Goal: Information Seeking & Learning: Learn about a topic

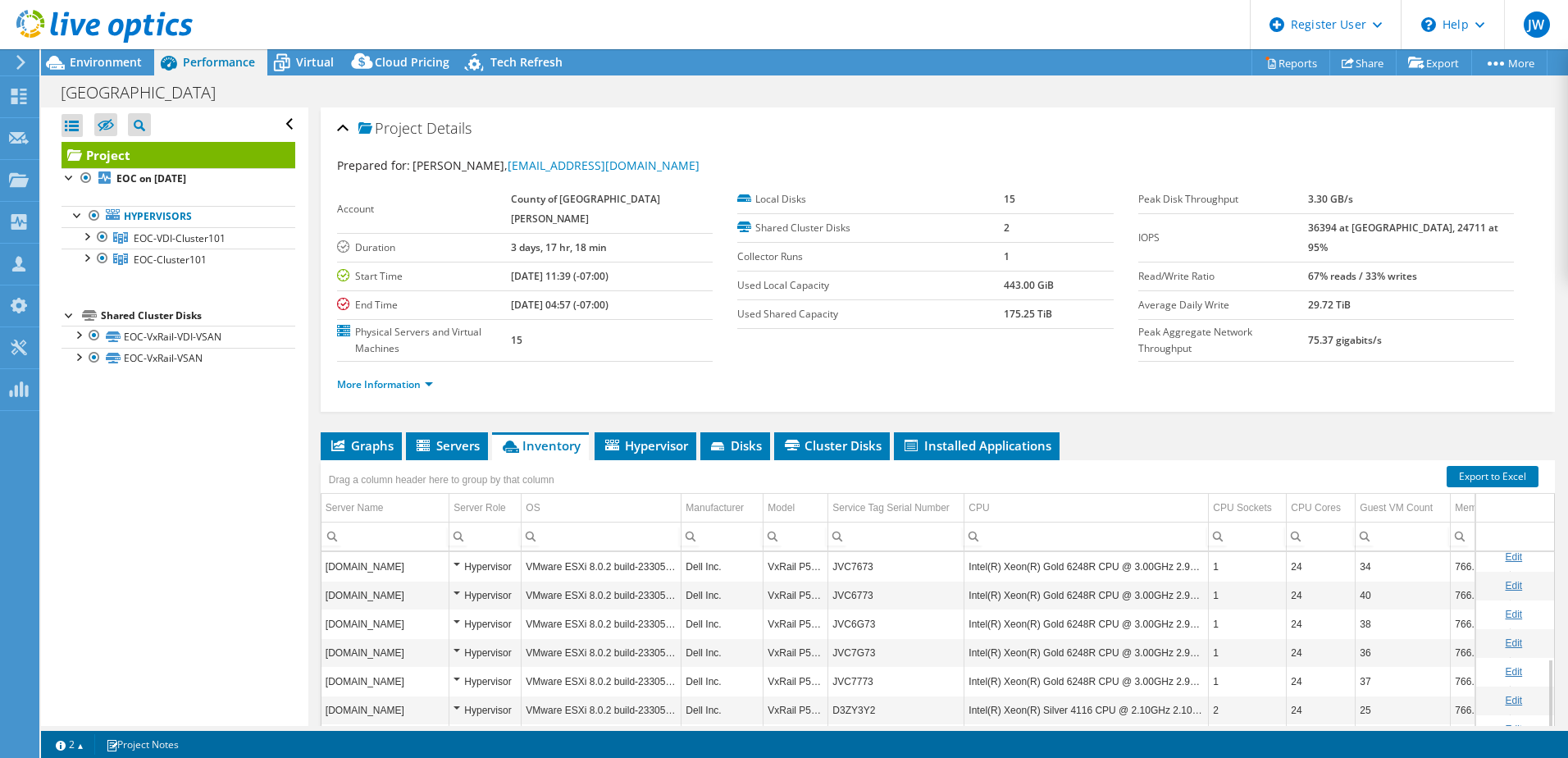
select select "USD"
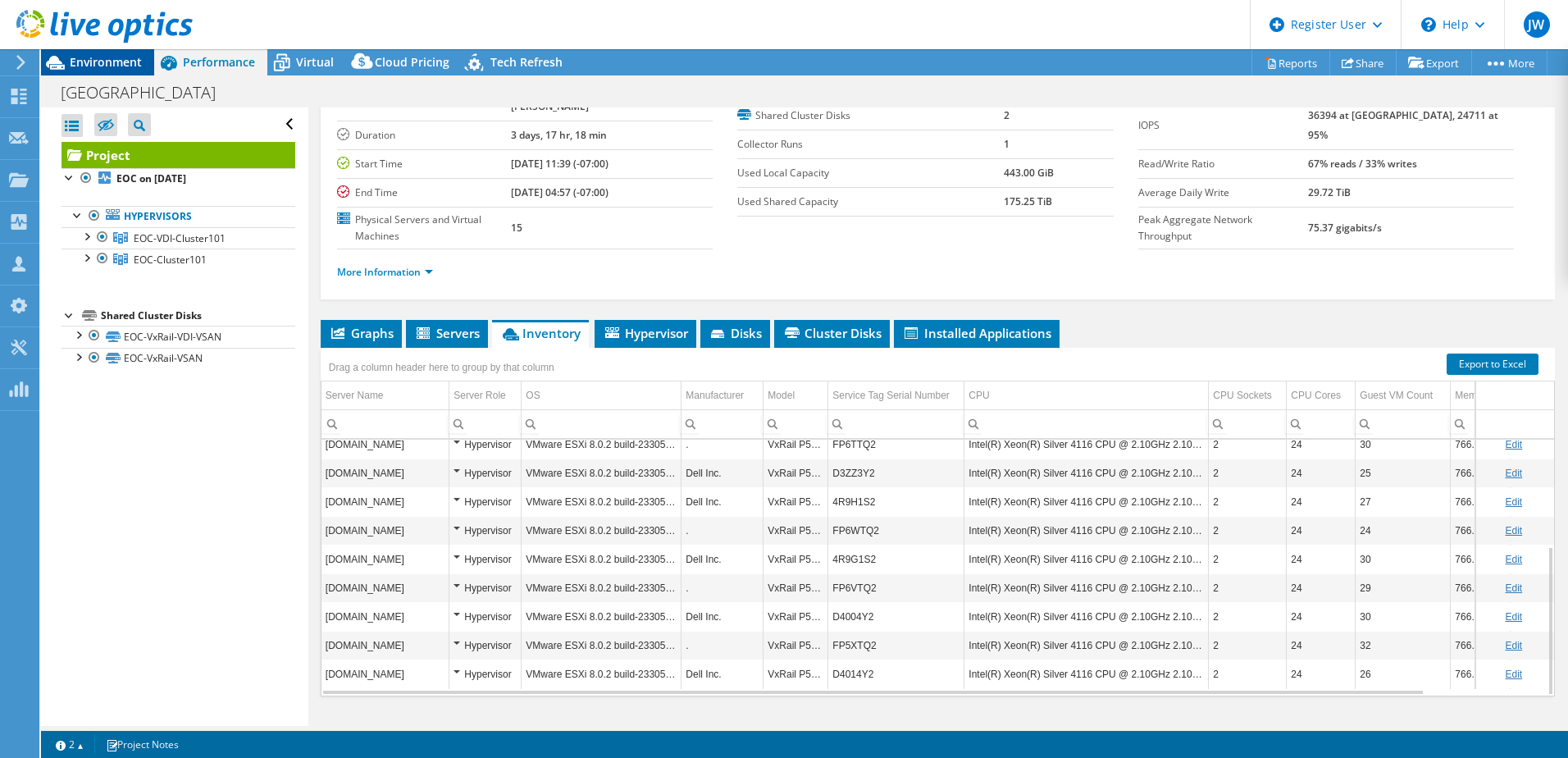
click at [124, 63] on span "Environment" at bounding box center [106, 62] width 73 height 16
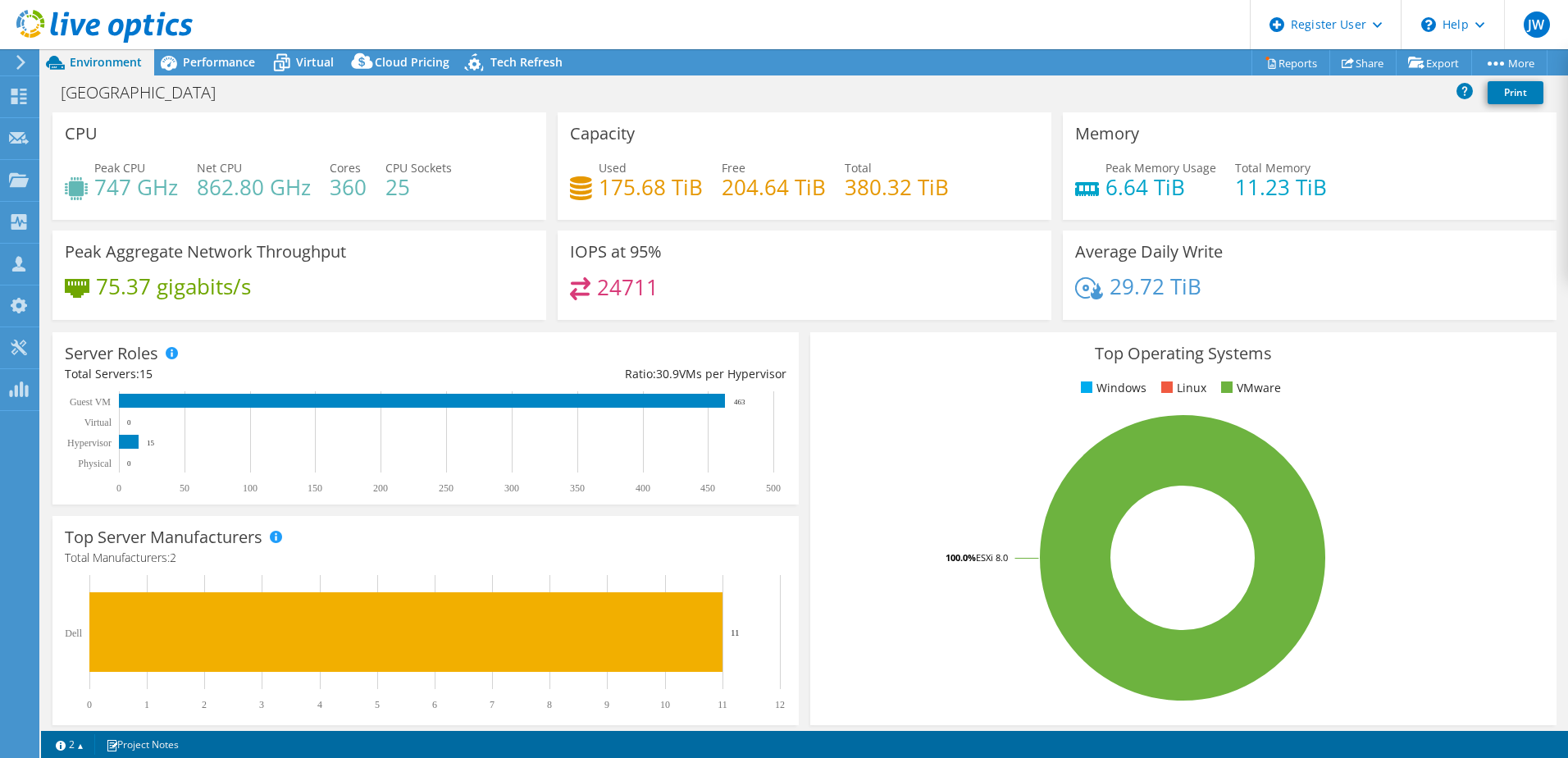
click at [18, 65] on icon at bounding box center [21, 62] width 12 height 15
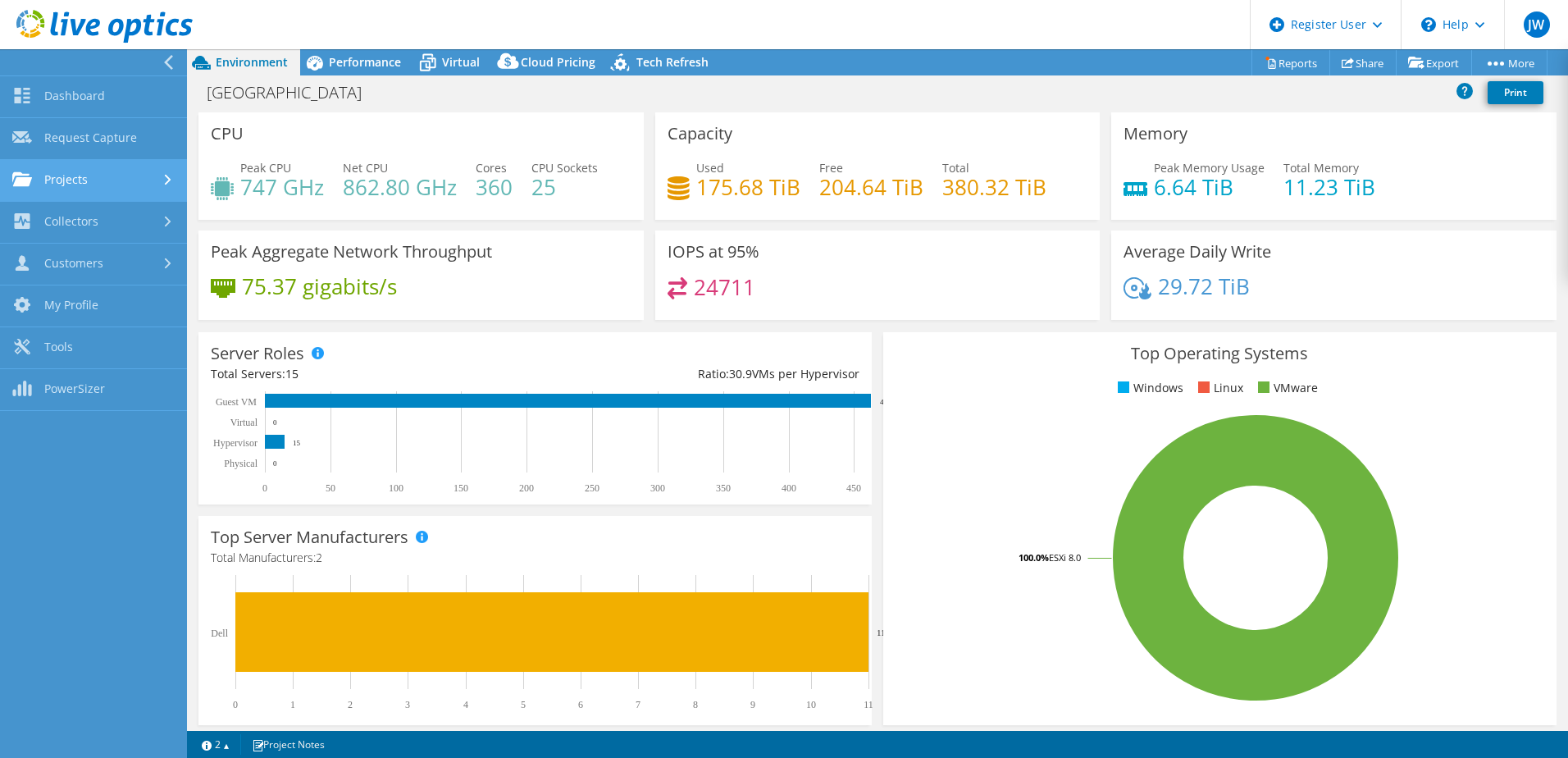
click at [84, 180] on link "Projects" at bounding box center [93, 180] width 187 height 41
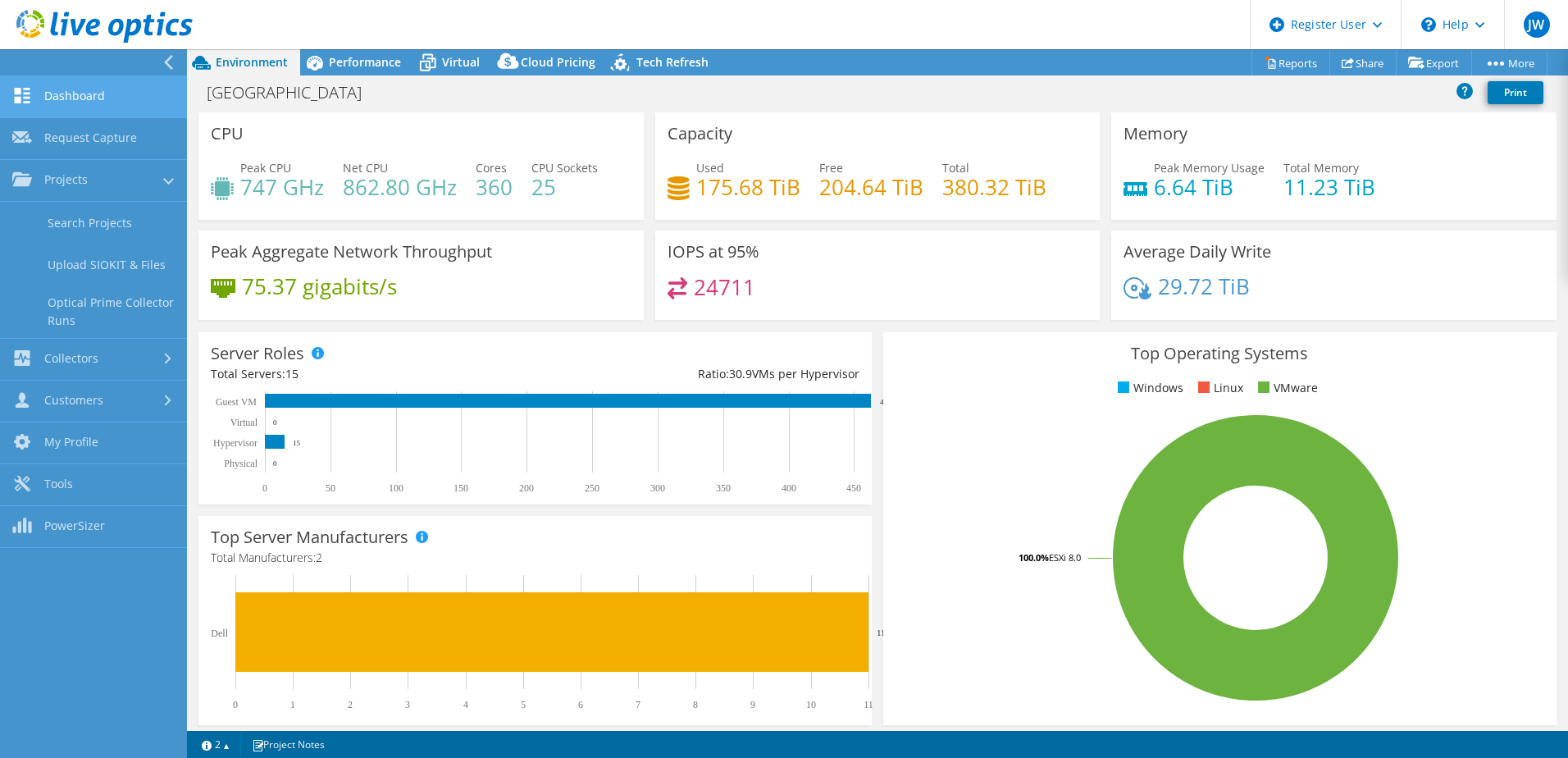
click at [71, 103] on link "Dashboard" at bounding box center [93, 97] width 187 height 41
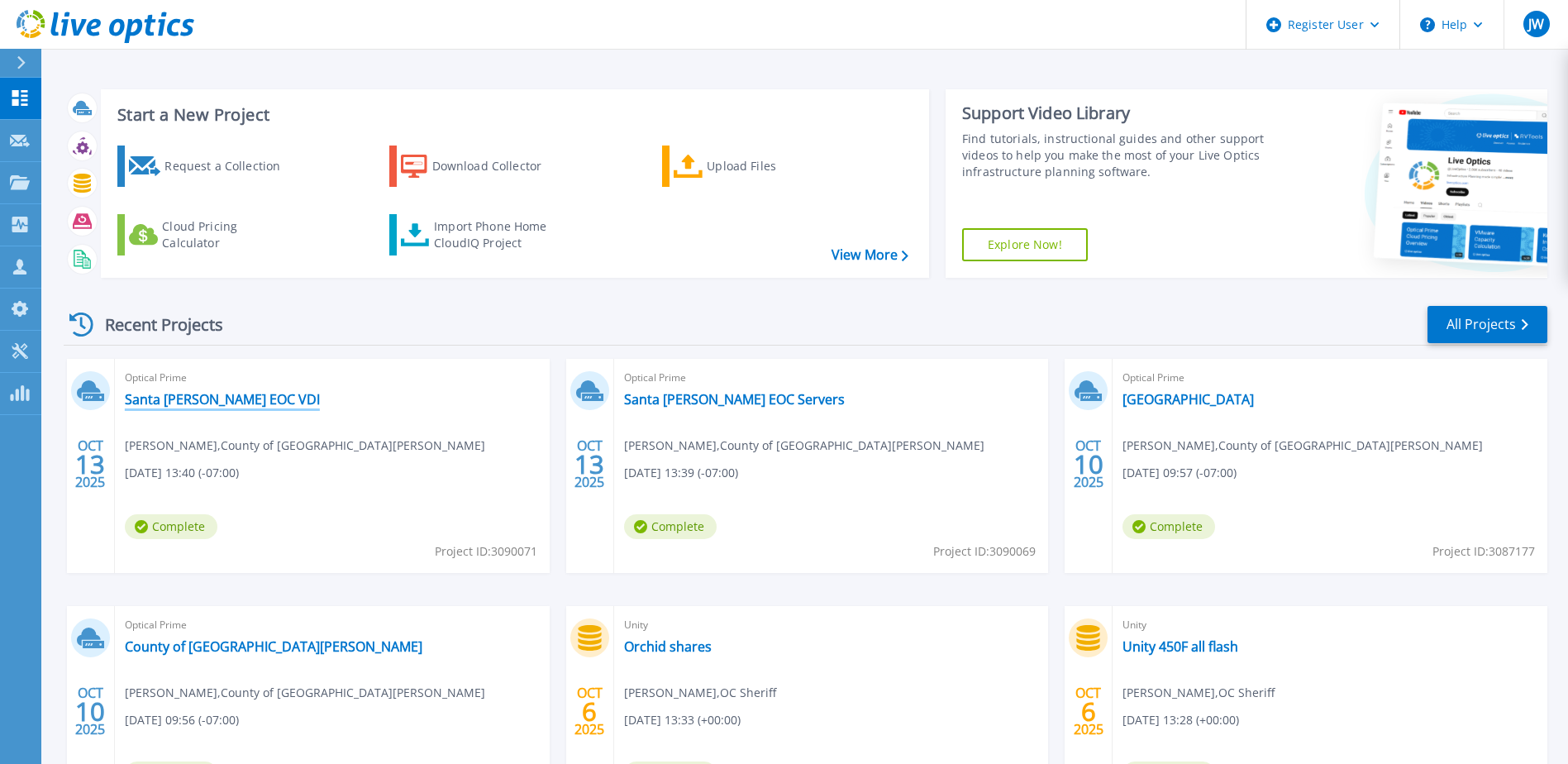
click at [217, 396] on link "Santa Barbara EOC VDI" at bounding box center [222, 399] width 195 height 17
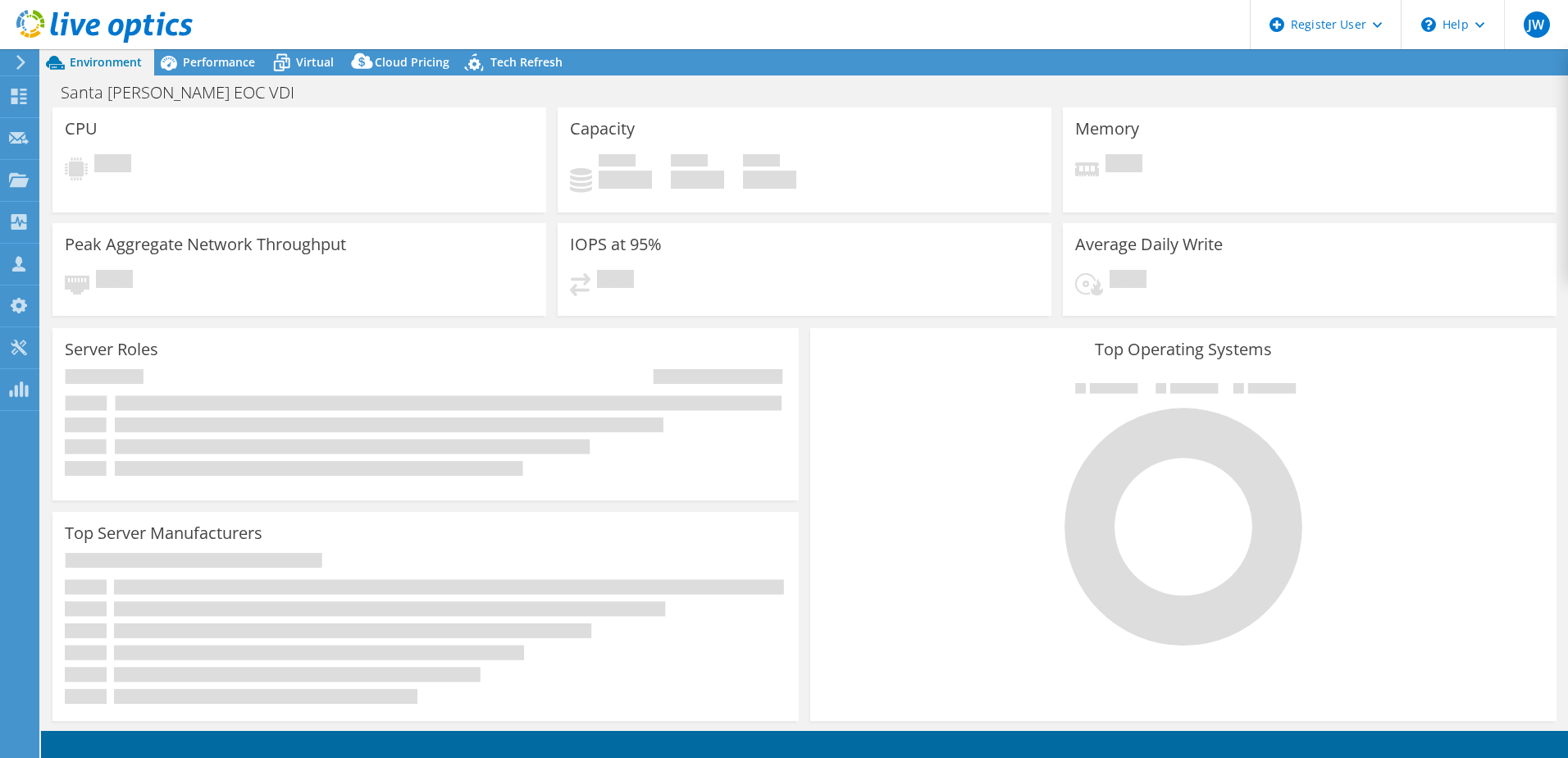
select select "USD"
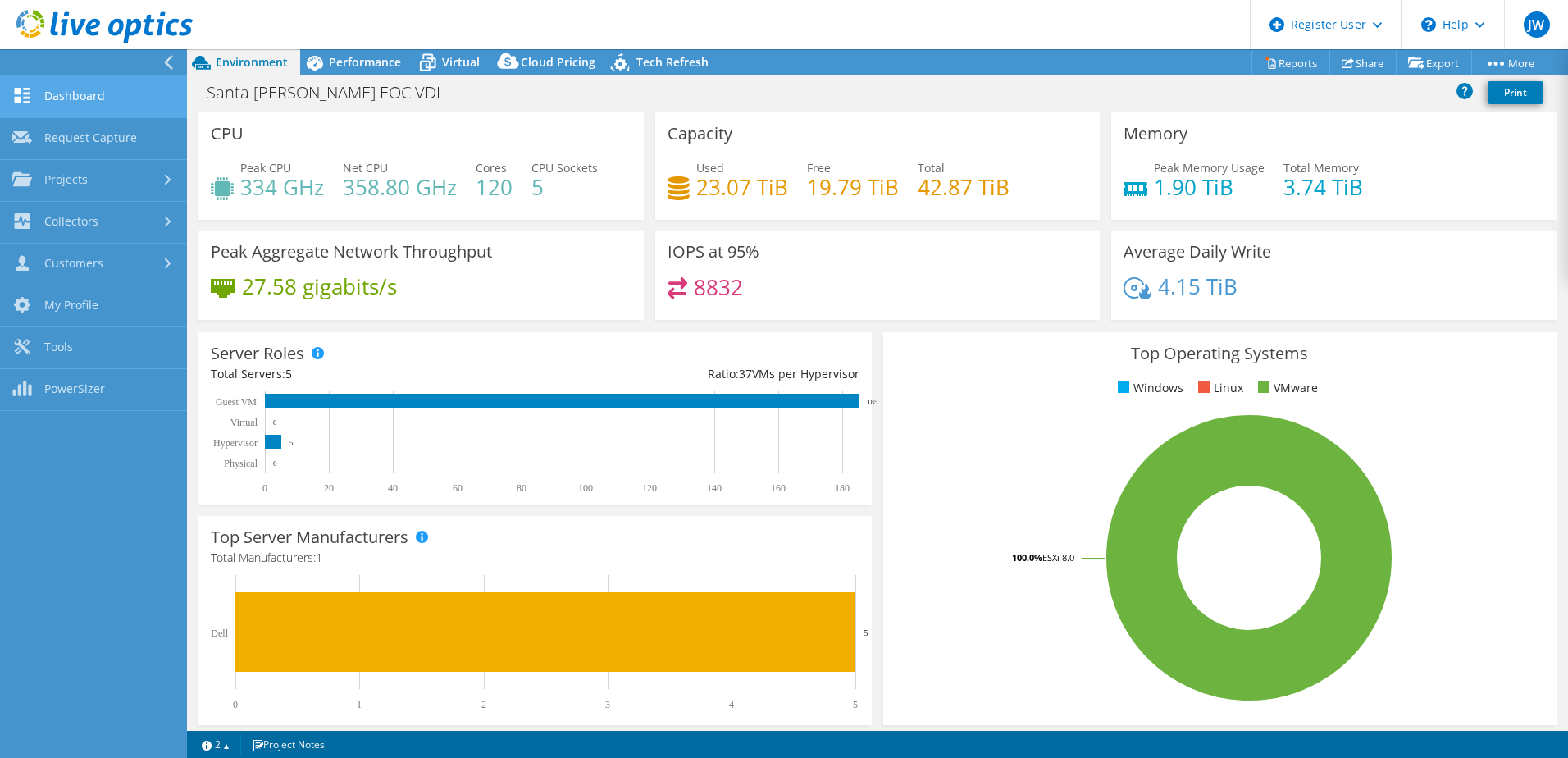
click at [88, 95] on link "Dashboard" at bounding box center [93, 97] width 187 height 41
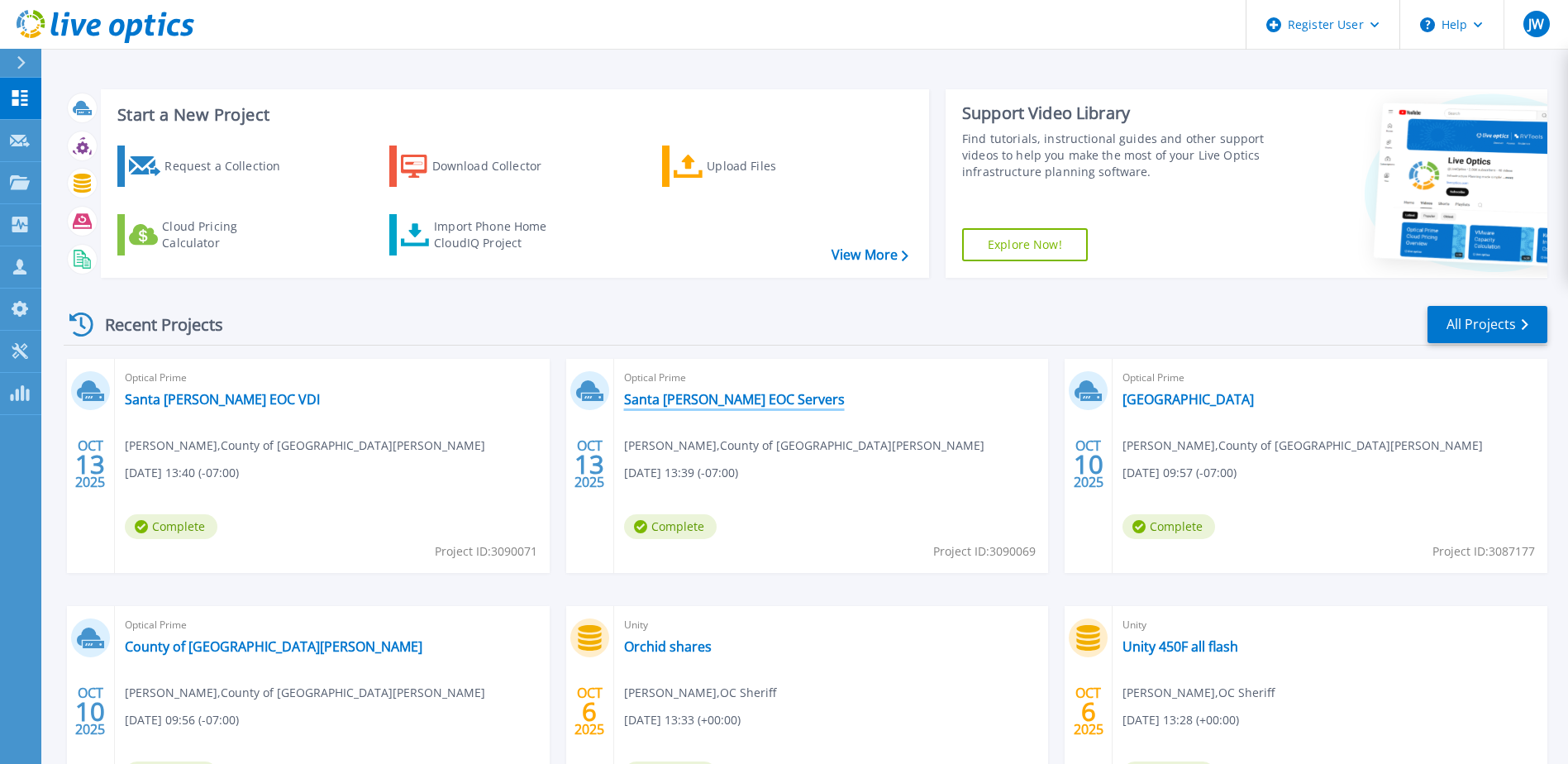
click at [684, 405] on link "Santa Barbara EOC Servers" at bounding box center [734, 399] width 221 height 17
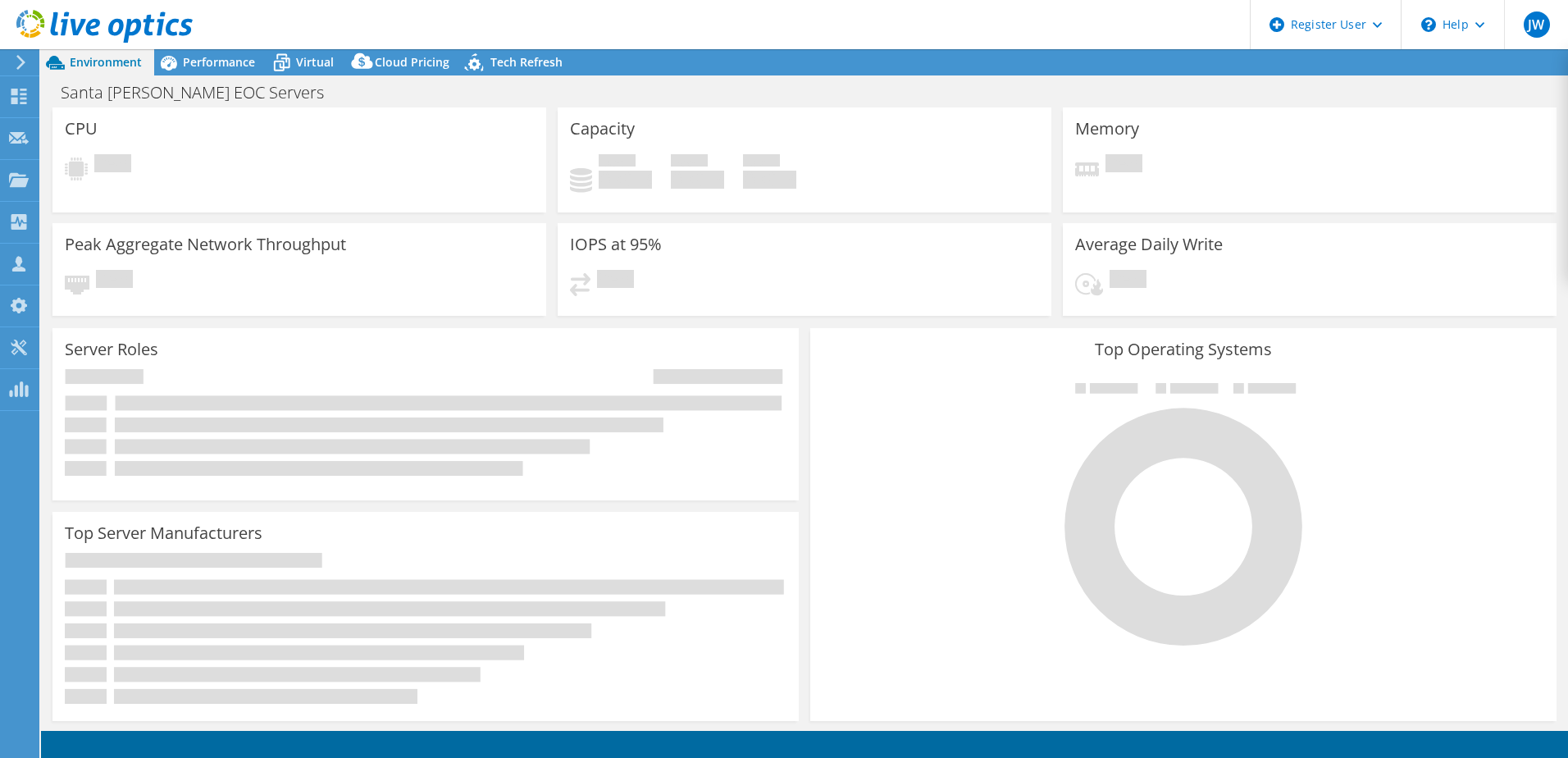
select select "USD"
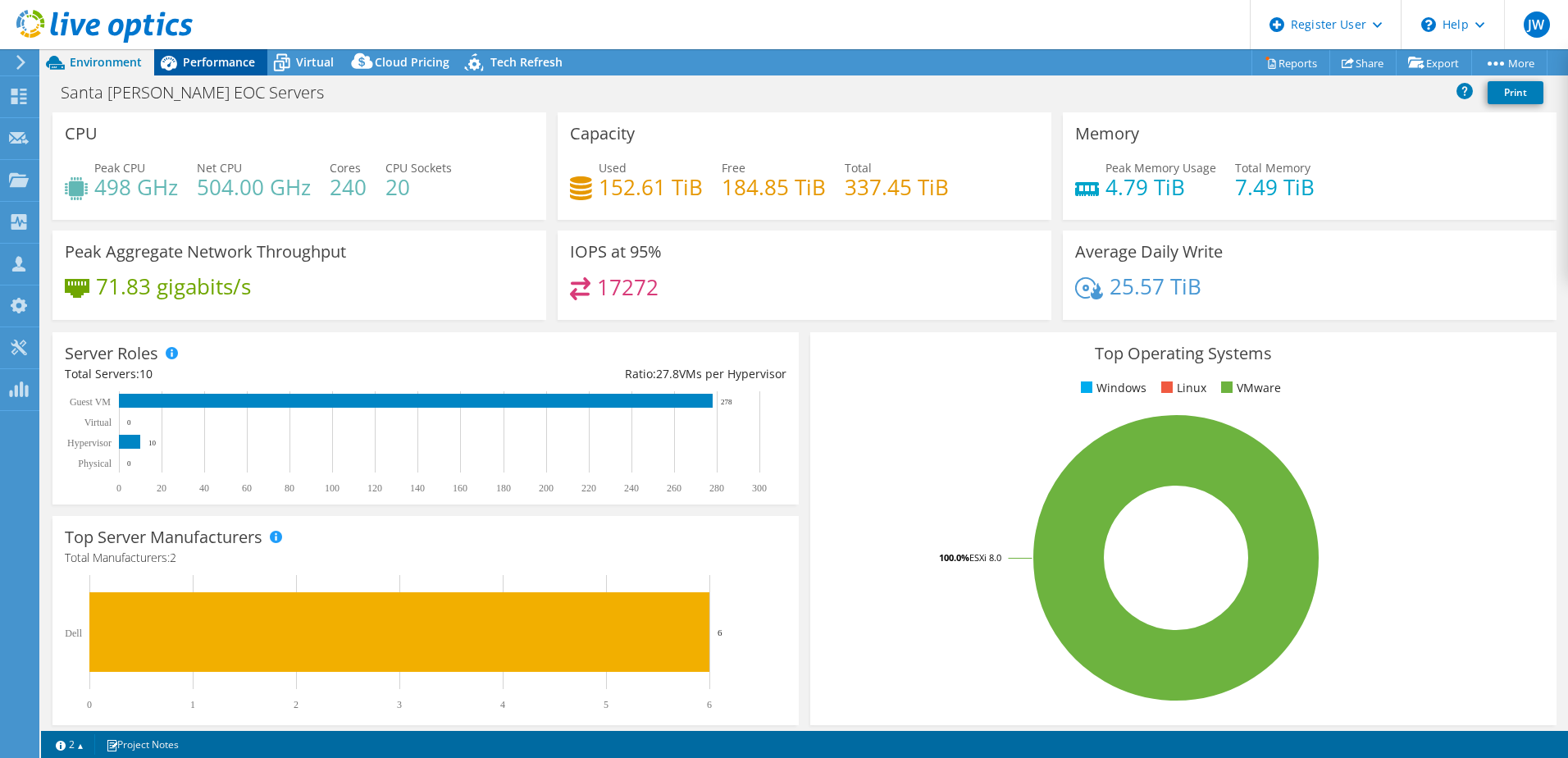
click at [219, 61] on span "Performance" at bounding box center [219, 62] width 73 height 16
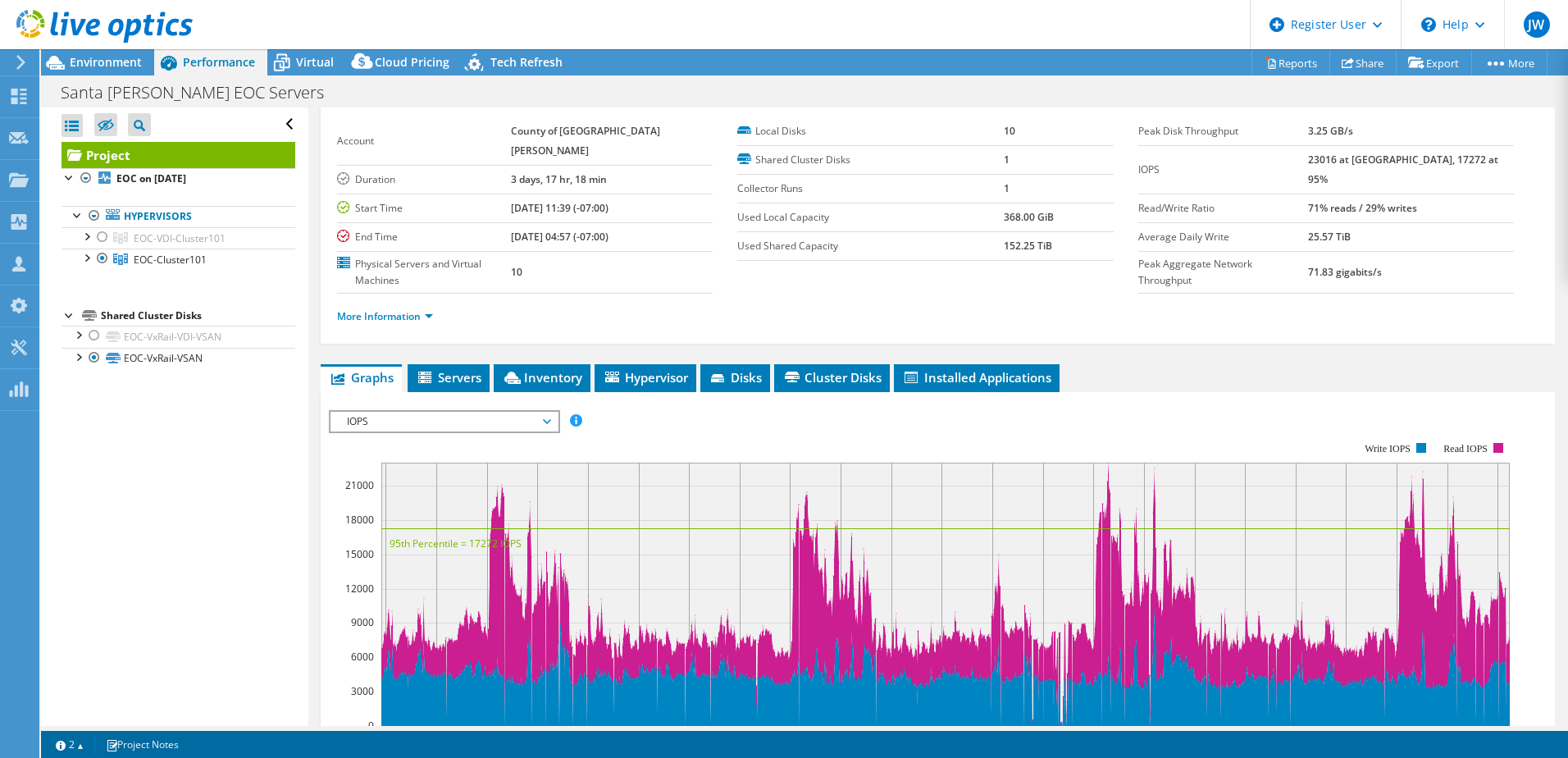
scroll to position [82, 0]
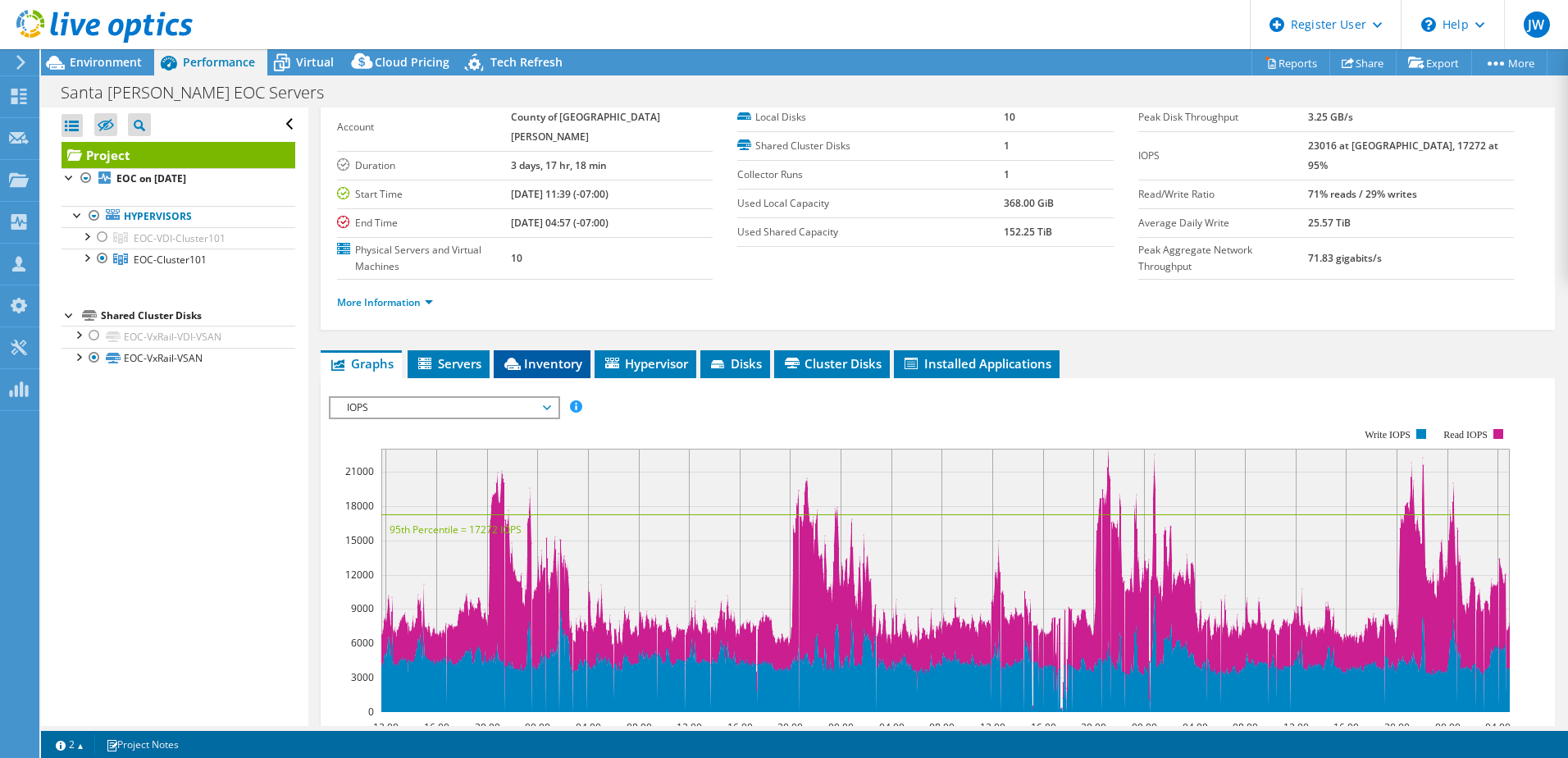
click at [553, 355] on span "Inventory" at bounding box center [541, 363] width 80 height 16
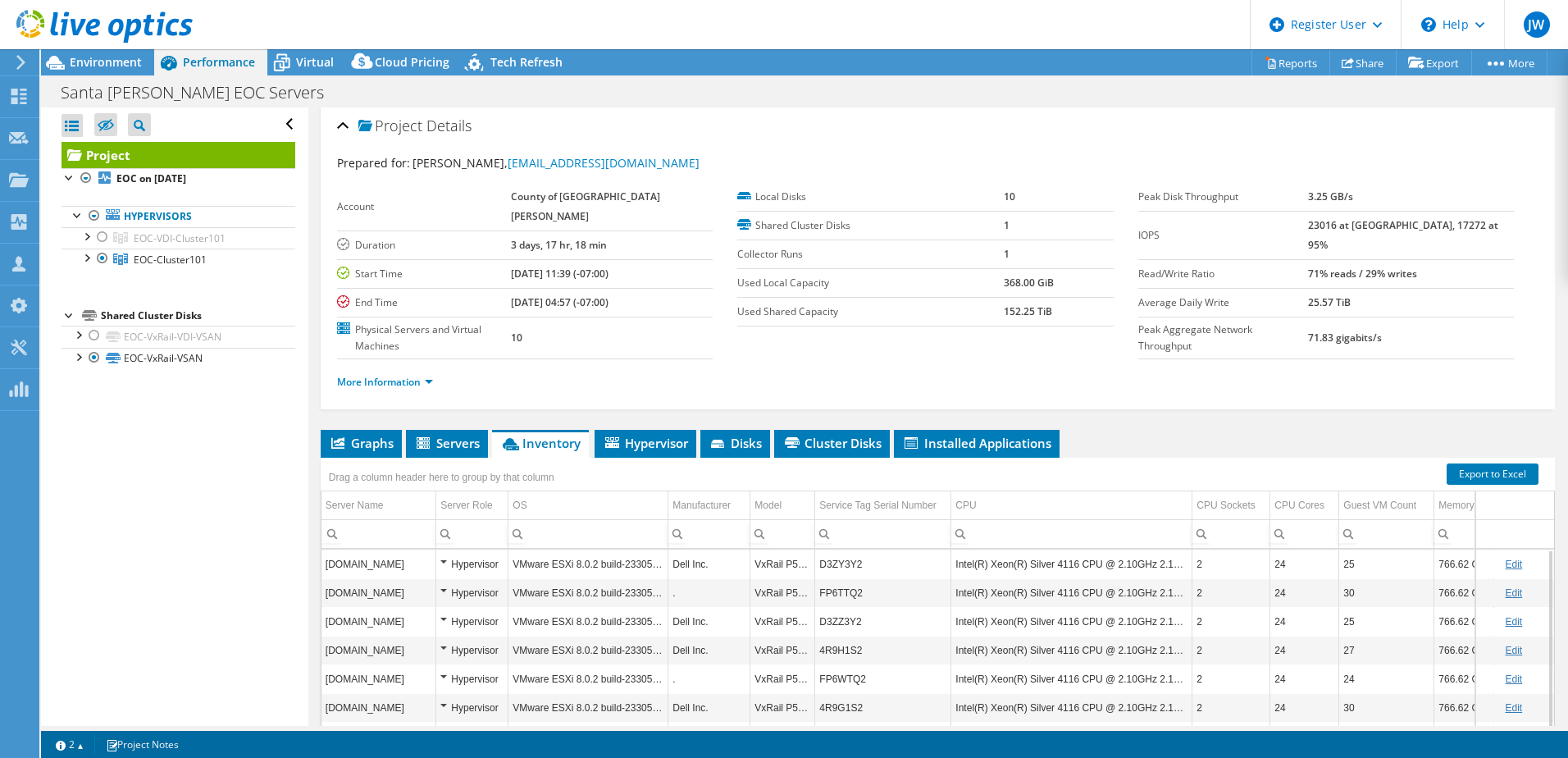
scroll to position [0, 0]
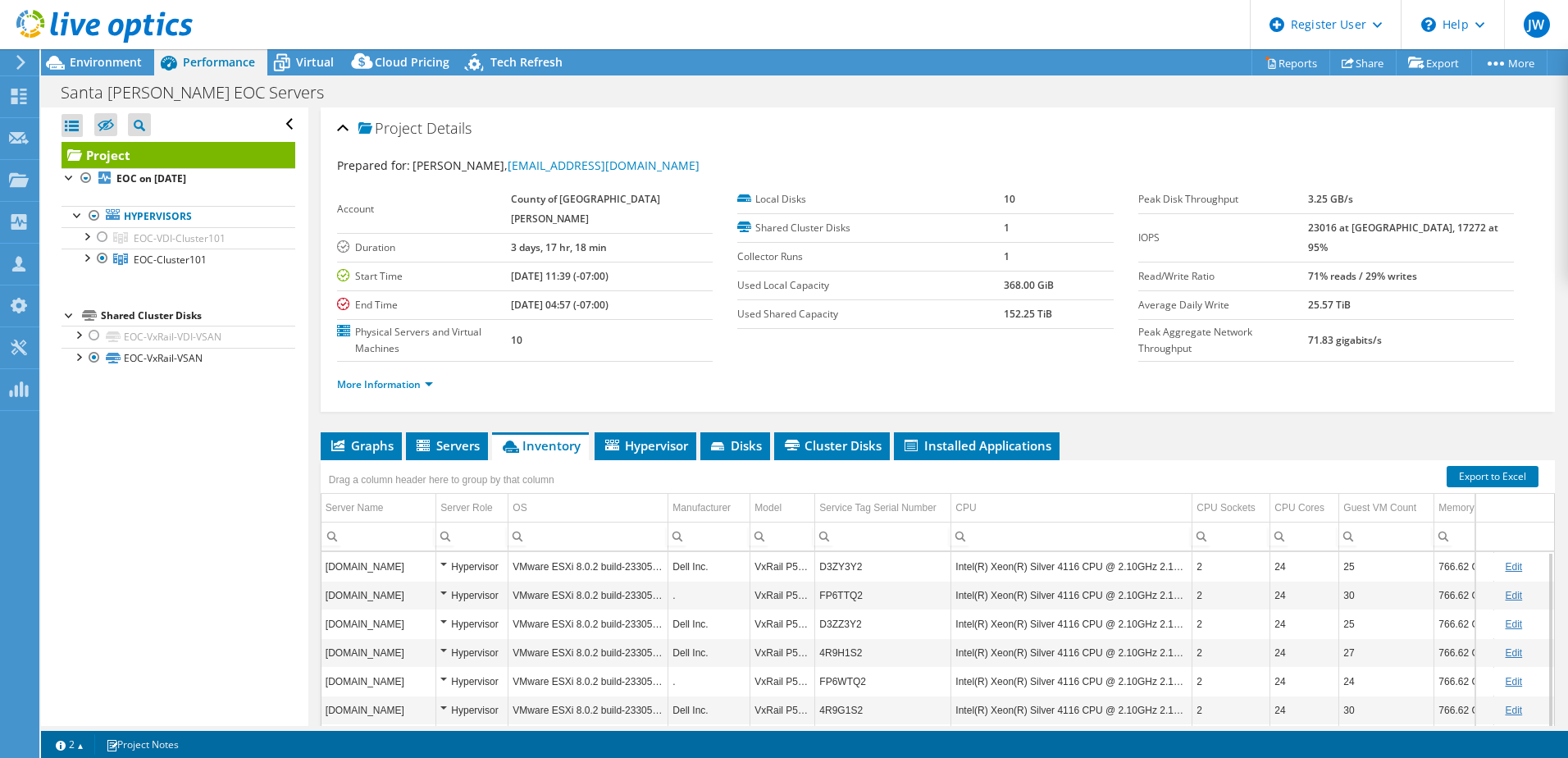
click at [24, 62] on use at bounding box center [21, 62] width 9 height 15
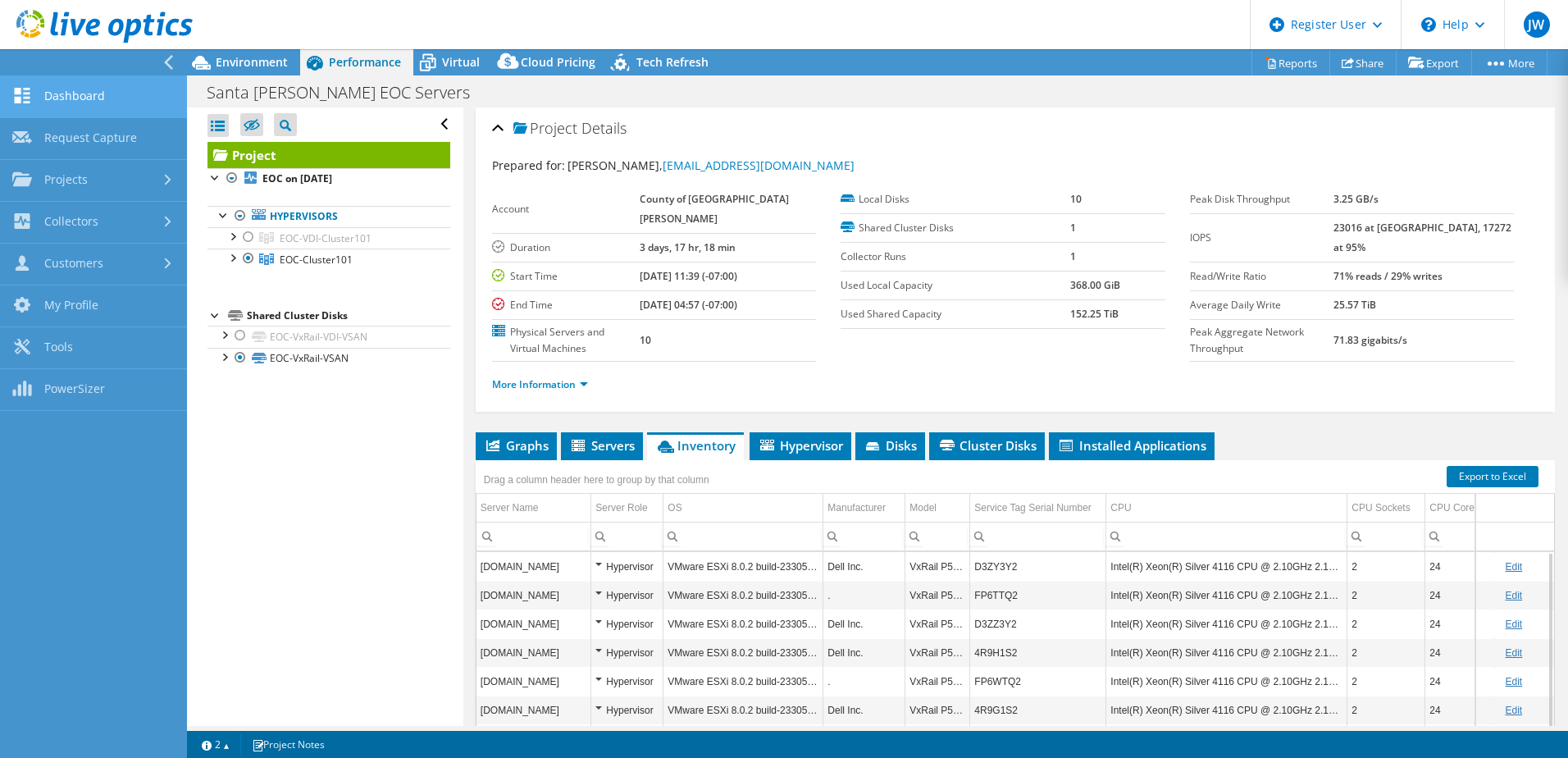
click at [102, 90] on link "Dashboard" at bounding box center [93, 97] width 187 height 41
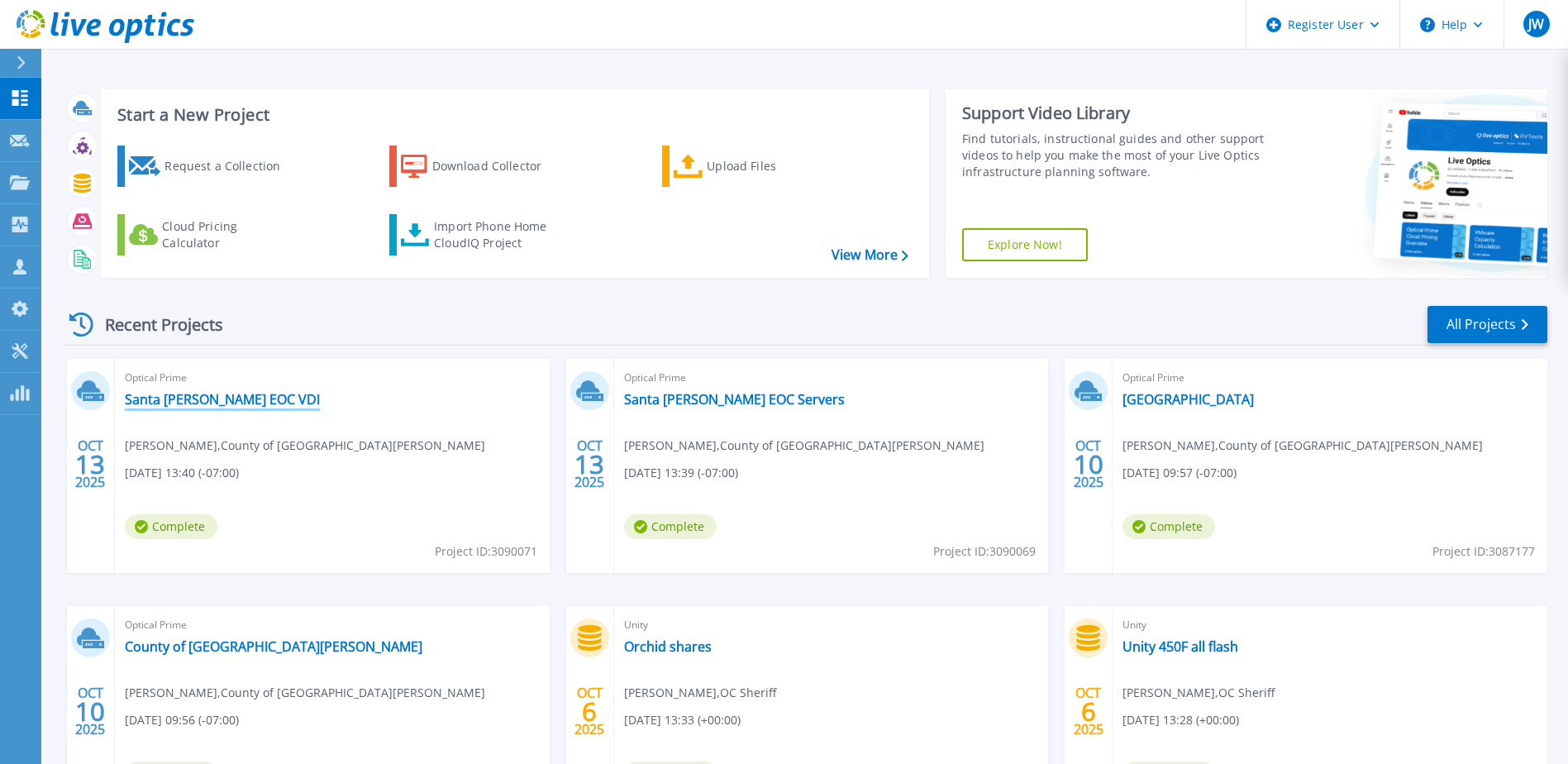
click at [228, 400] on link "Santa [PERSON_NAME] EOC VDI" at bounding box center [222, 399] width 195 height 17
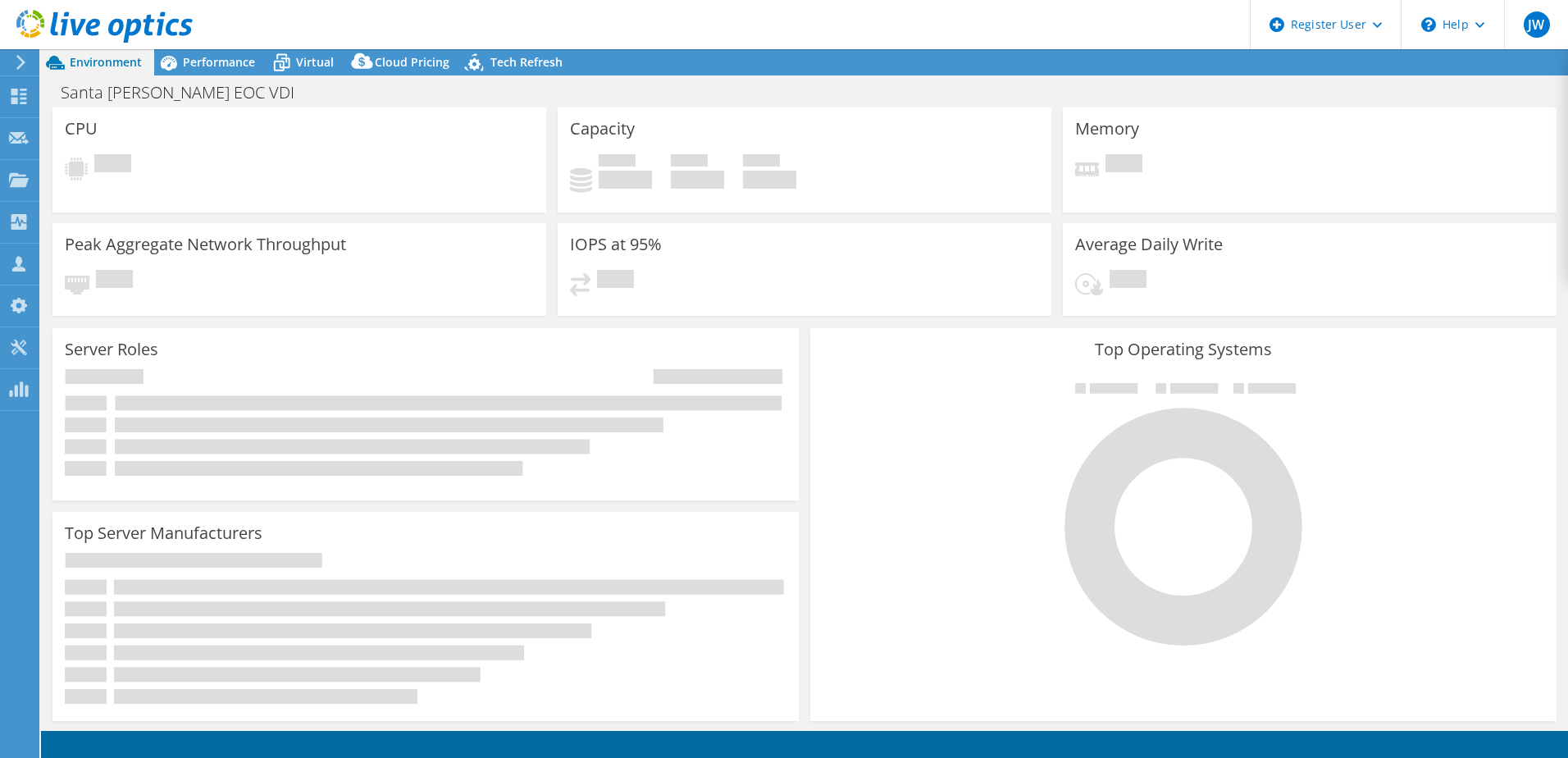
select select "USD"
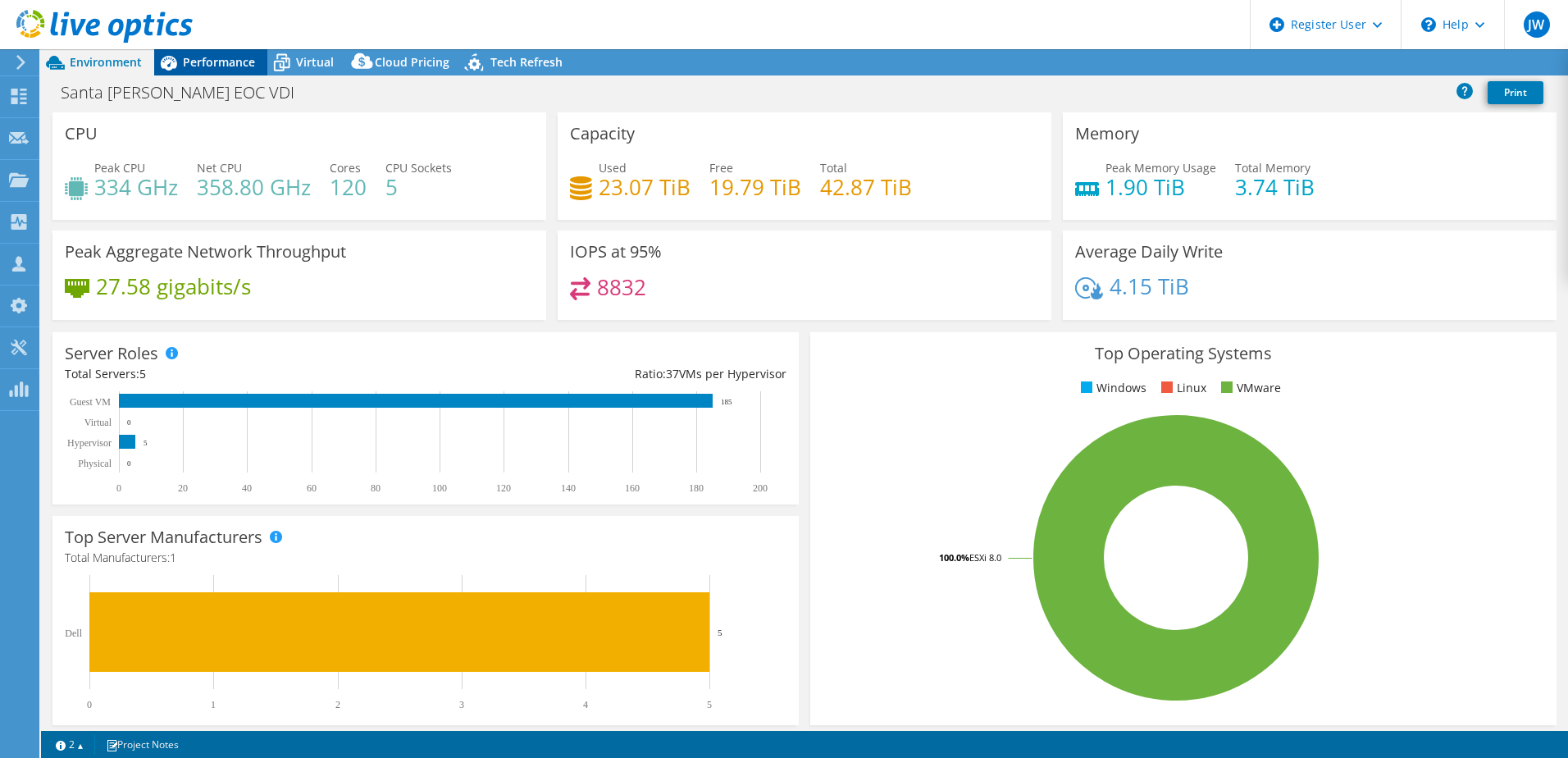
click at [225, 63] on span "Performance" at bounding box center [219, 62] width 73 height 16
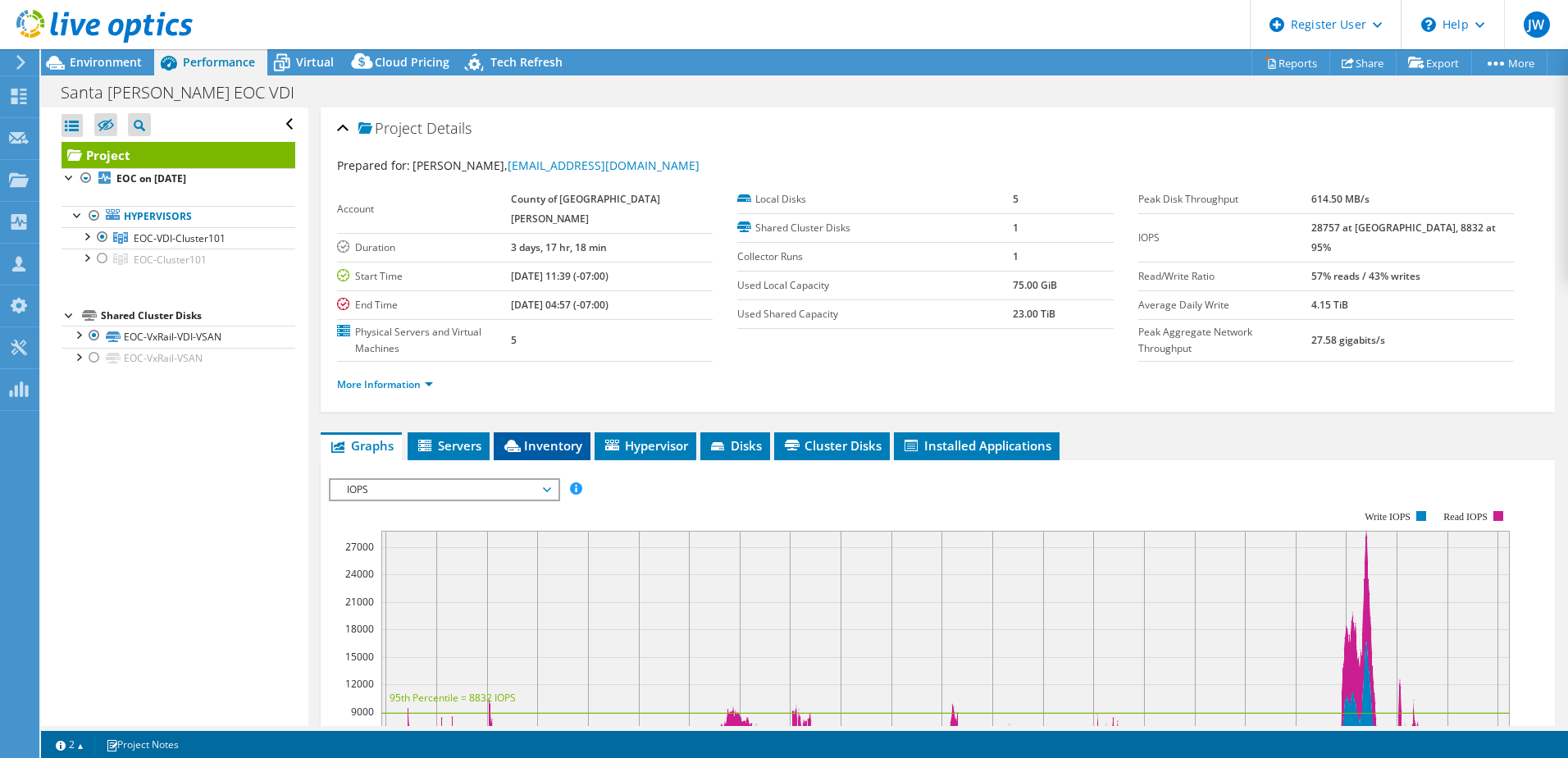
click at [531, 437] on span "Inventory" at bounding box center [541, 445] width 80 height 16
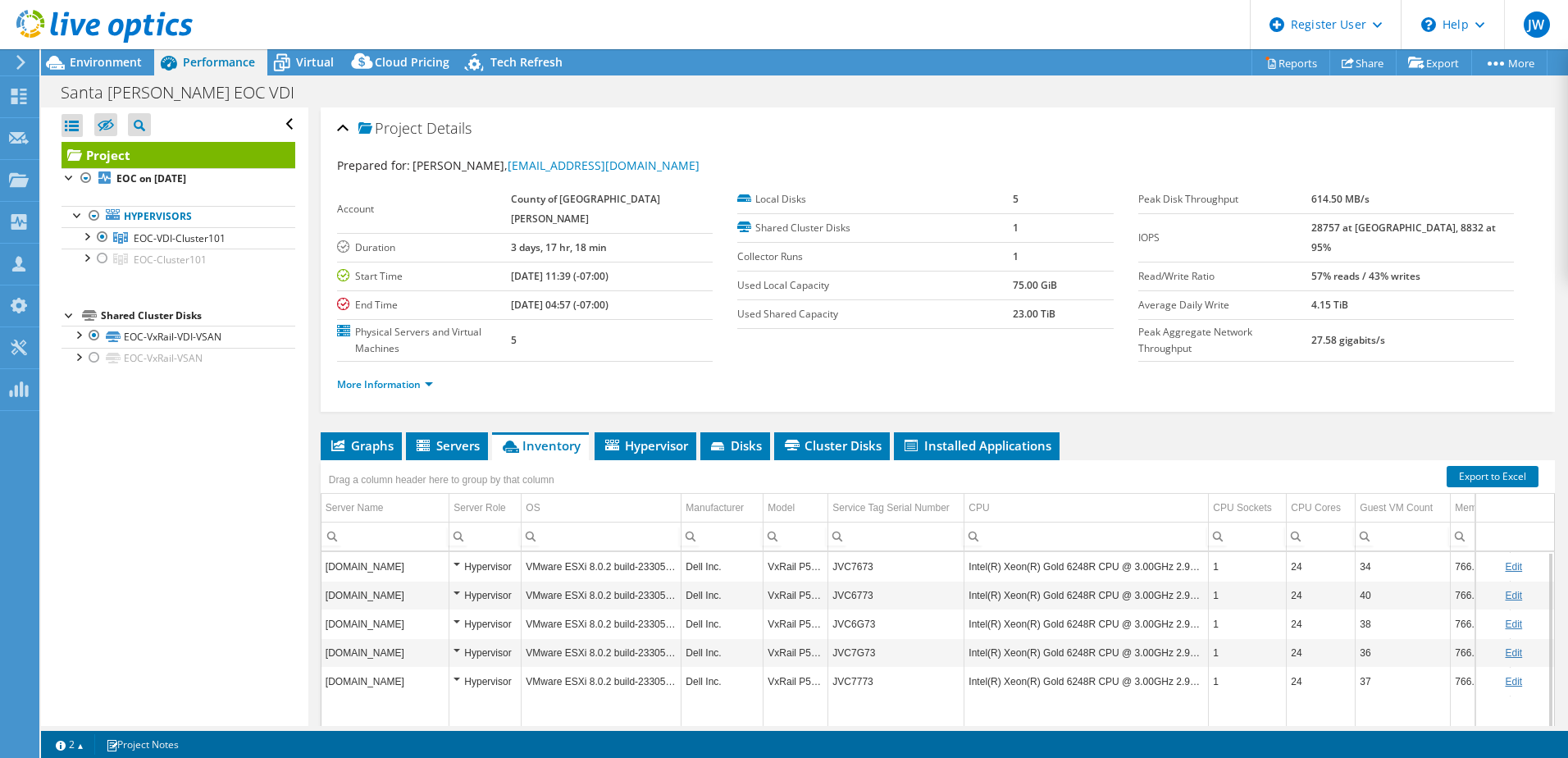
click at [18, 65] on icon at bounding box center [21, 62] width 12 height 15
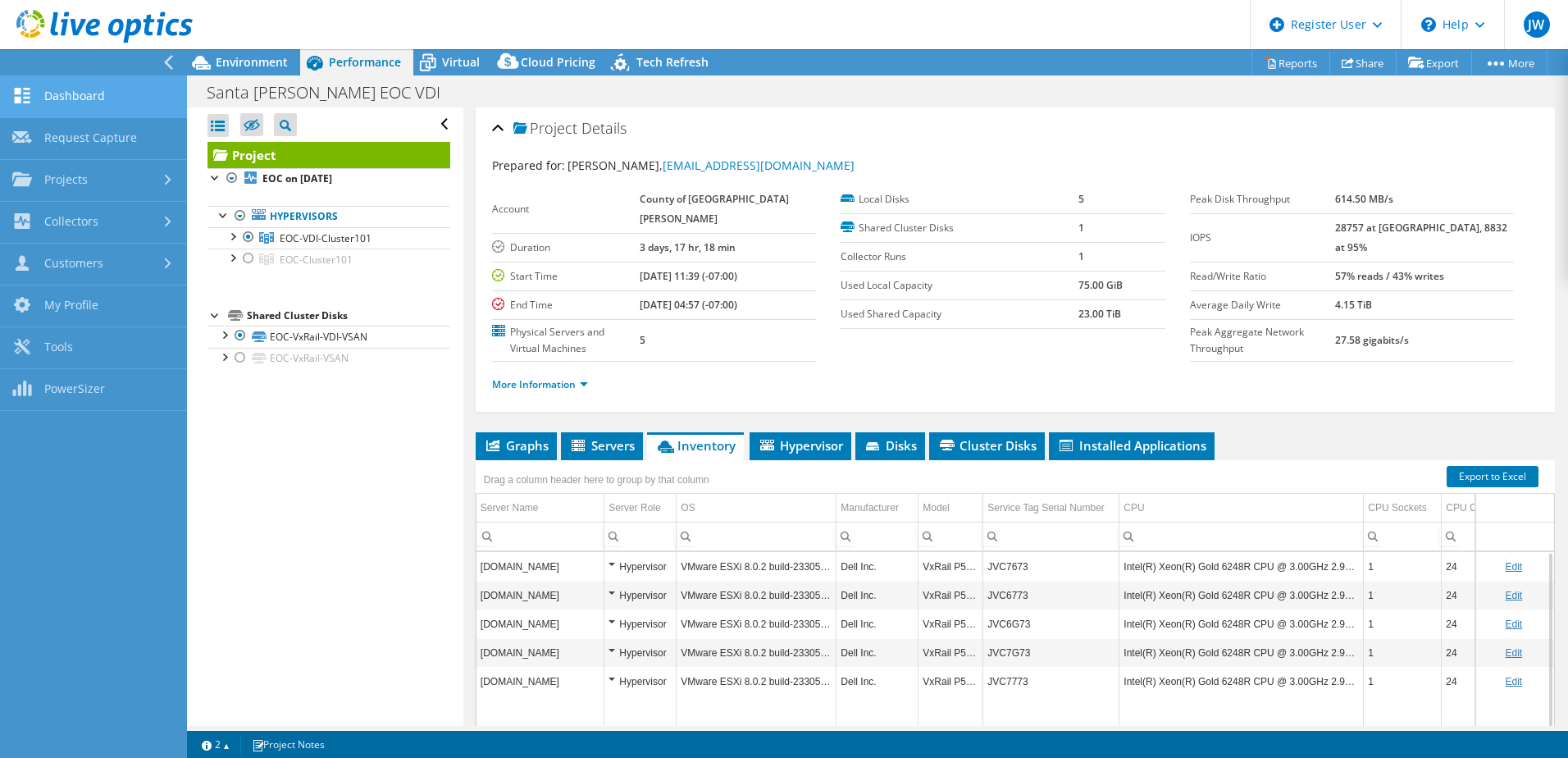
click at [98, 98] on link "Dashboard" at bounding box center [93, 97] width 187 height 41
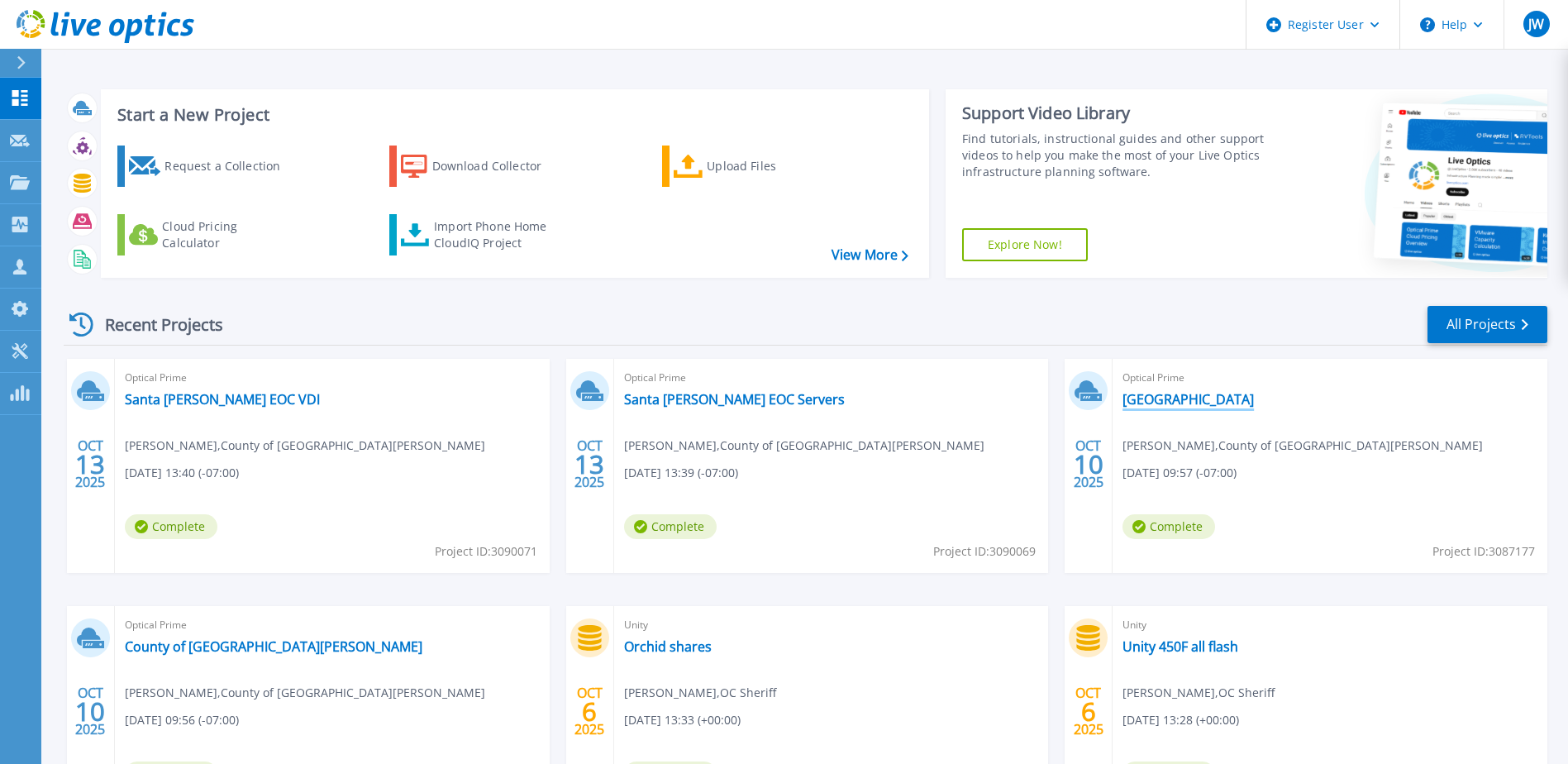
click at [1200, 404] on link "[GEOGRAPHIC_DATA]" at bounding box center [1188, 399] width 131 height 17
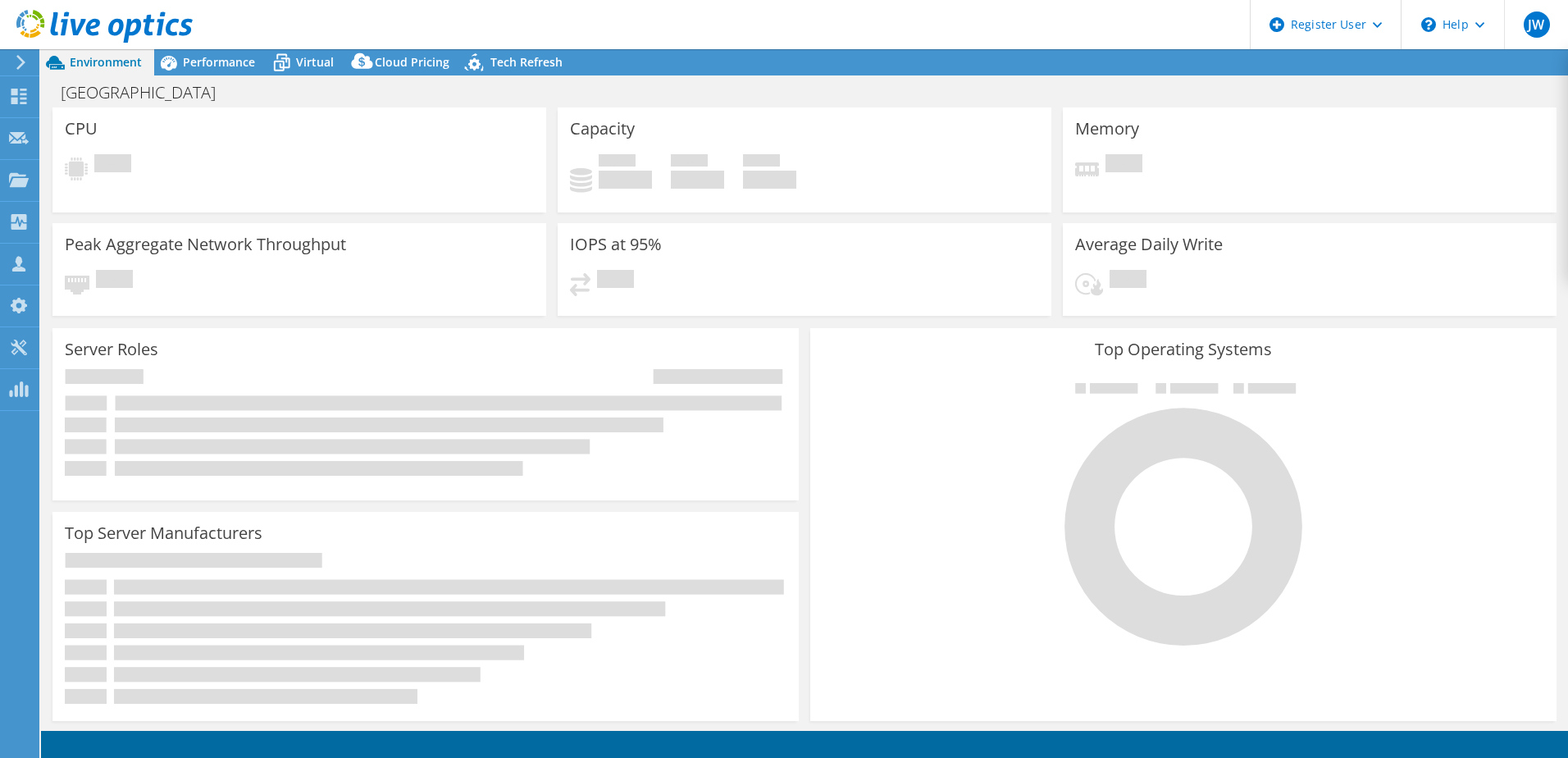
select select "USD"
click at [210, 66] on span "Performance" at bounding box center [219, 62] width 73 height 16
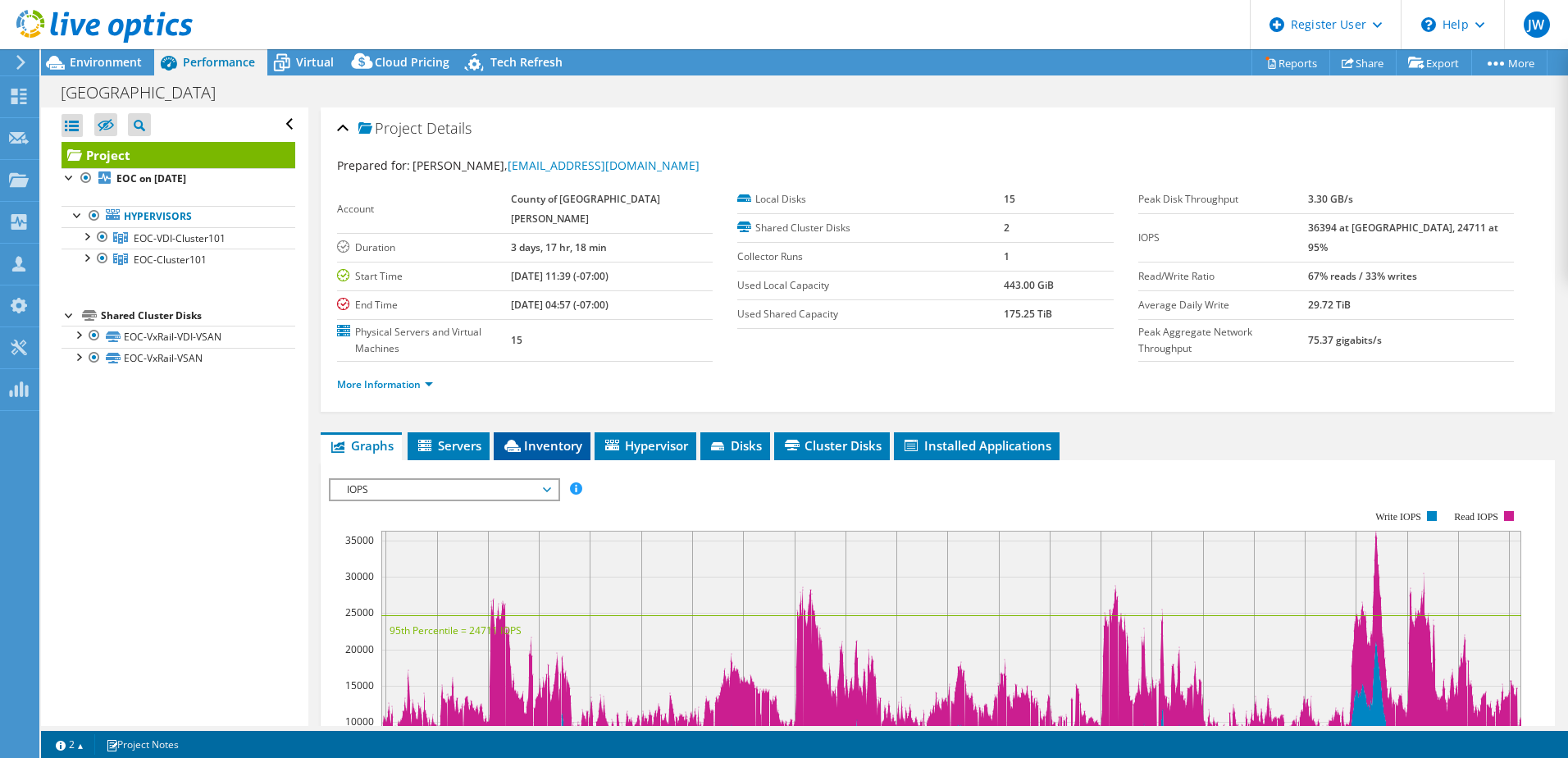
click at [541, 437] on span "Inventory" at bounding box center [541, 445] width 80 height 16
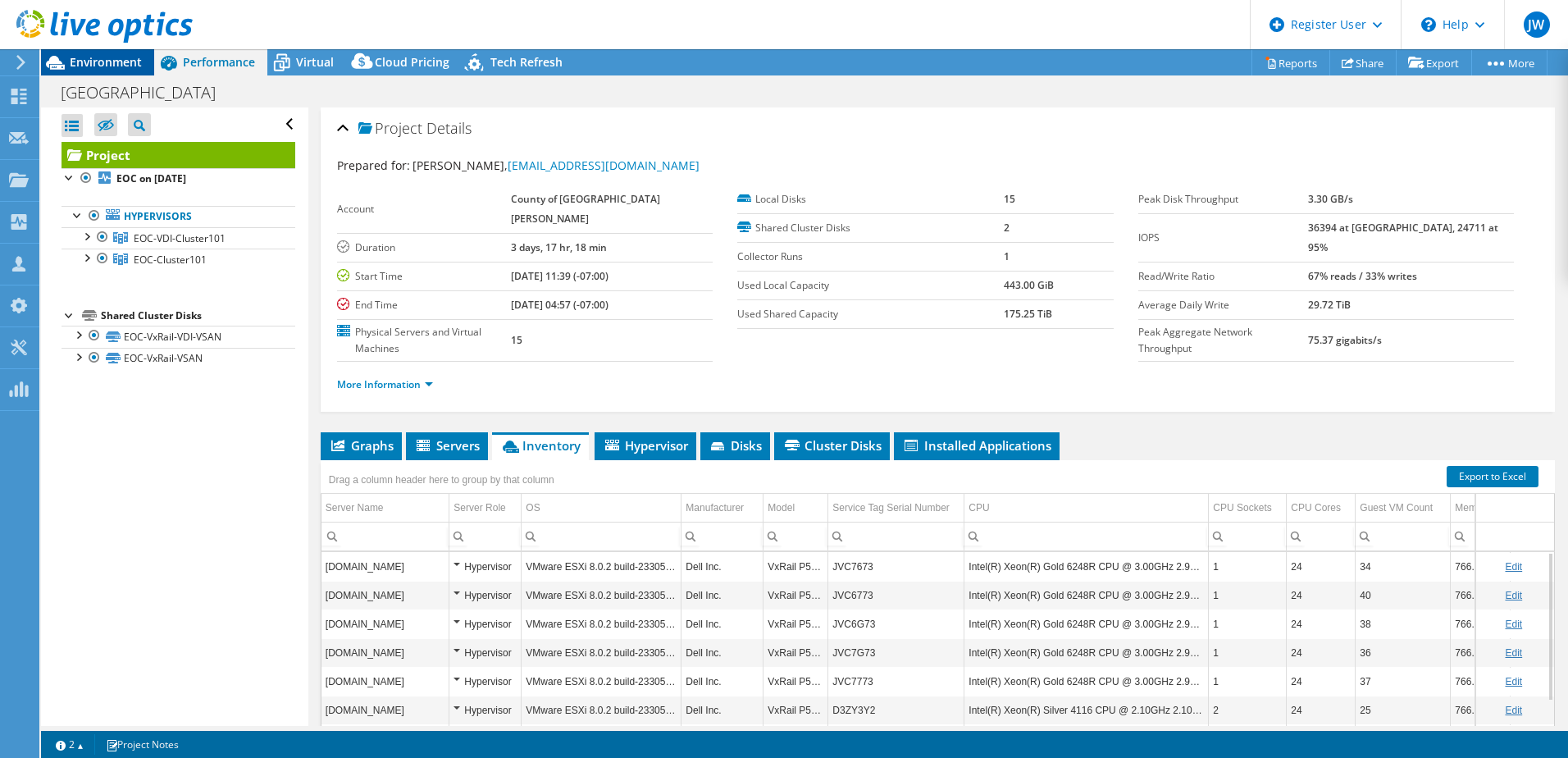
click at [90, 56] on span "Environment" at bounding box center [106, 62] width 73 height 16
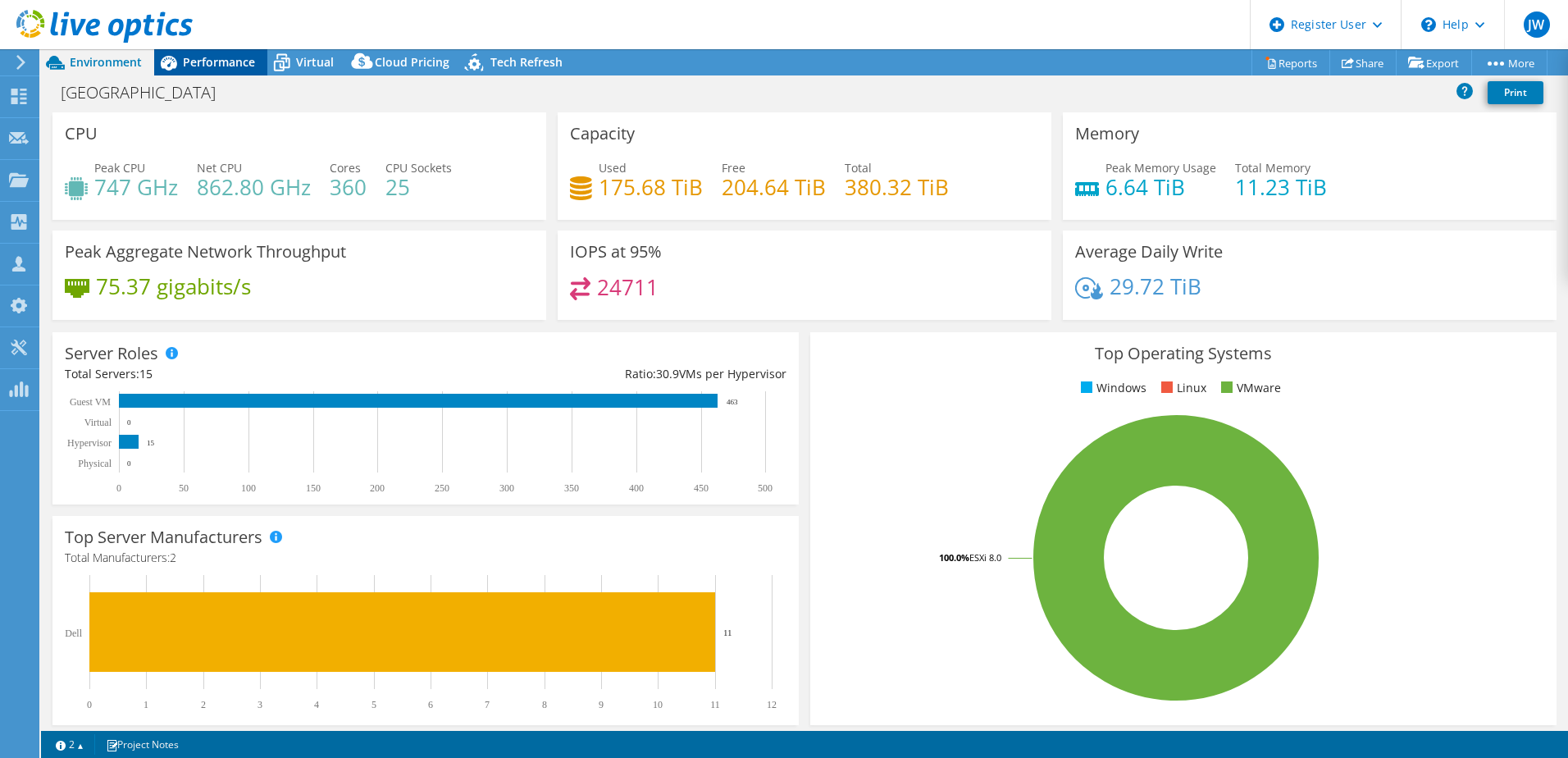
click at [214, 62] on span "Performance" at bounding box center [219, 62] width 73 height 16
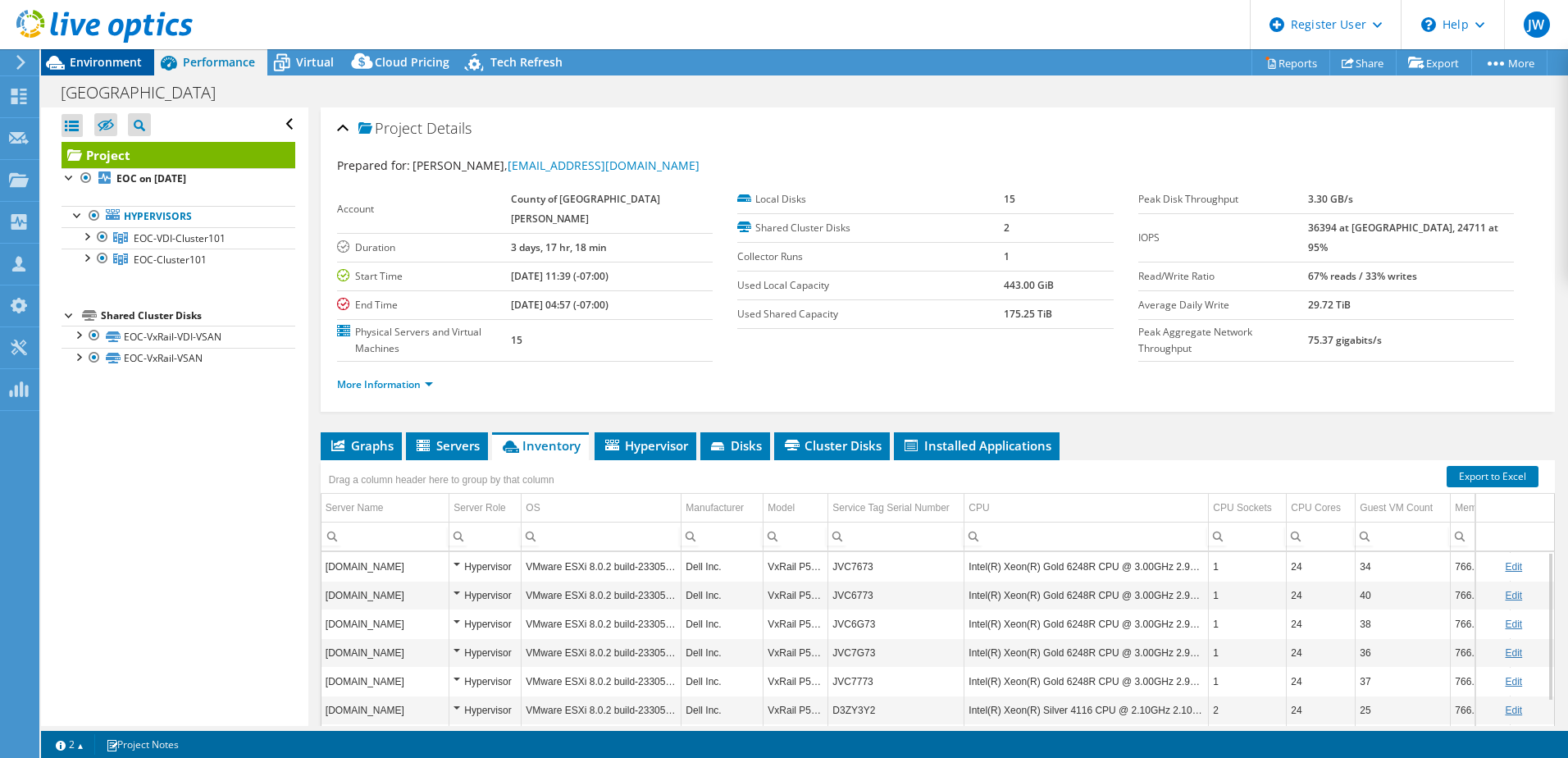
click at [104, 68] on span "Environment" at bounding box center [106, 62] width 73 height 16
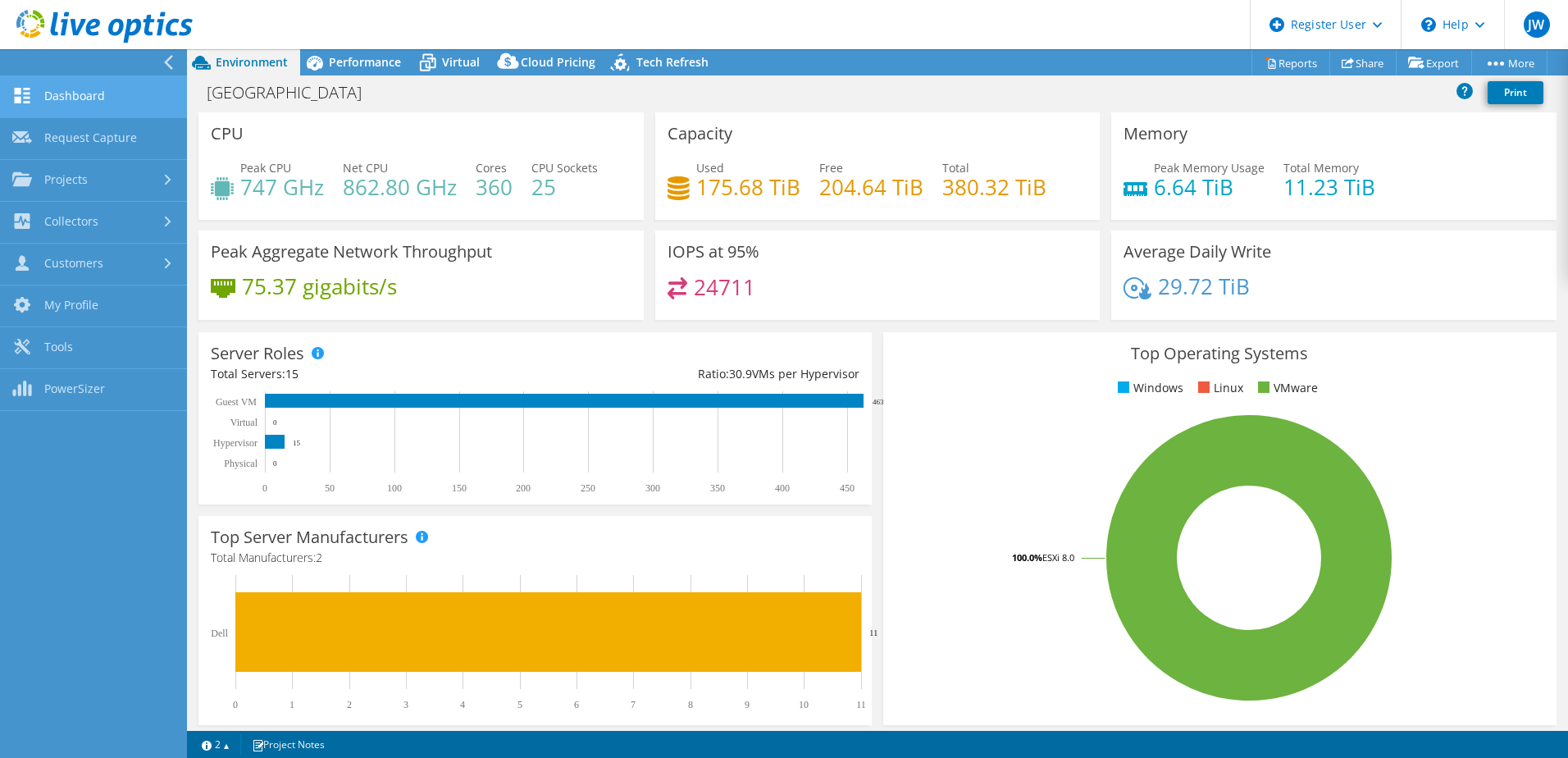
click at [90, 99] on link "Dashboard" at bounding box center [93, 97] width 187 height 41
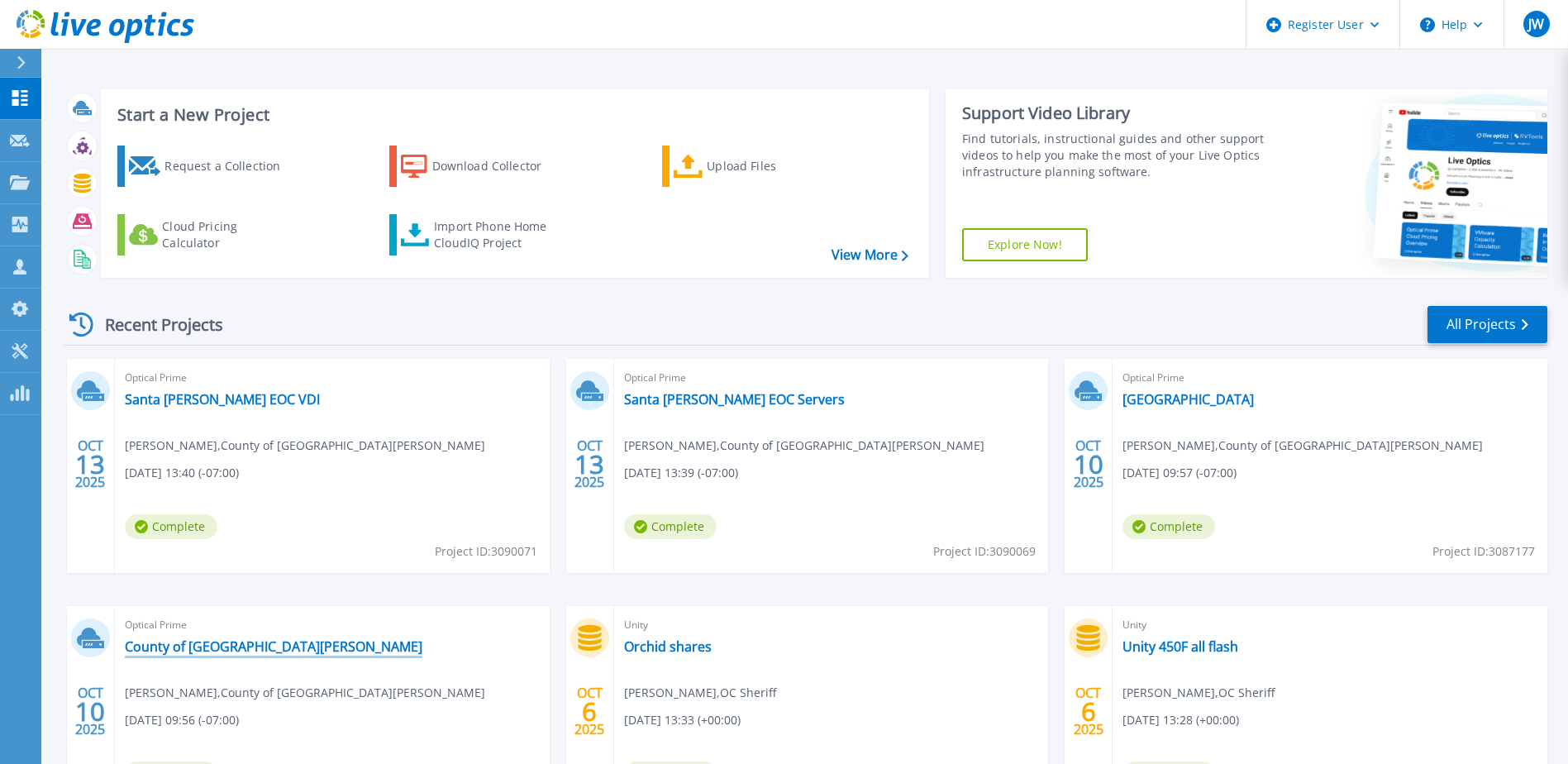
click at [217, 650] on link "County of [GEOGRAPHIC_DATA][PERSON_NAME]" at bounding box center [273, 646] width 298 height 17
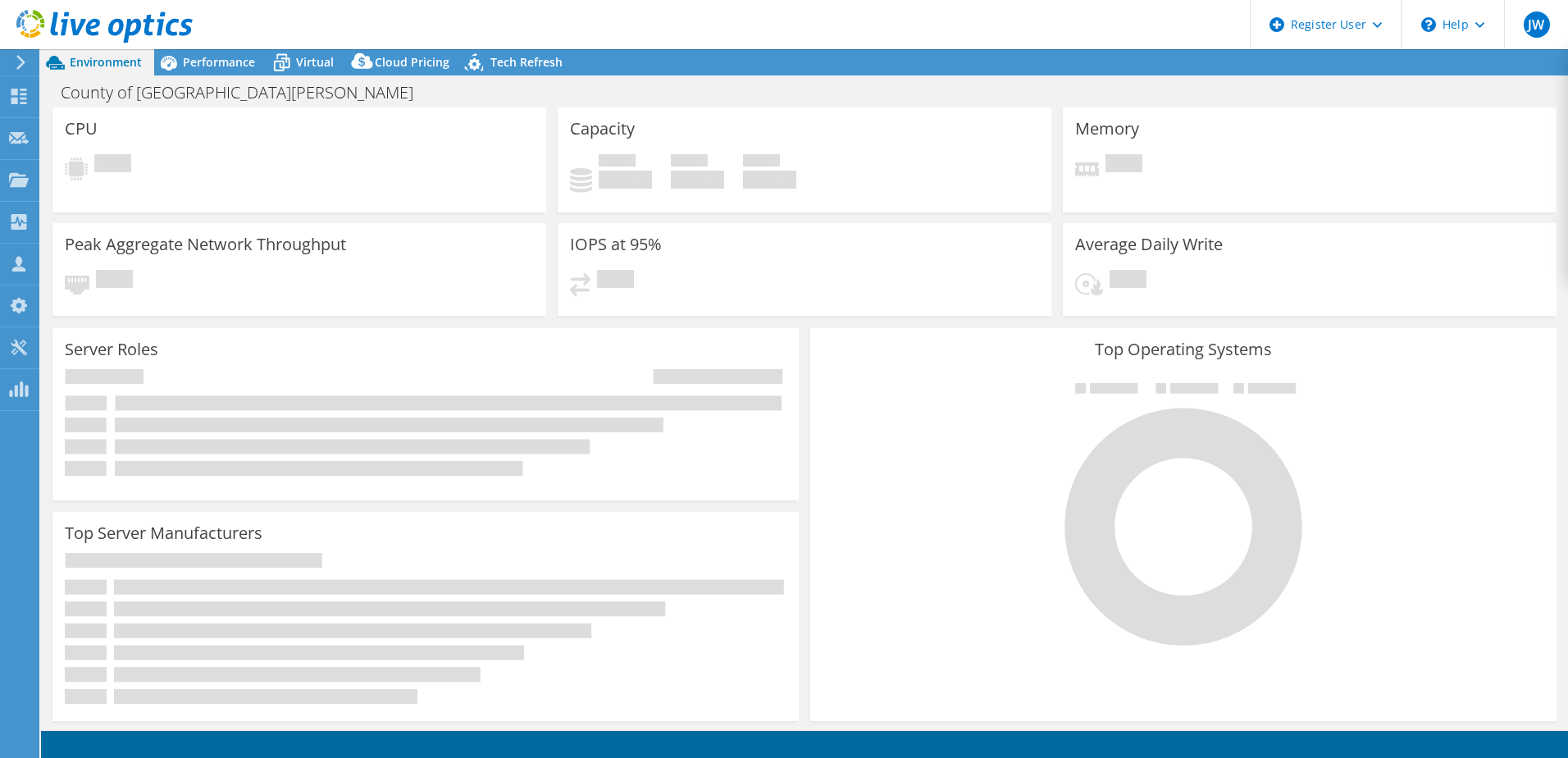
select select "USD"
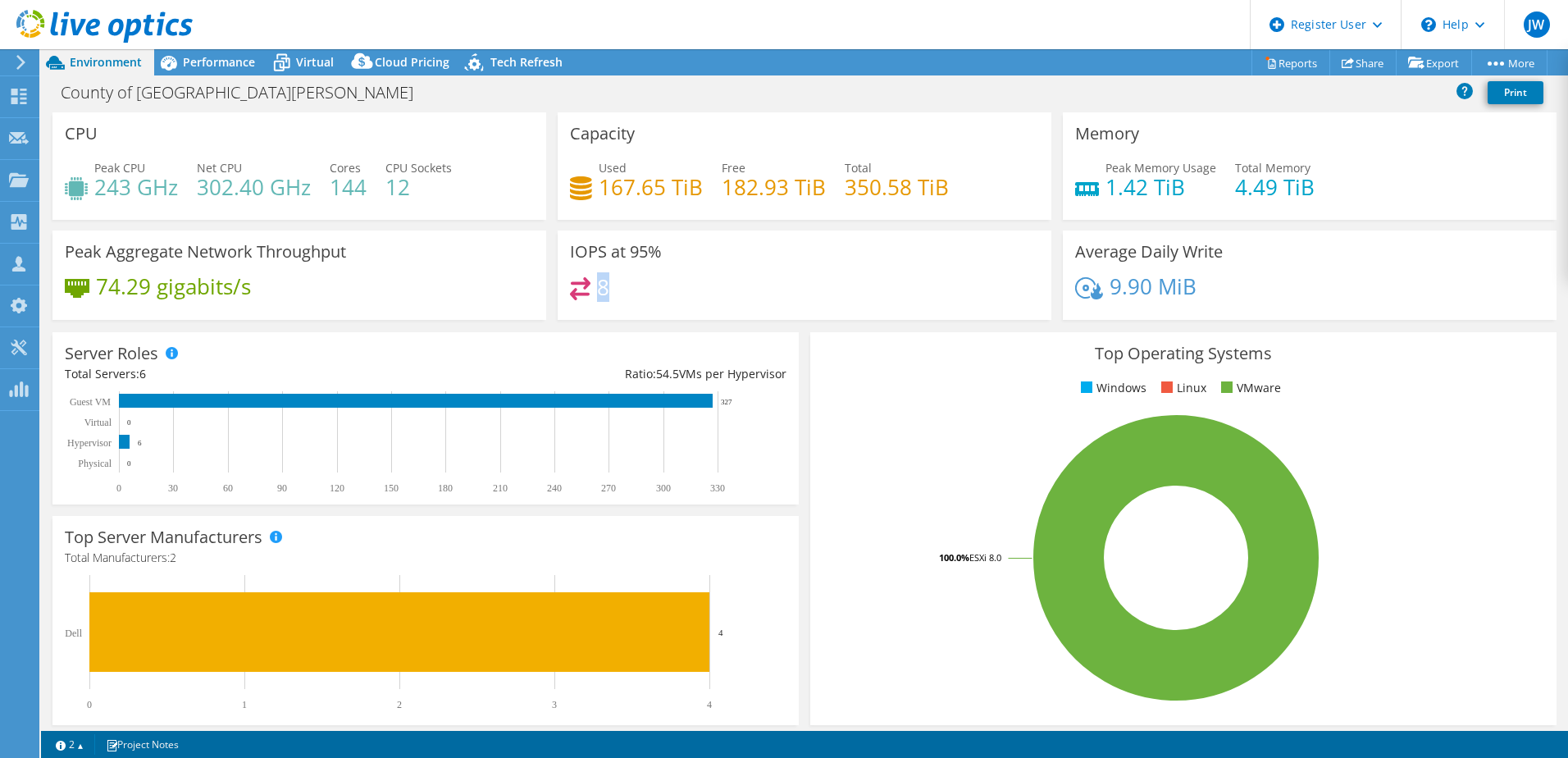
drag, startPoint x: 627, startPoint y: 289, endPoint x: 593, endPoint y: 291, distance: 34.1
click at [593, 291] on div "8" at bounding box center [804, 294] width 469 height 35
click at [726, 294] on div "8" at bounding box center [804, 294] width 469 height 35
click at [364, 188] on h4 "144" at bounding box center [348, 186] width 37 height 18
click at [235, 61] on span "Performance" at bounding box center [219, 62] width 73 height 16
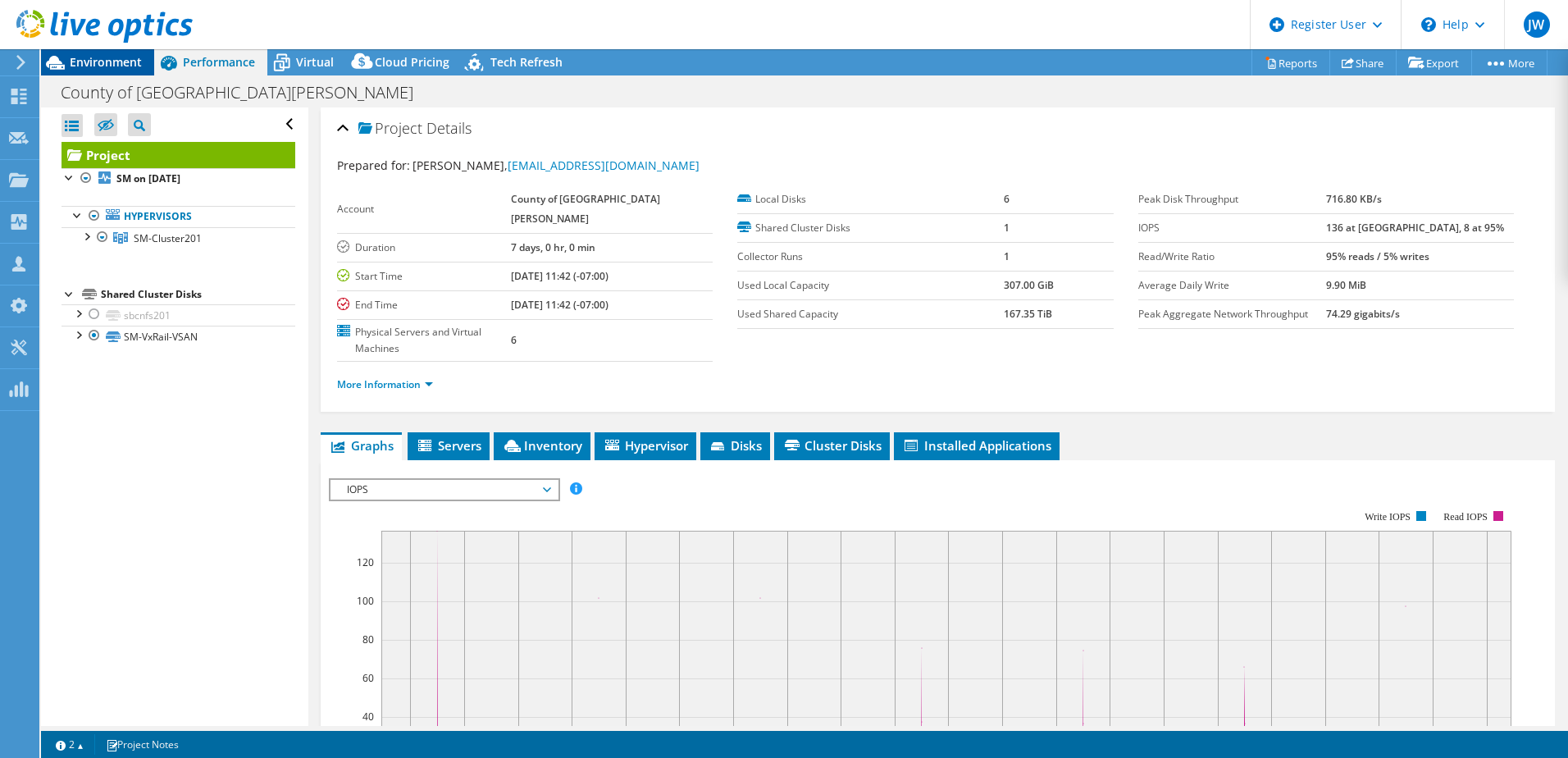
click at [123, 59] on span "Environment" at bounding box center [106, 62] width 73 height 16
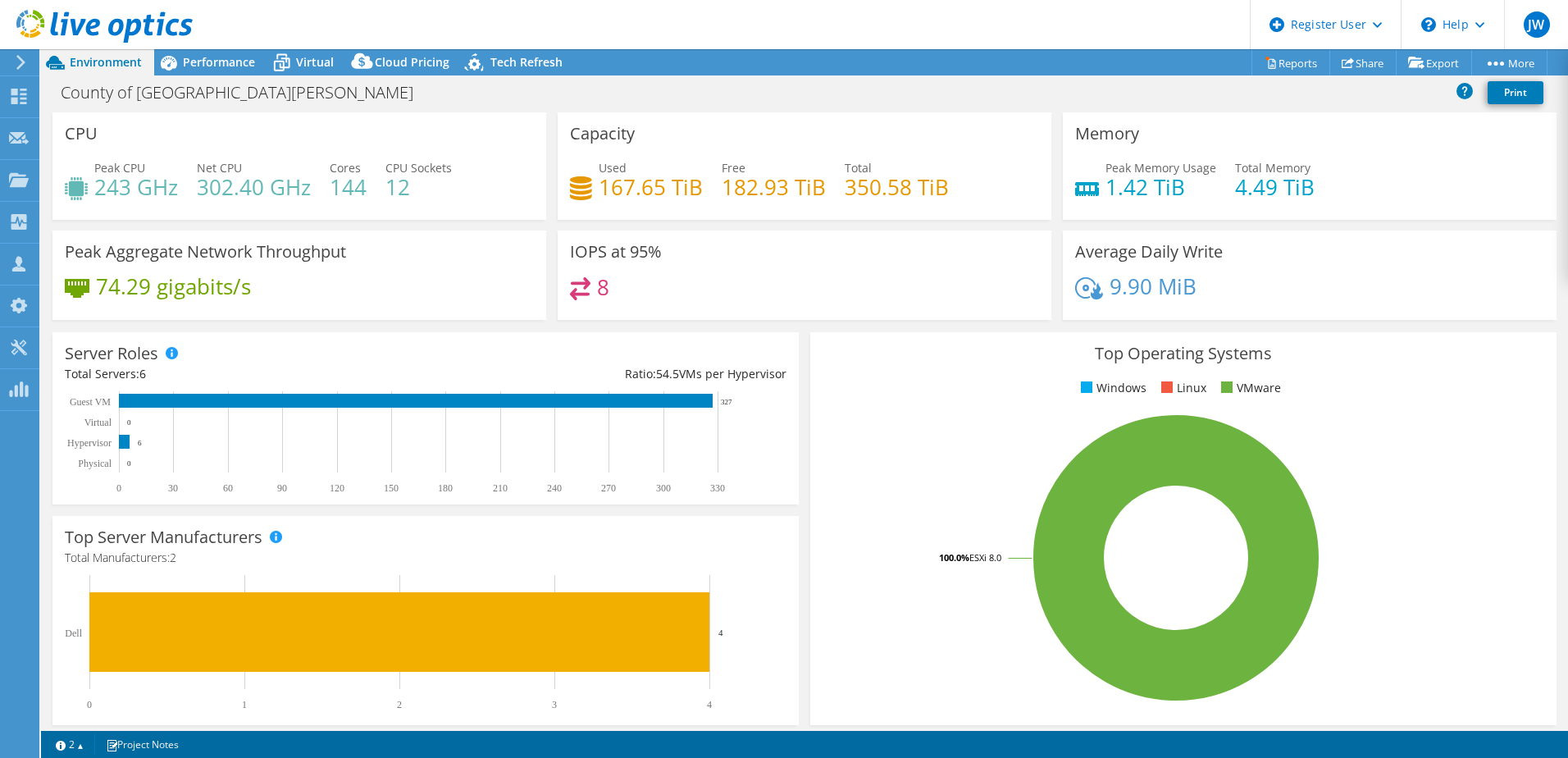
click at [19, 66] on icon at bounding box center [21, 62] width 12 height 15
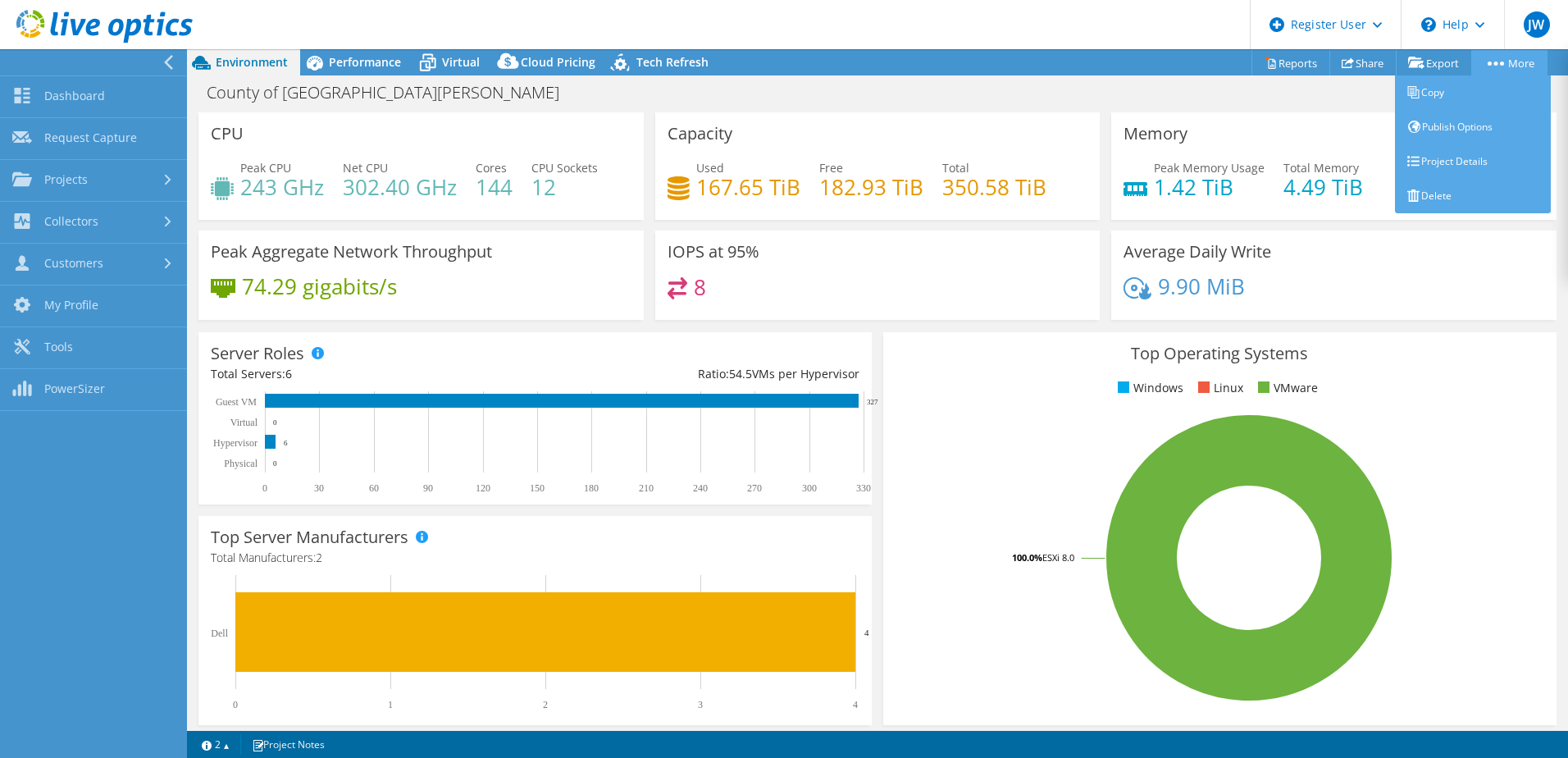
click at [1519, 61] on link "More" at bounding box center [1509, 62] width 76 height 25
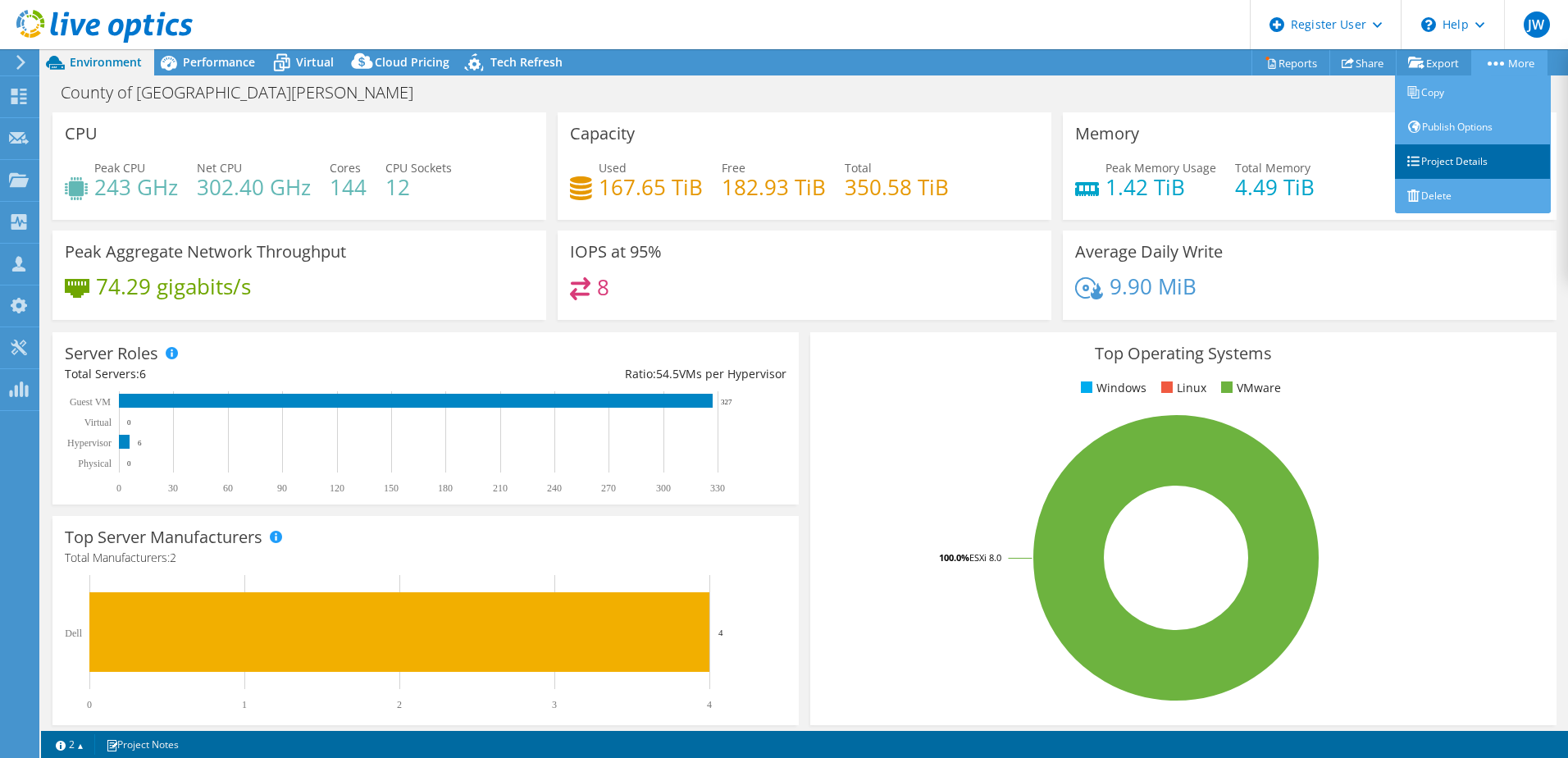
click at [1449, 159] on link "Project Details" at bounding box center [1473, 161] width 155 height 35
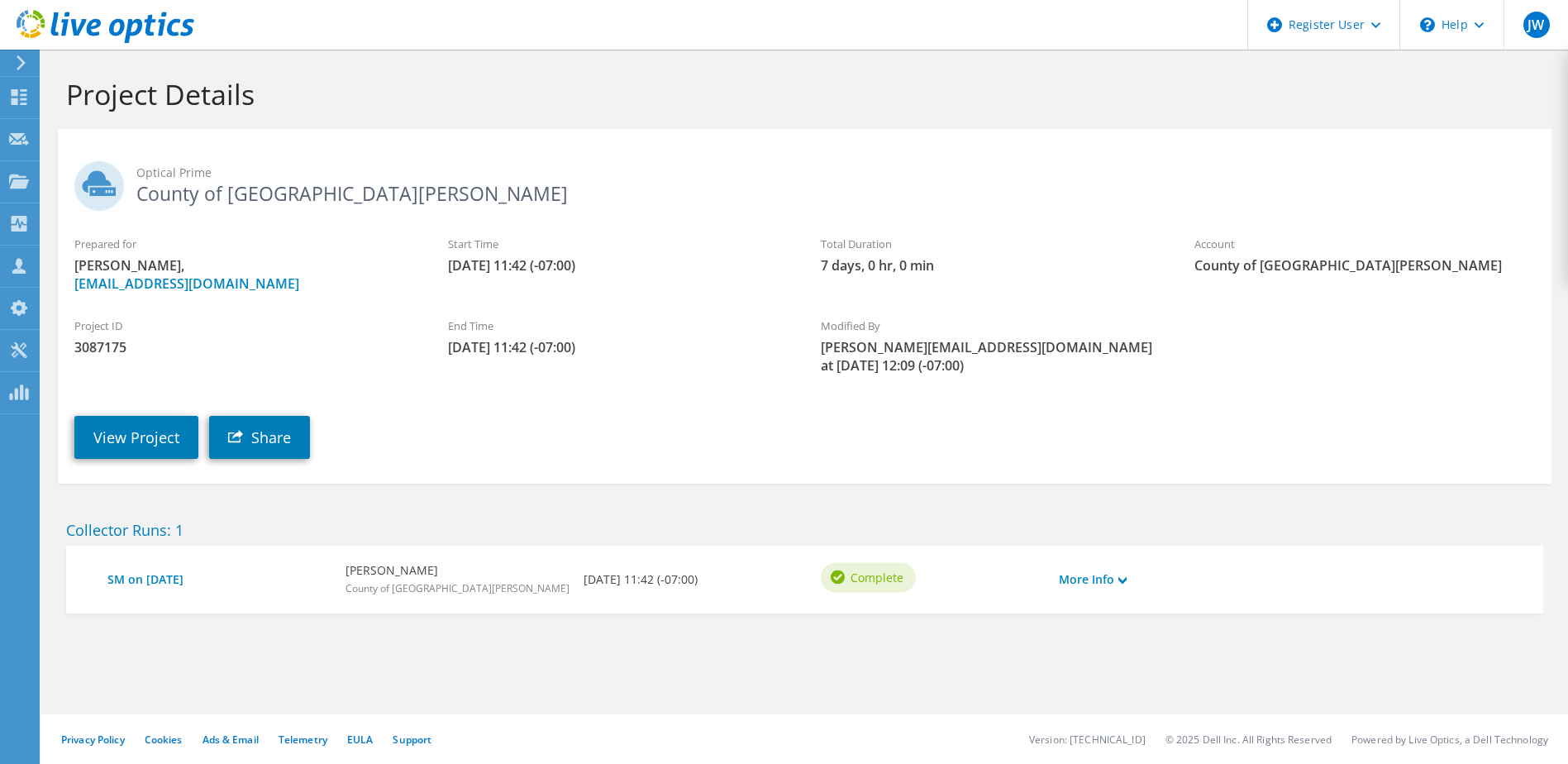
click at [107, 348] on span "3087175" at bounding box center [244, 347] width 340 height 18
copy span "3087175"
click at [22, 63] on icon at bounding box center [21, 63] width 12 height 15
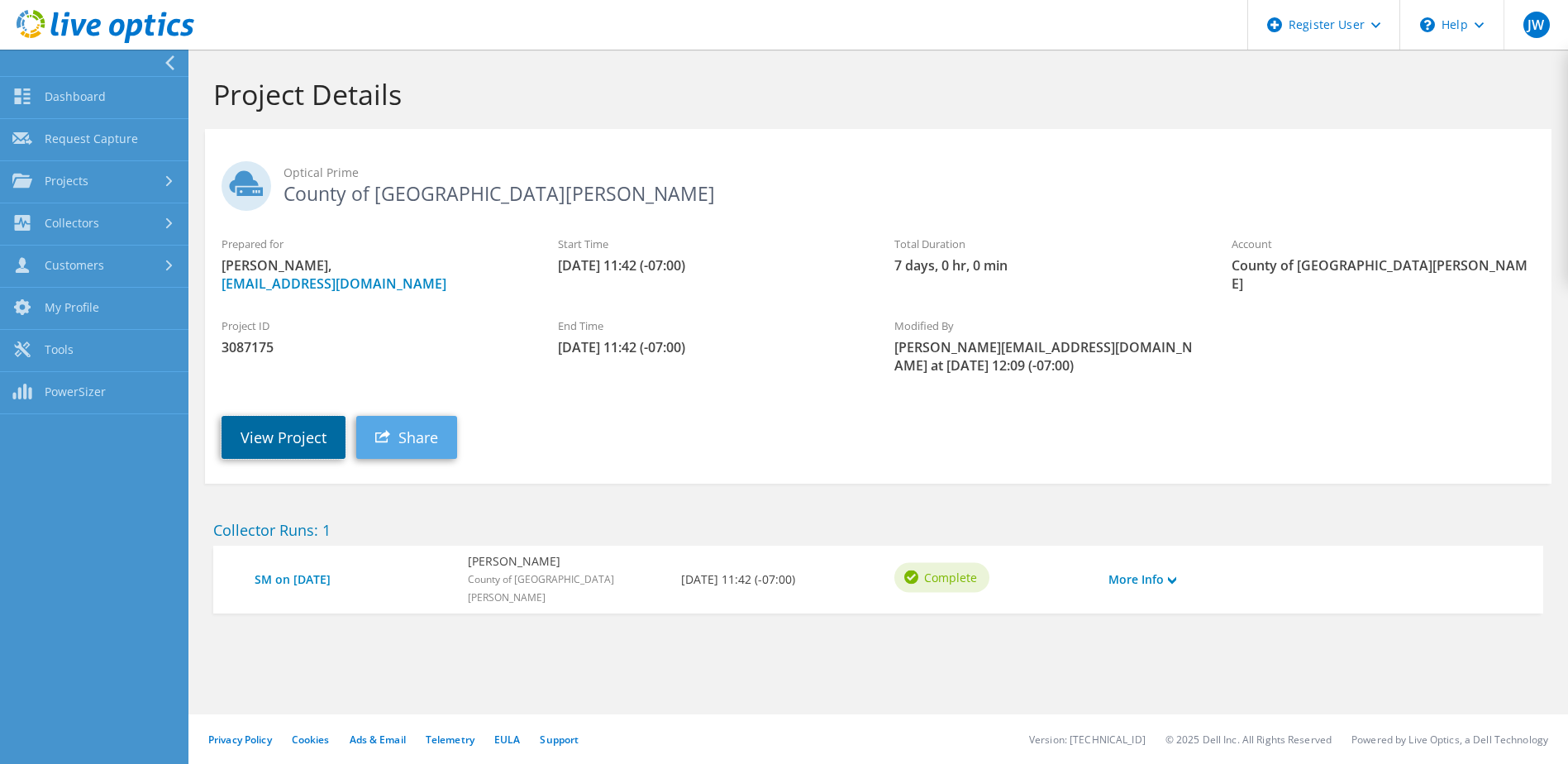
click at [268, 416] on link "View Project" at bounding box center [284, 437] width 124 height 43
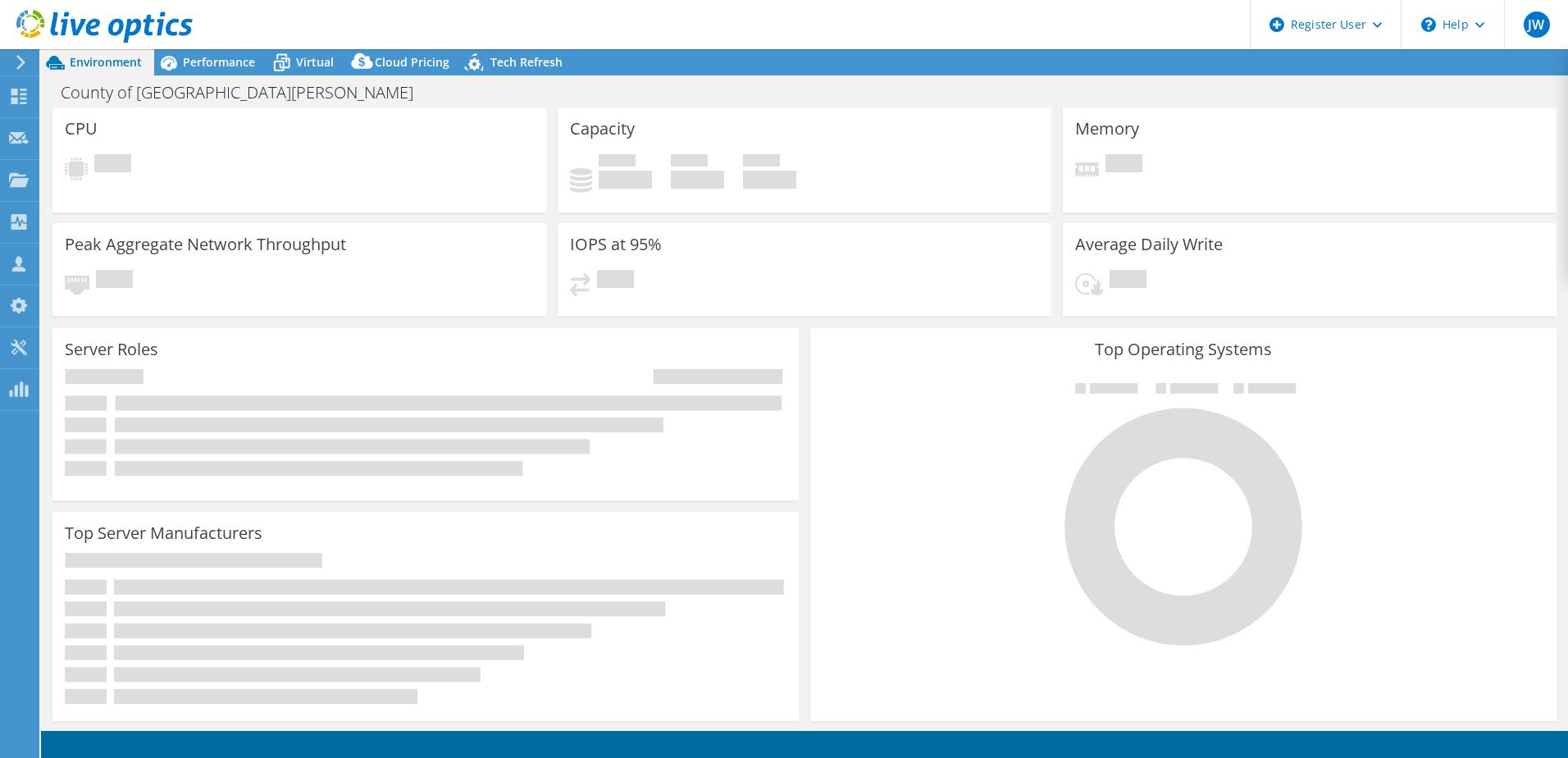
select select "USD"
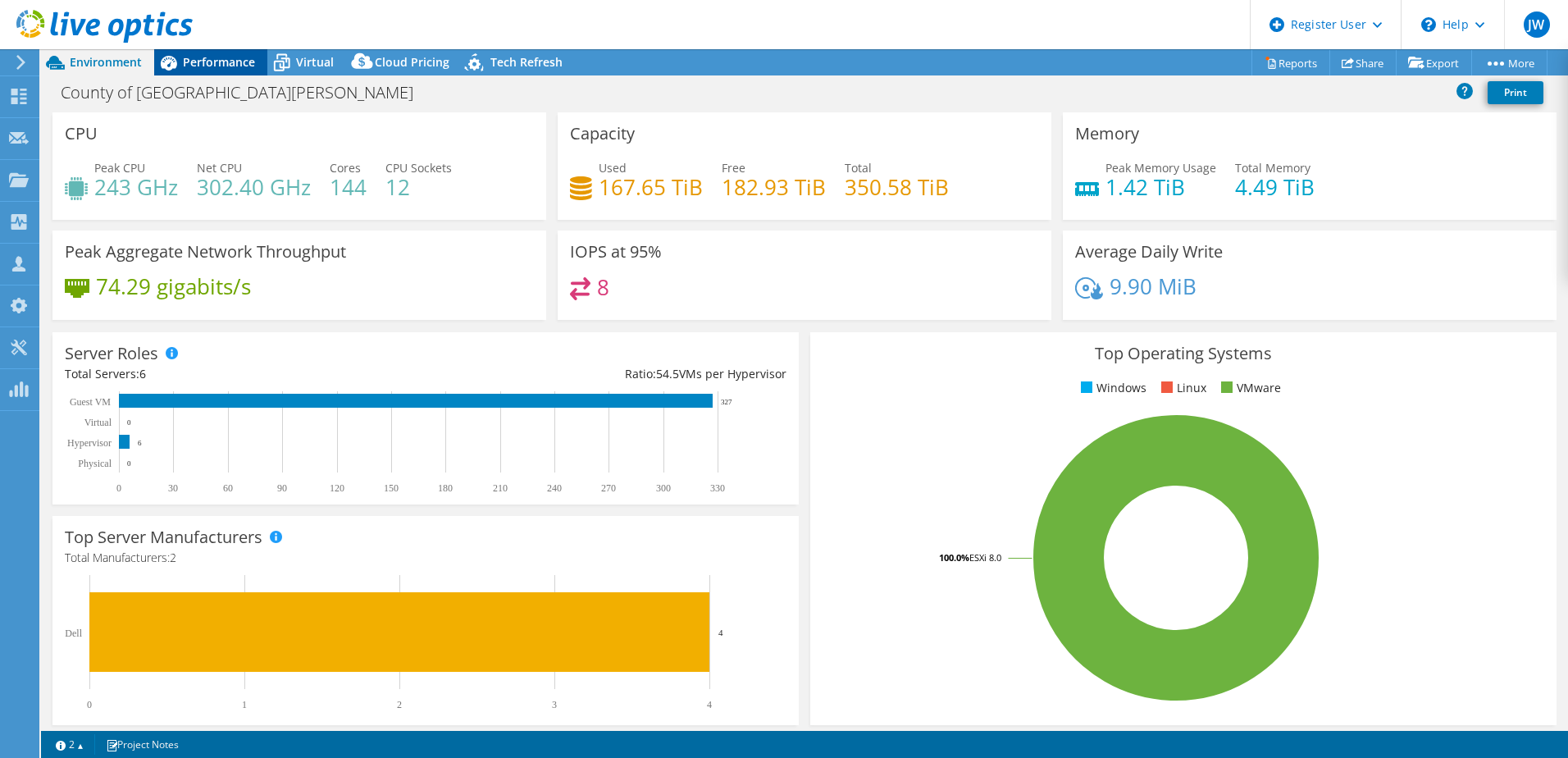
click at [219, 63] on span "Performance" at bounding box center [219, 62] width 73 height 16
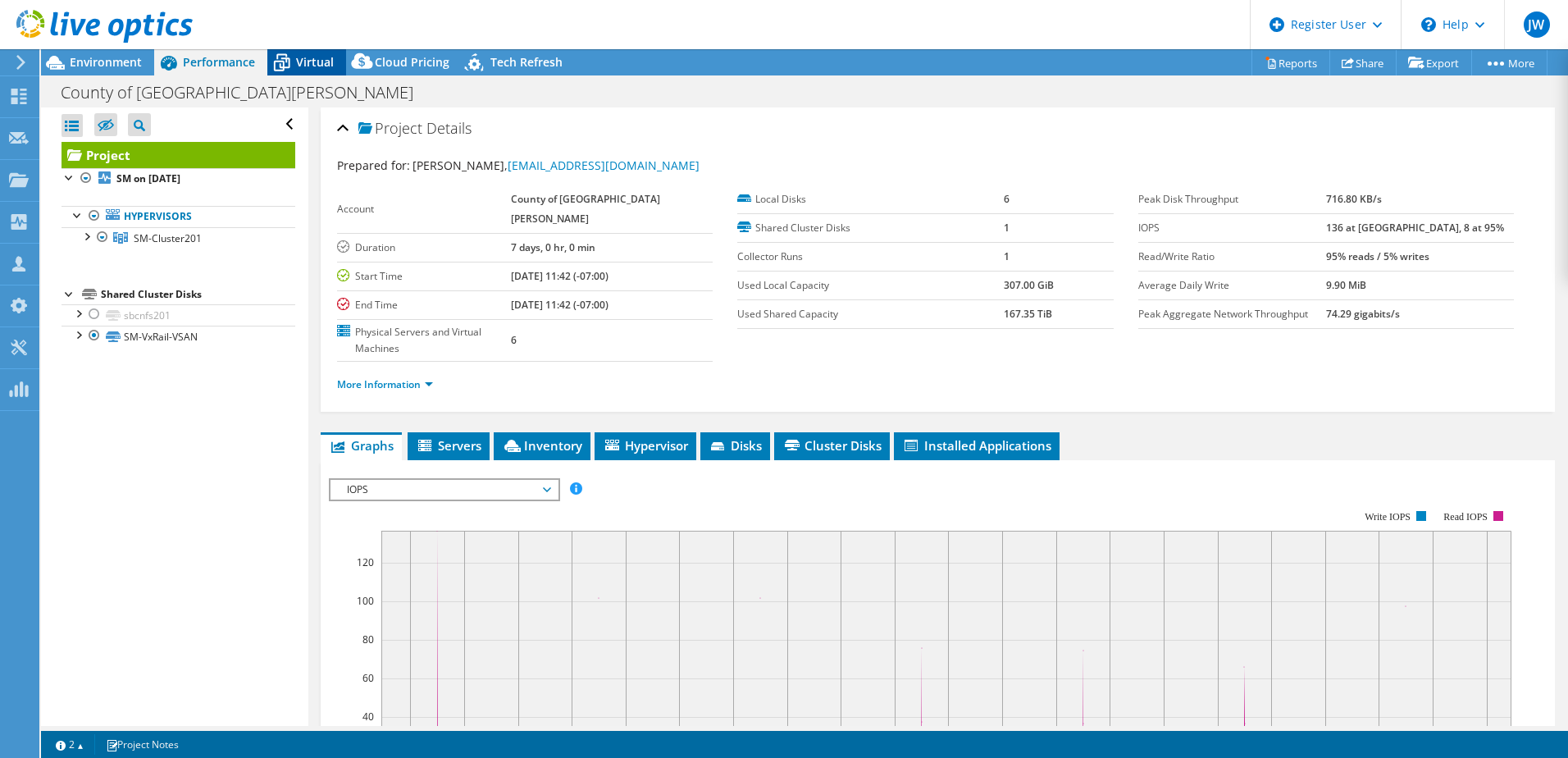
click at [319, 69] on div "Virtual" at bounding box center [307, 62] width 79 height 26
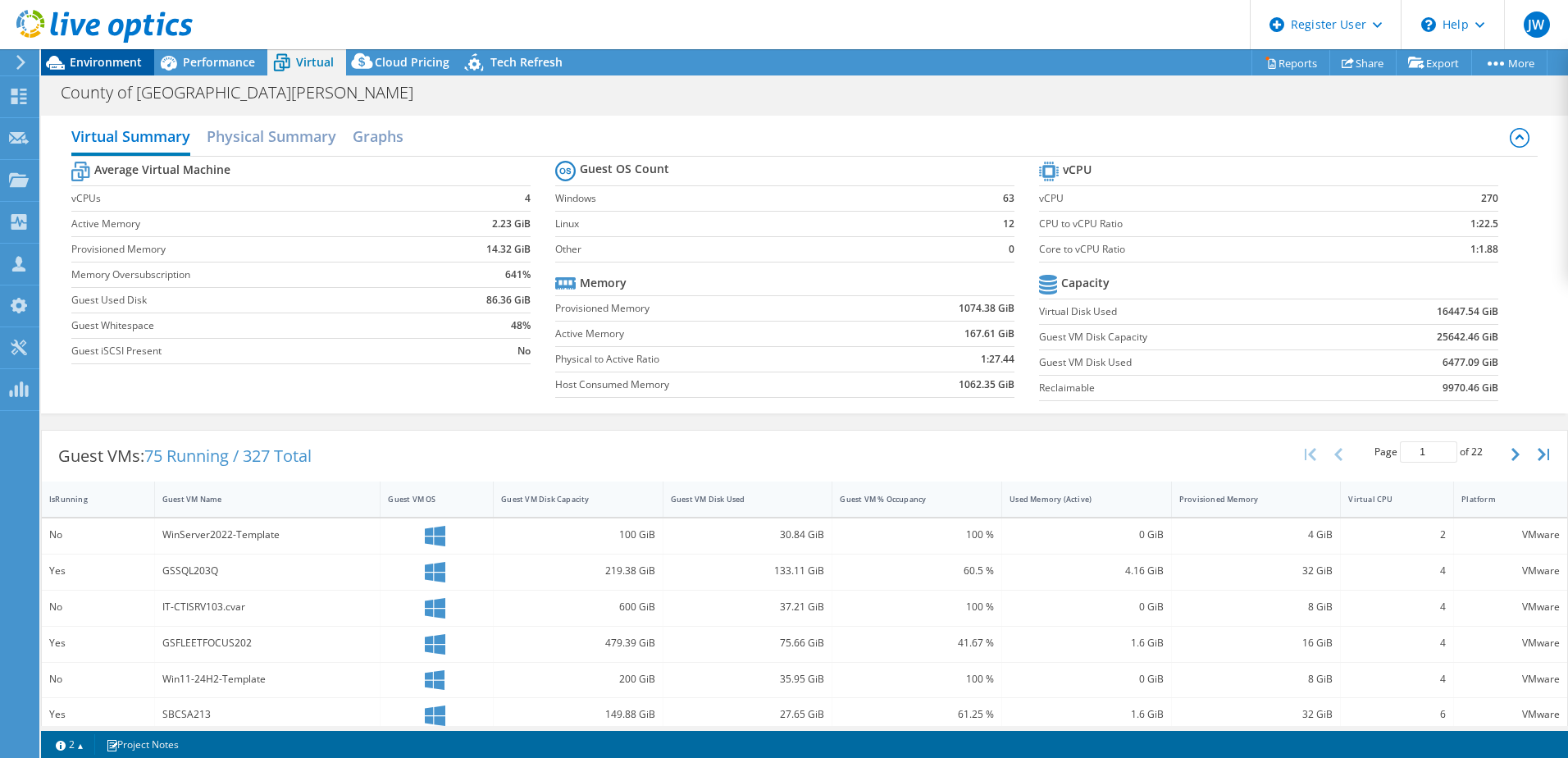
click at [105, 70] on div "Environment" at bounding box center [97, 62] width 113 height 26
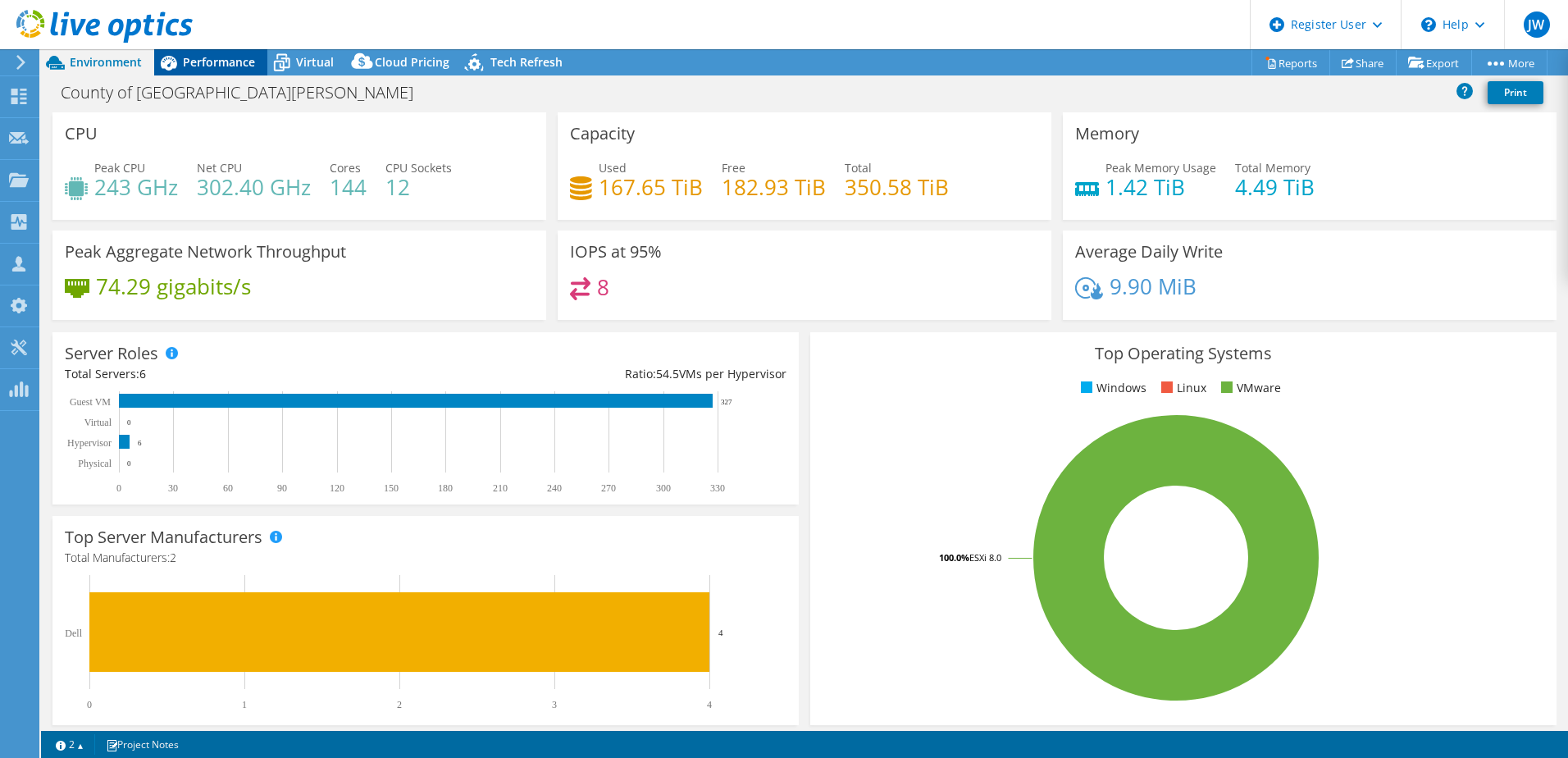
click at [248, 62] on span "Performance" at bounding box center [219, 62] width 73 height 16
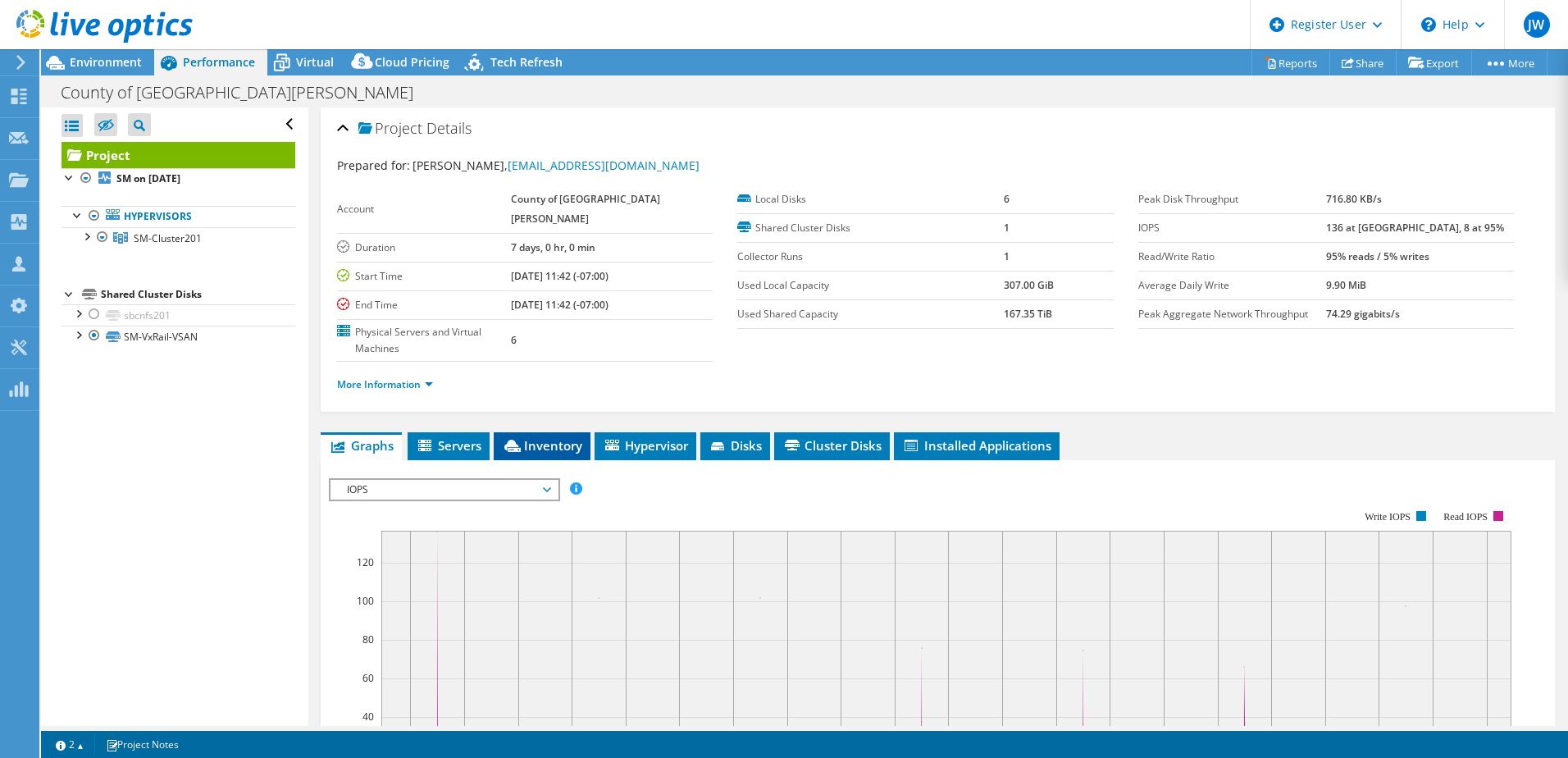
click at [541, 437] on span "Inventory" at bounding box center [541, 445] width 80 height 16
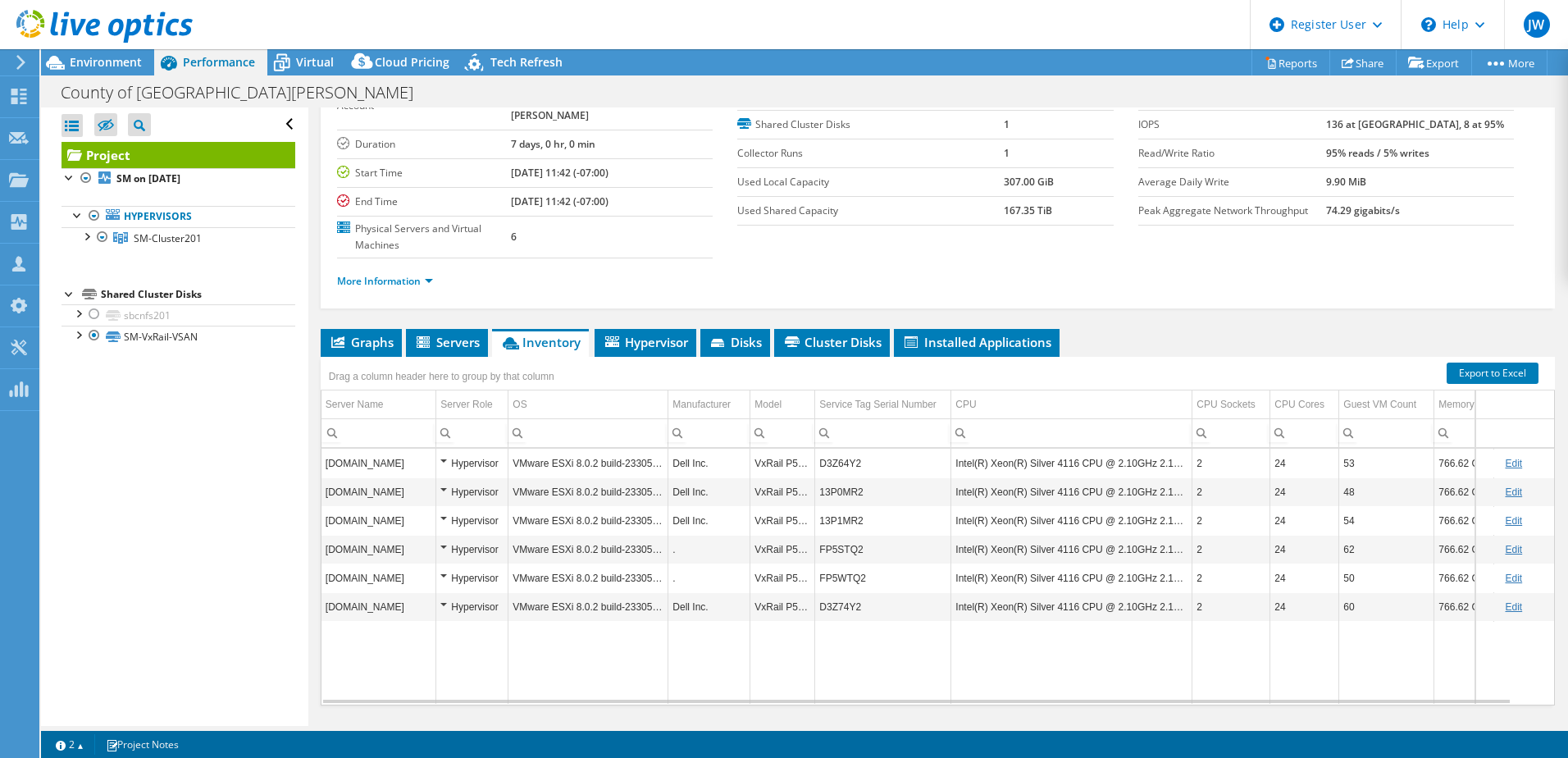
scroll to position [112, 0]
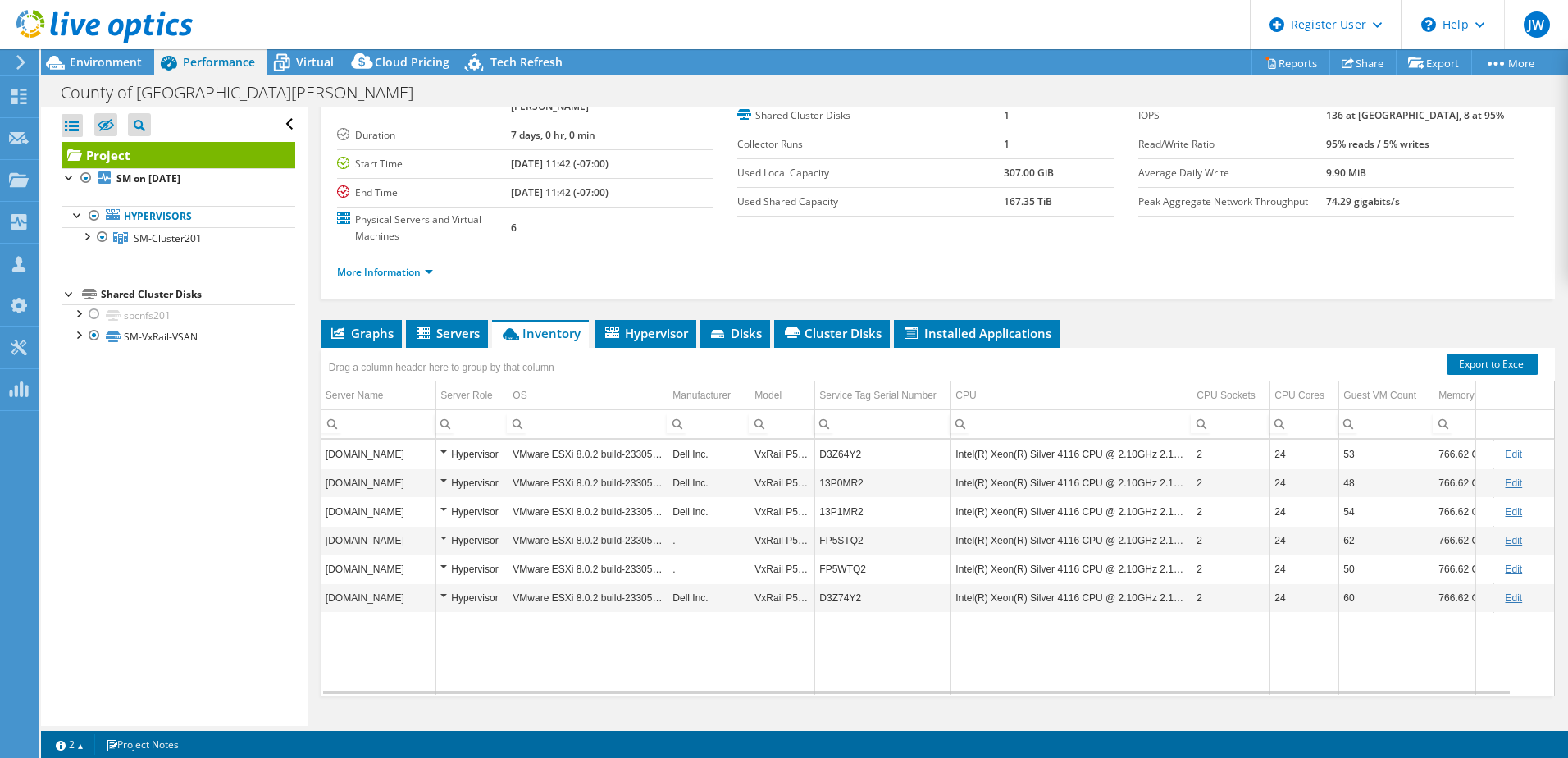
click at [22, 60] on use at bounding box center [21, 62] width 9 height 15
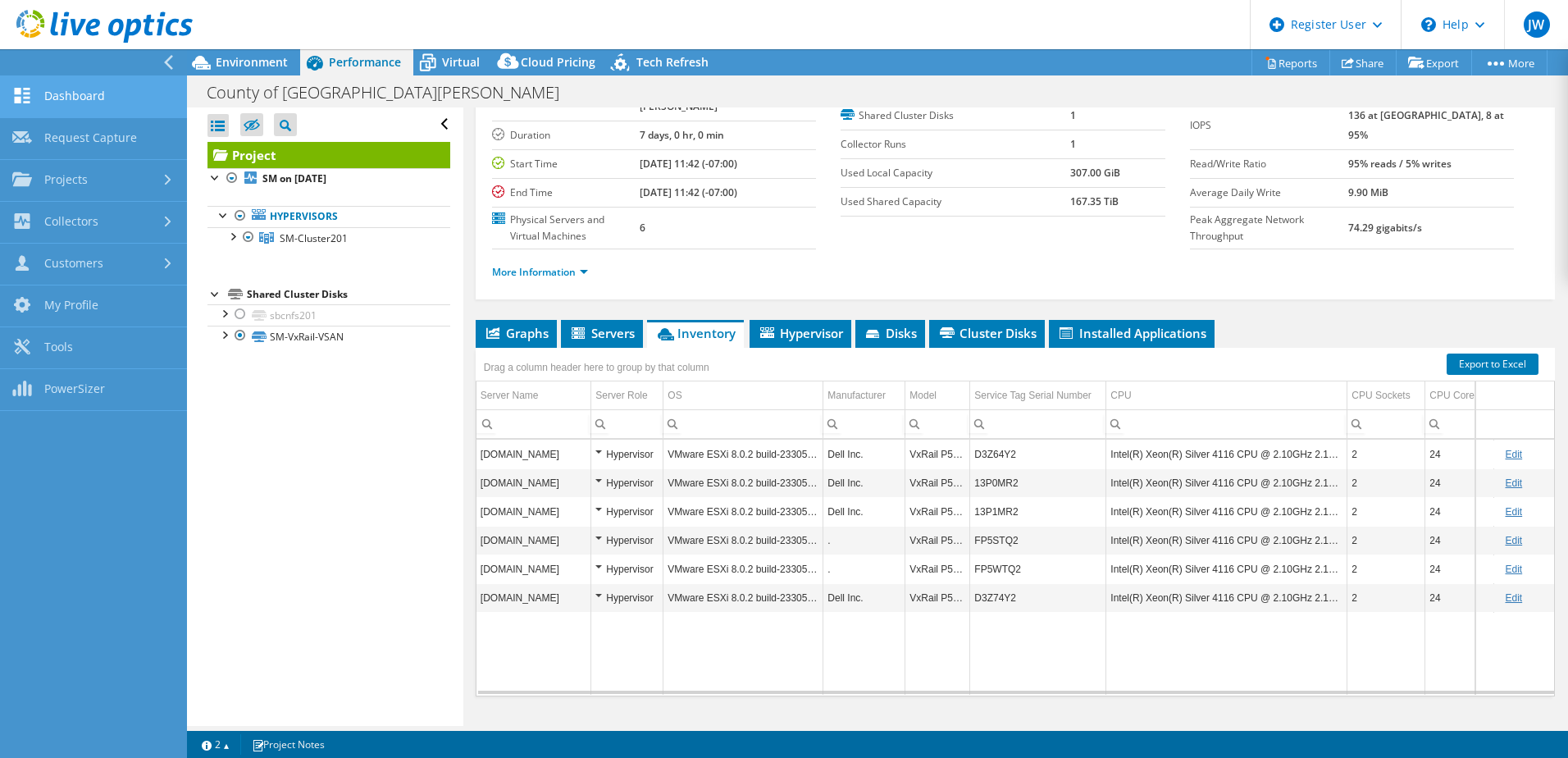
click at [78, 95] on link "Dashboard" at bounding box center [93, 97] width 187 height 41
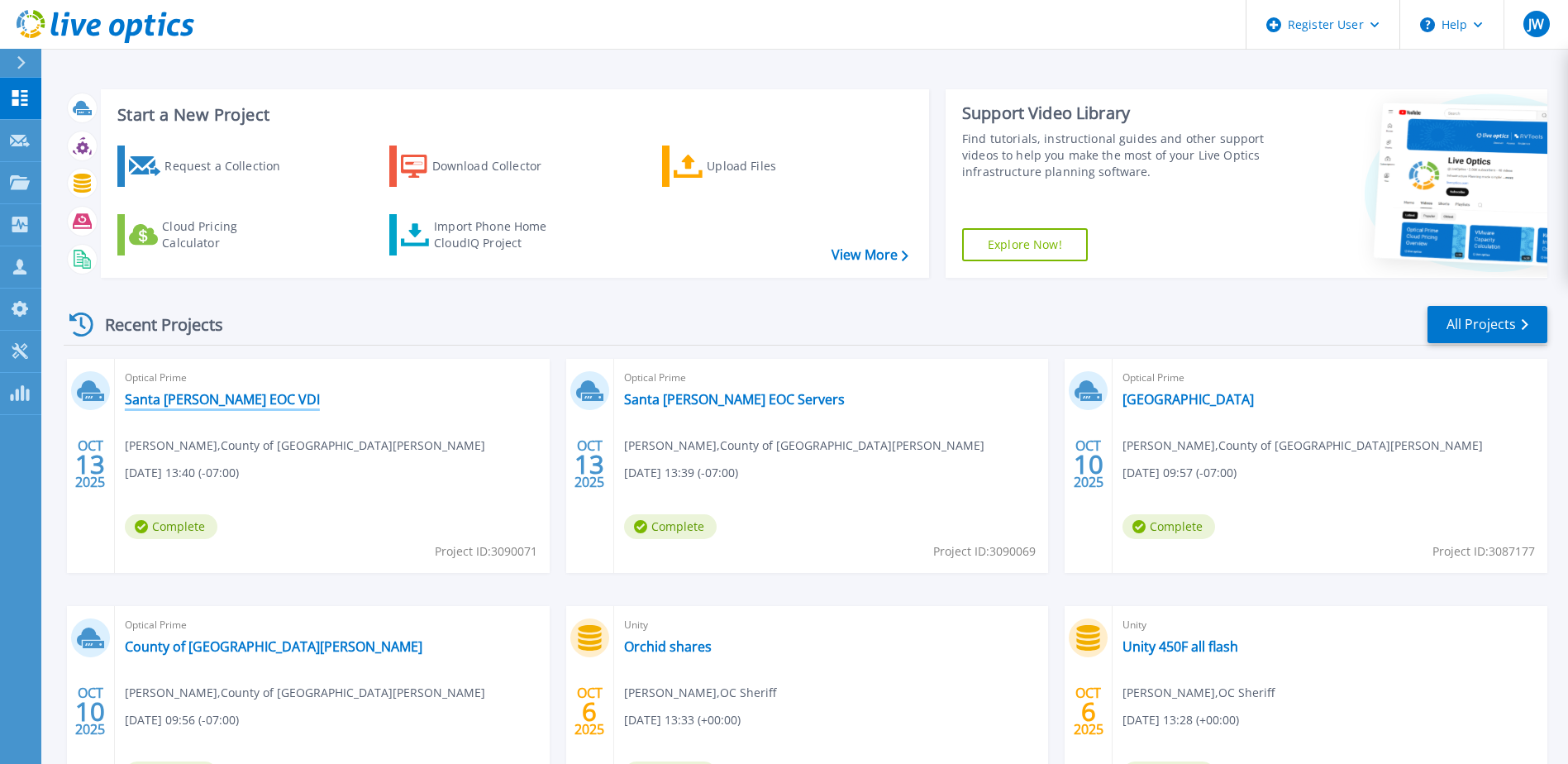
click at [224, 399] on link "Santa [PERSON_NAME] EOC VDI" at bounding box center [222, 399] width 195 height 17
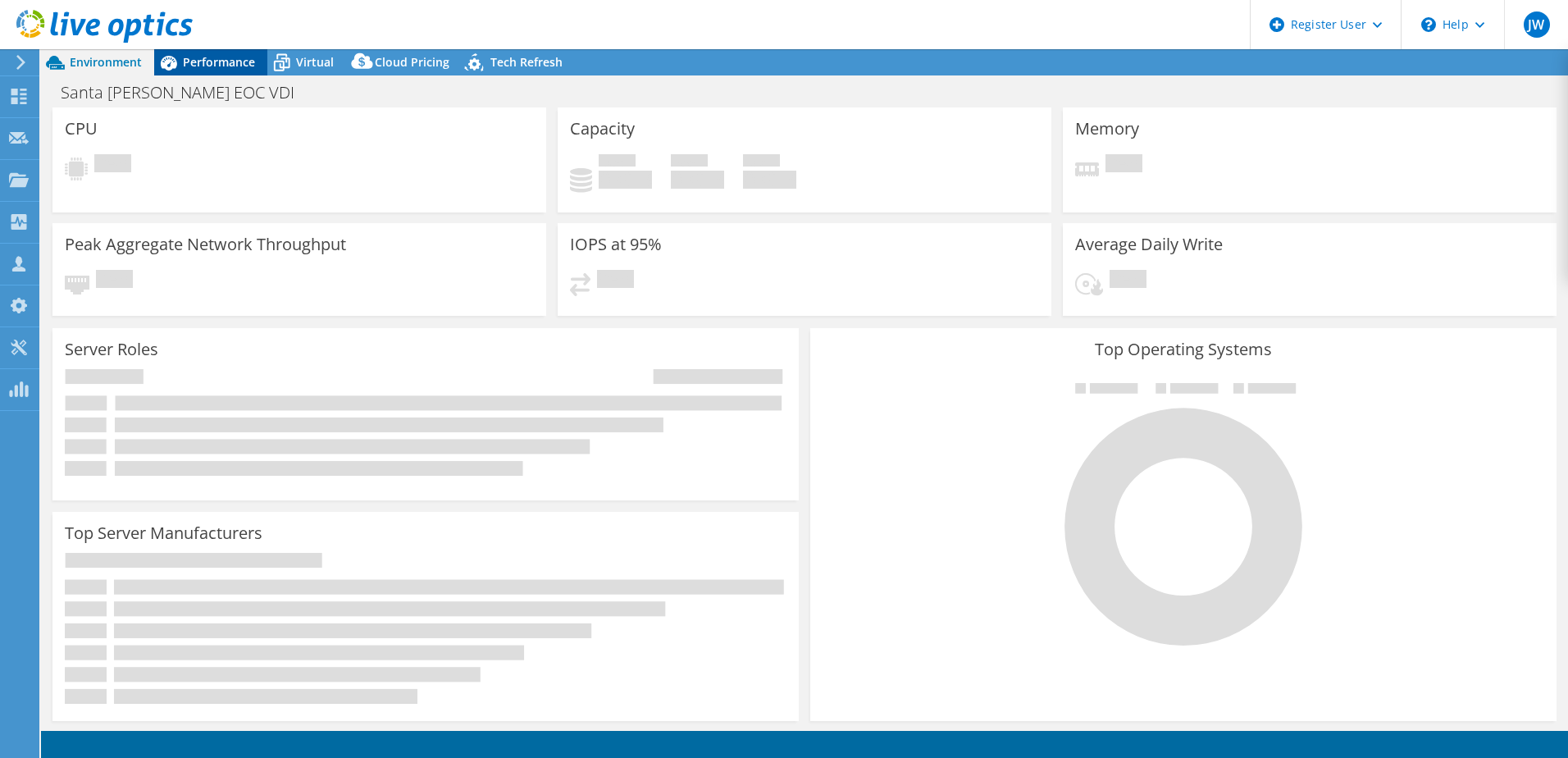
select select "USD"
click at [213, 53] on div "Performance" at bounding box center [211, 62] width 113 height 26
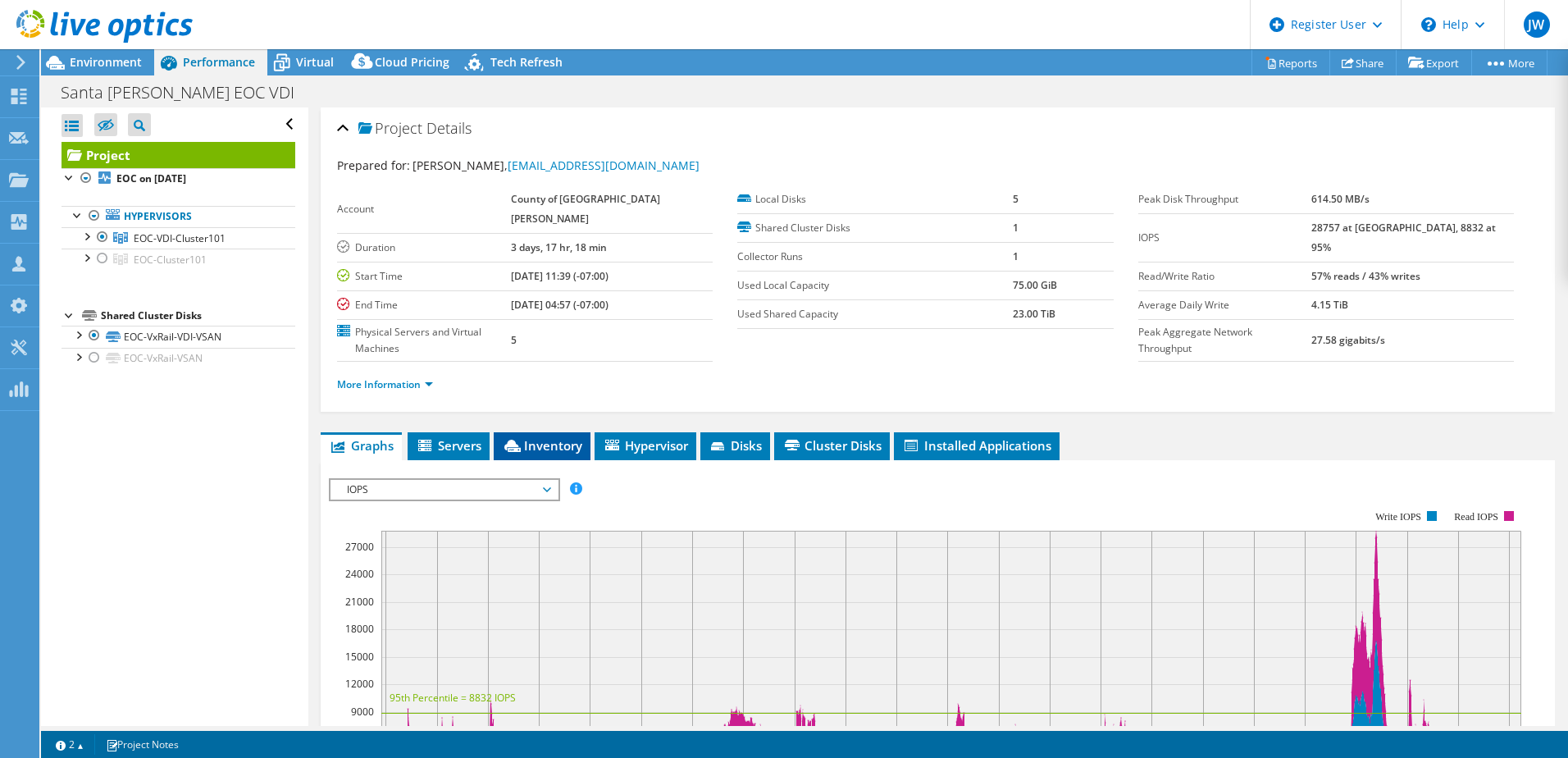
click at [531, 437] on span "Inventory" at bounding box center [541, 445] width 80 height 16
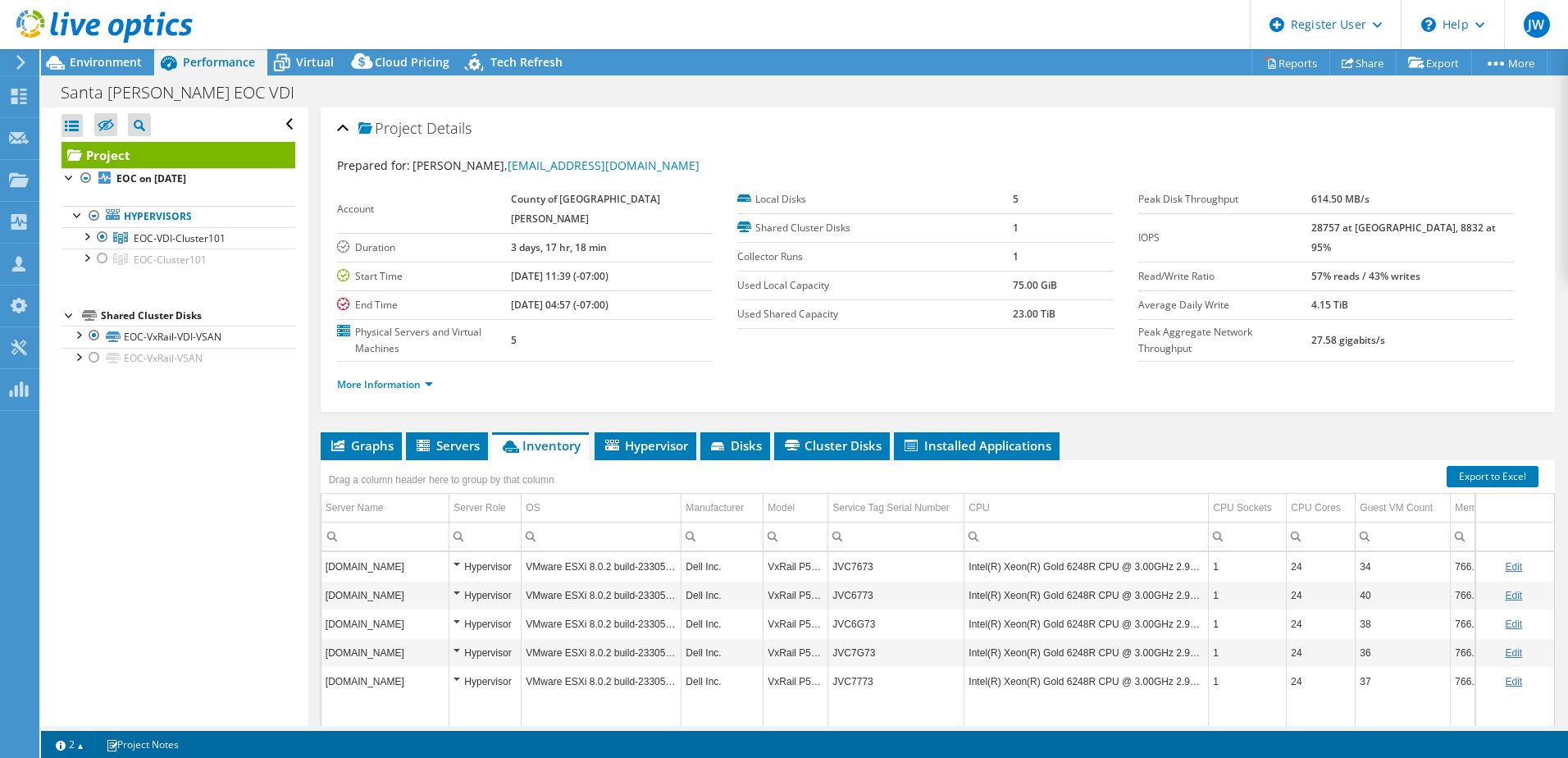
click at [857, 552] on td "JVC7673" at bounding box center [896, 565] width 136 height 28
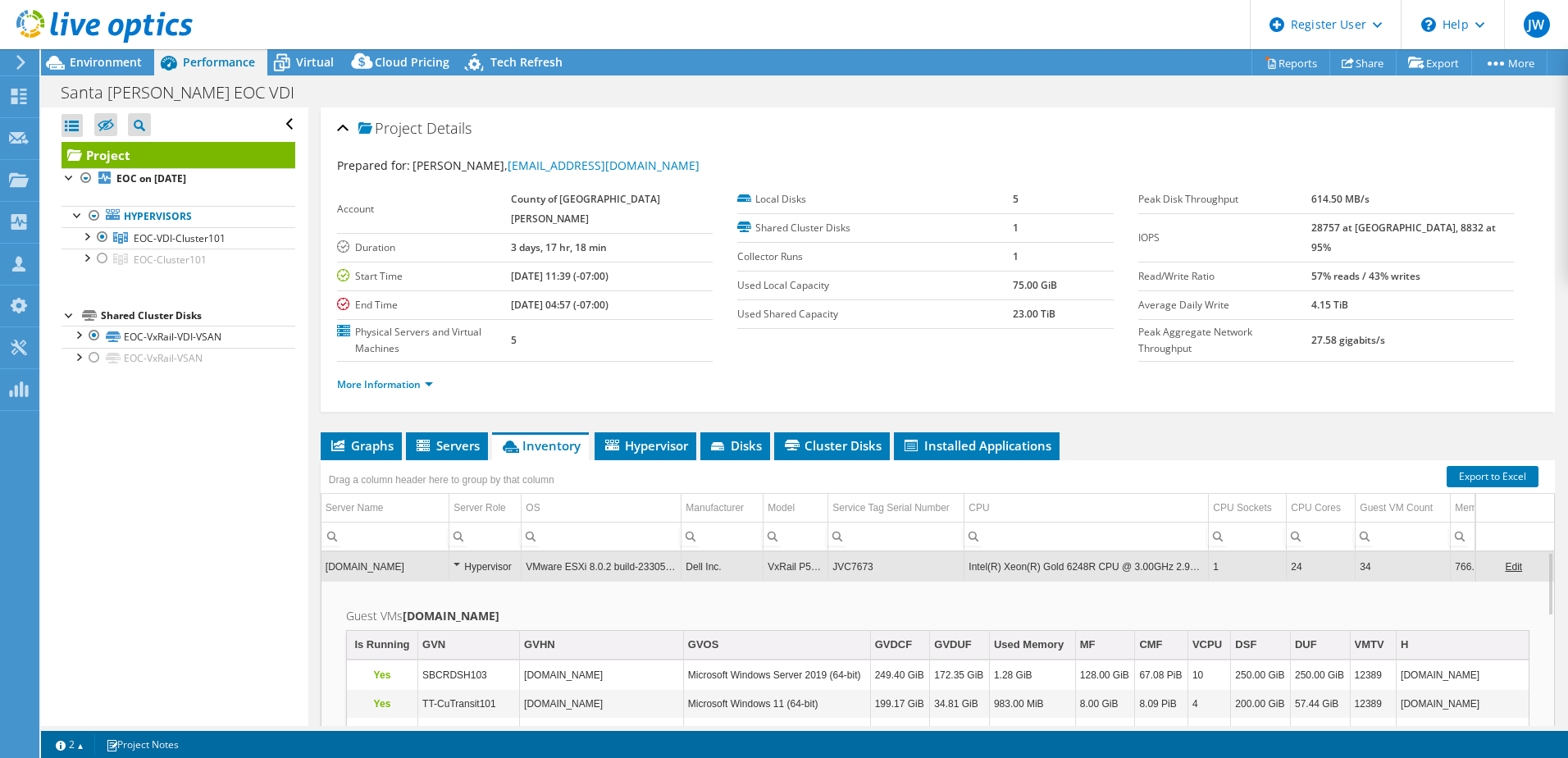
click at [857, 552] on td "JVC7673" at bounding box center [896, 565] width 136 height 28
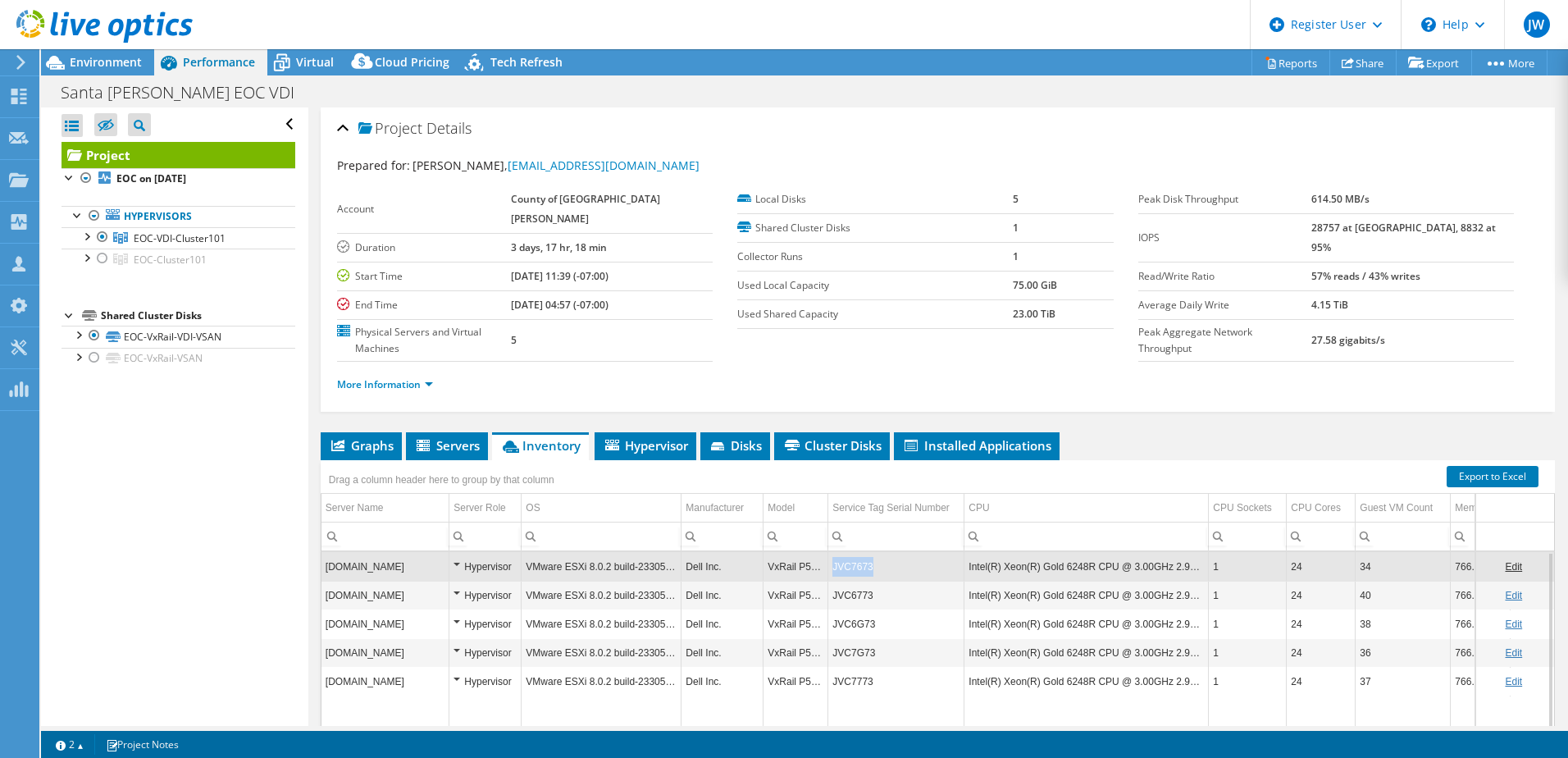
click at [857, 552] on td "JVC7673" at bounding box center [896, 565] width 136 height 28
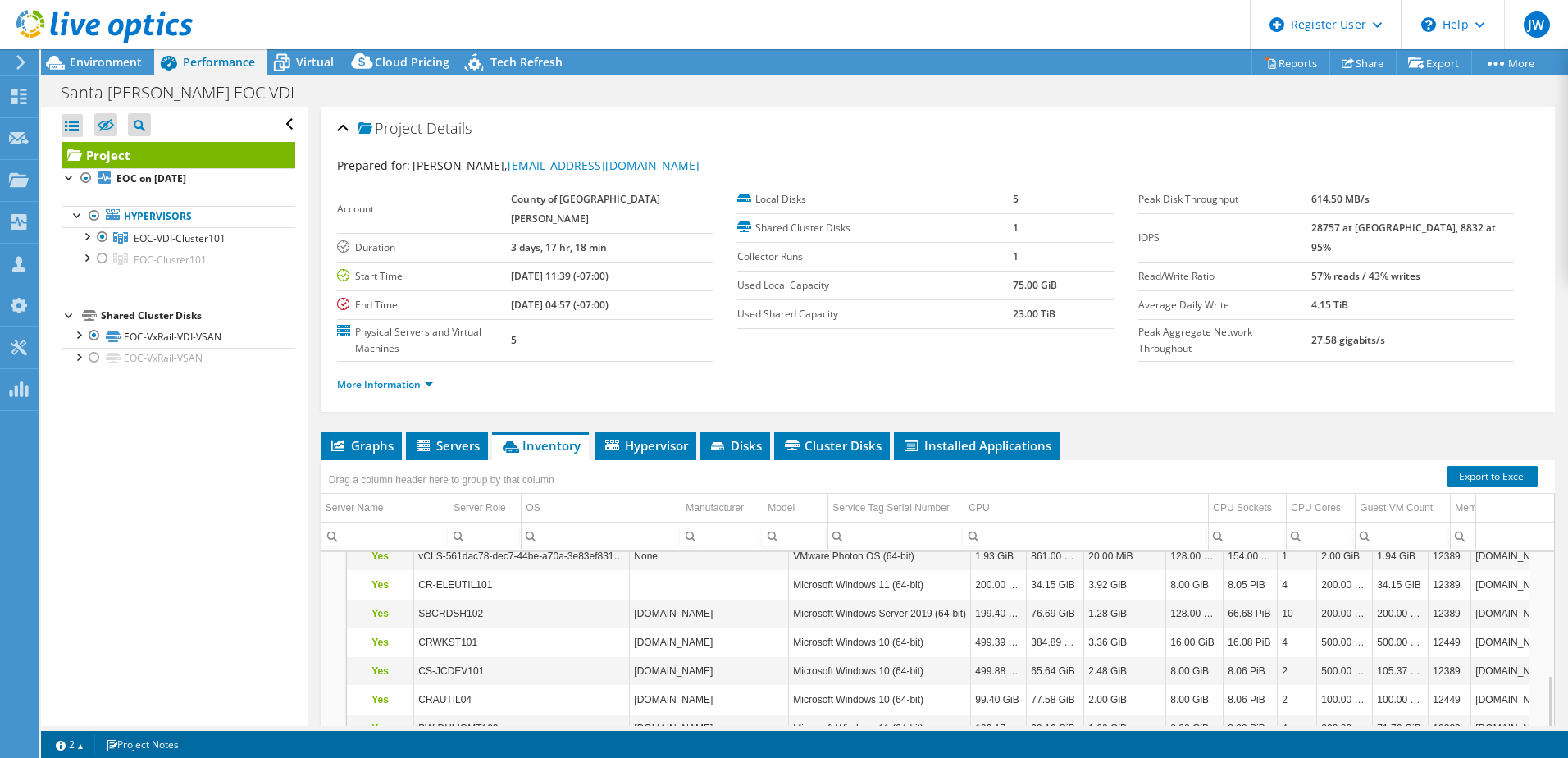
scroll to position [689, 0]
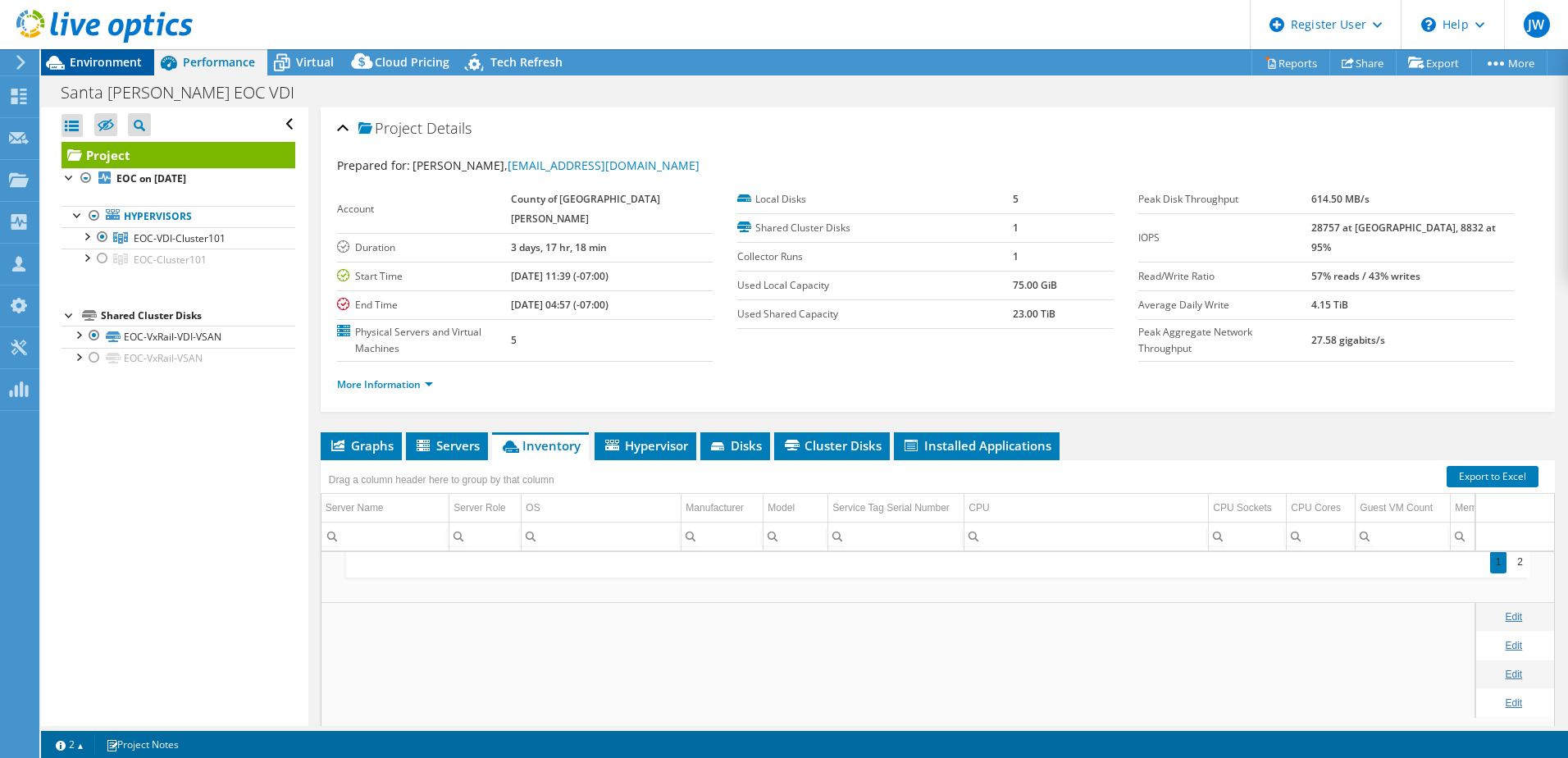
click at [125, 57] on span "Environment" at bounding box center [106, 62] width 73 height 16
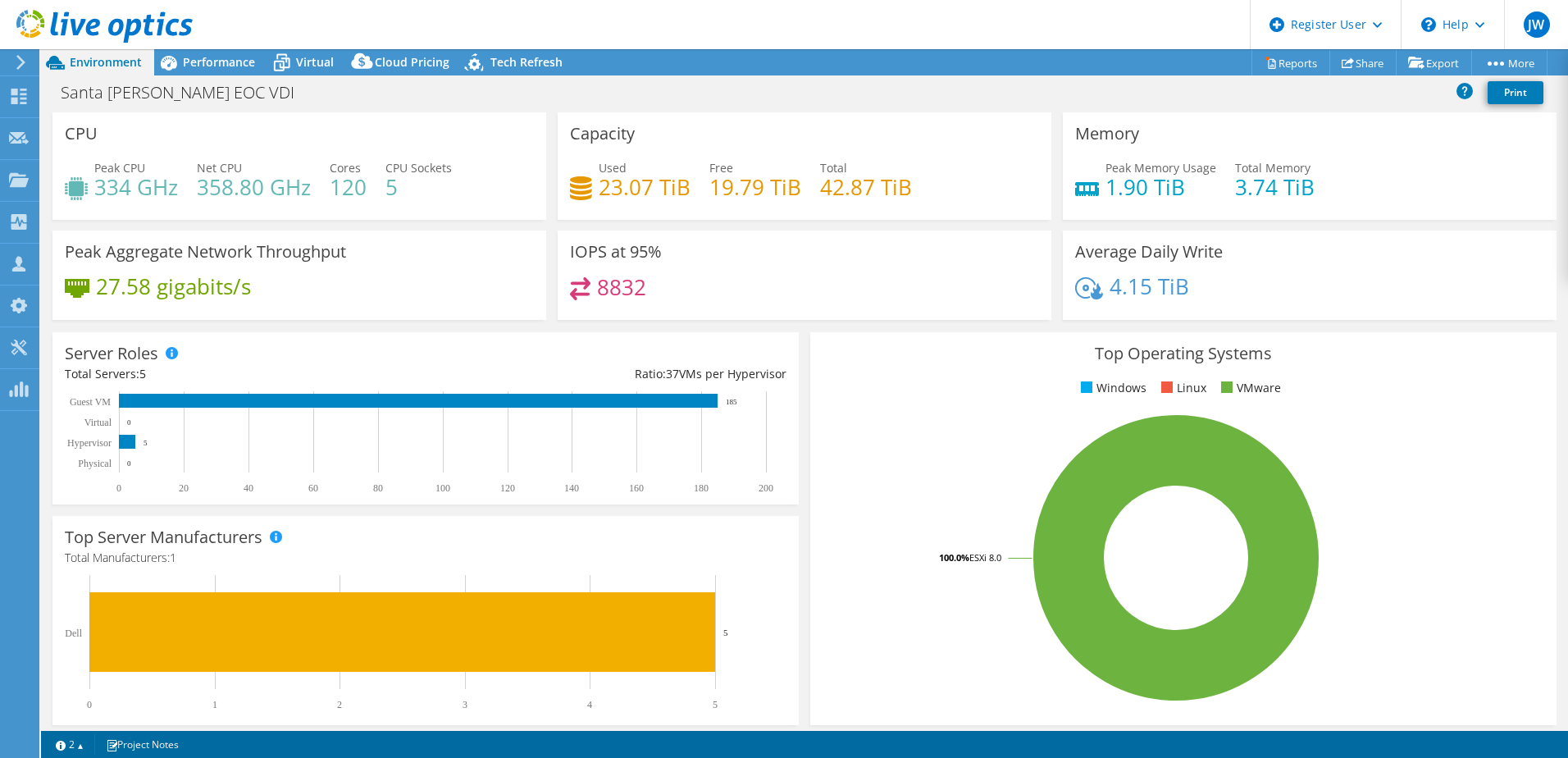
click at [91, 187] on div "Peak CPU 334 GHz" at bounding box center [121, 177] width 113 height 37
drag, startPoint x: 100, startPoint y: 186, endPoint x: 300, endPoint y: 193, distance: 200.1
click at [300, 193] on div "Peak CPU 334 GHz Net CPU 358.80 GHz Cores 120 CPU Sockets 5" at bounding box center [299, 186] width 469 height 54
drag, startPoint x: 300, startPoint y: 193, endPoint x: 237, endPoint y: 188, distance: 63.2
click at [237, 188] on h4 "358.80 GHz" at bounding box center [254, 186] width 114 height 18
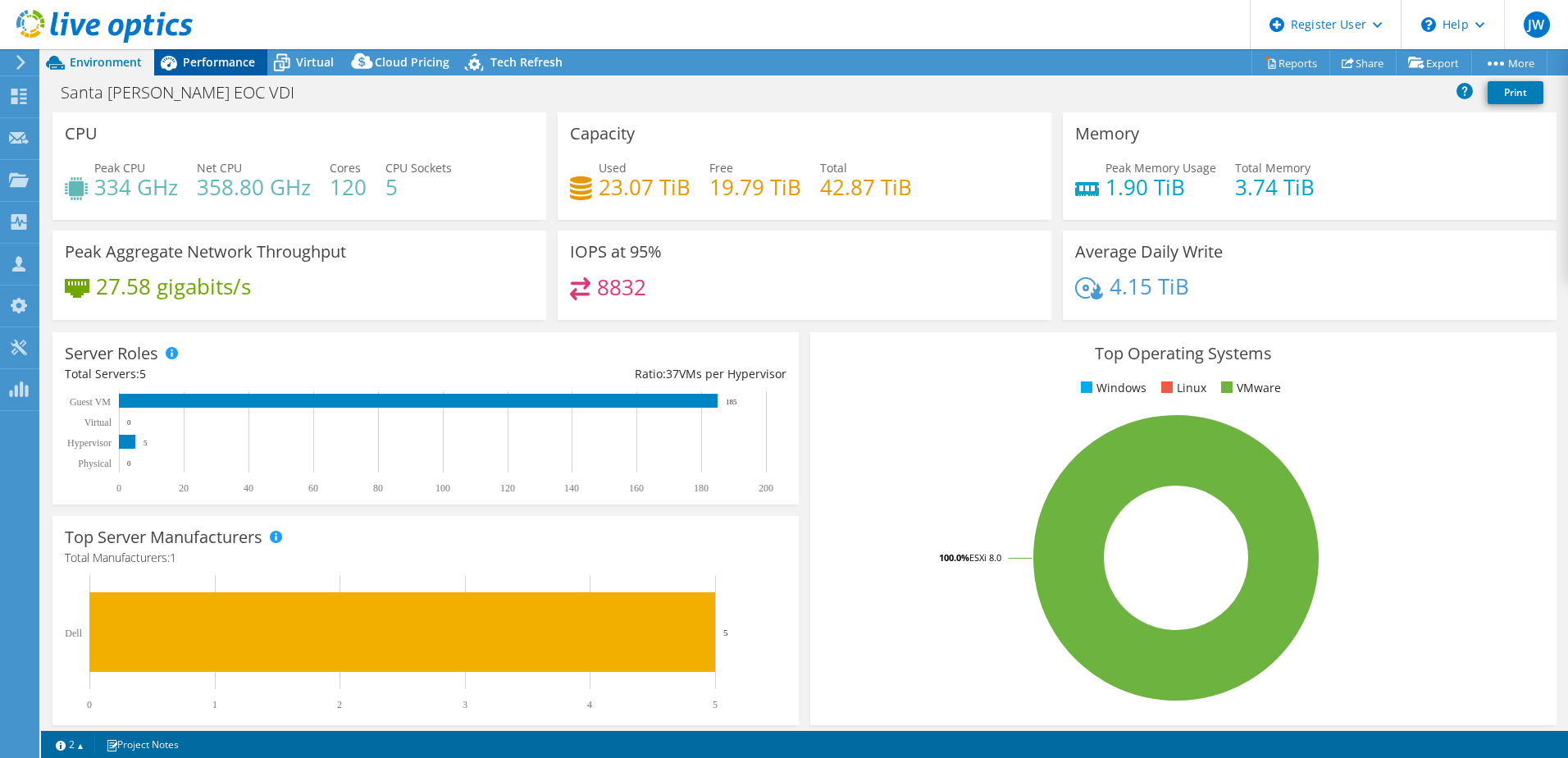
click at [223, 64] on span "Performance" at bounding box center [219, 62] width 73 height 16
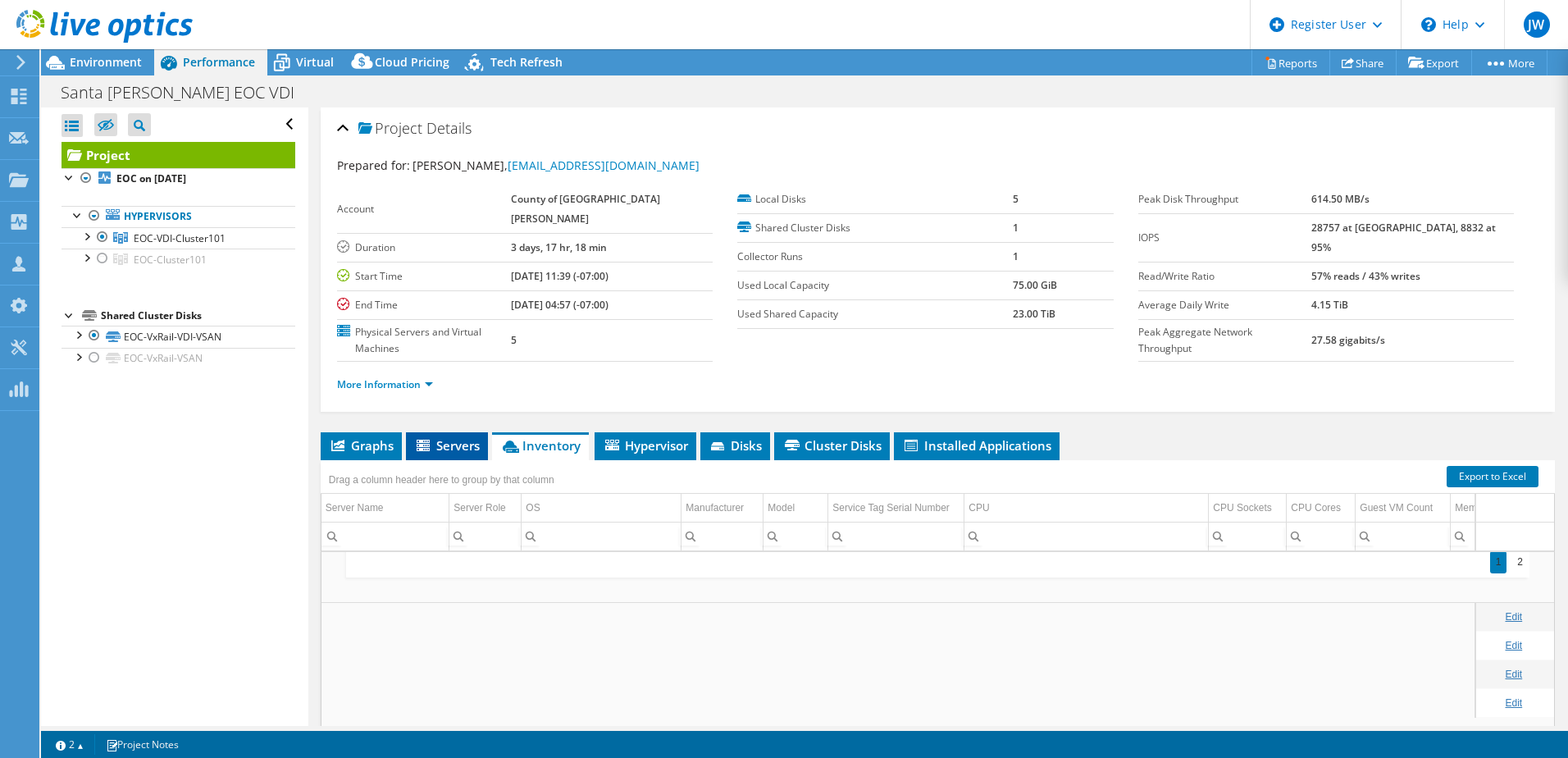
click at [454, 437] on span "Servers" at bounding box center [447, 445] width 66 height 16
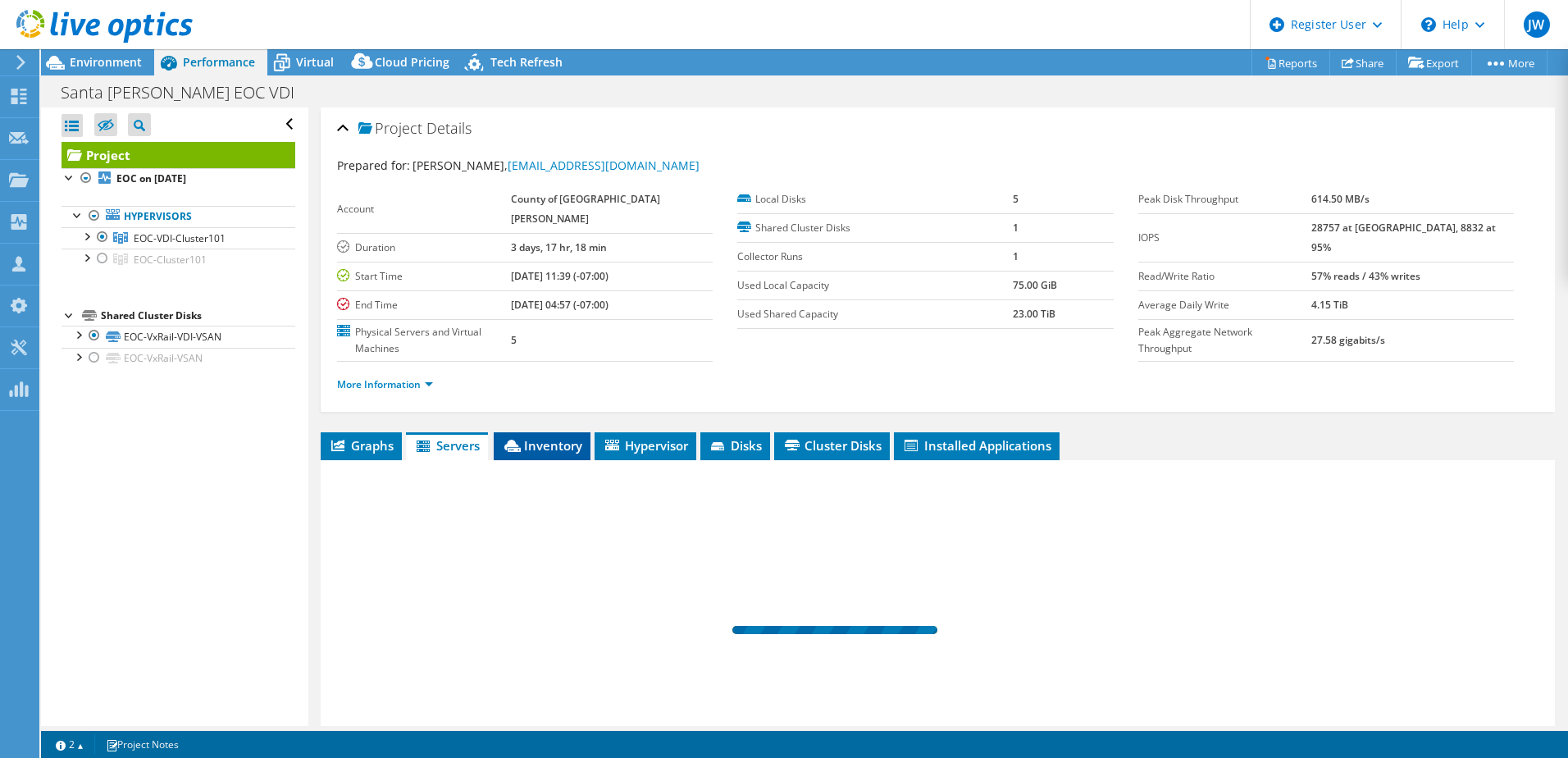
click at [505, 439] on icon at bounding box center [512, 445] width 16 height 12
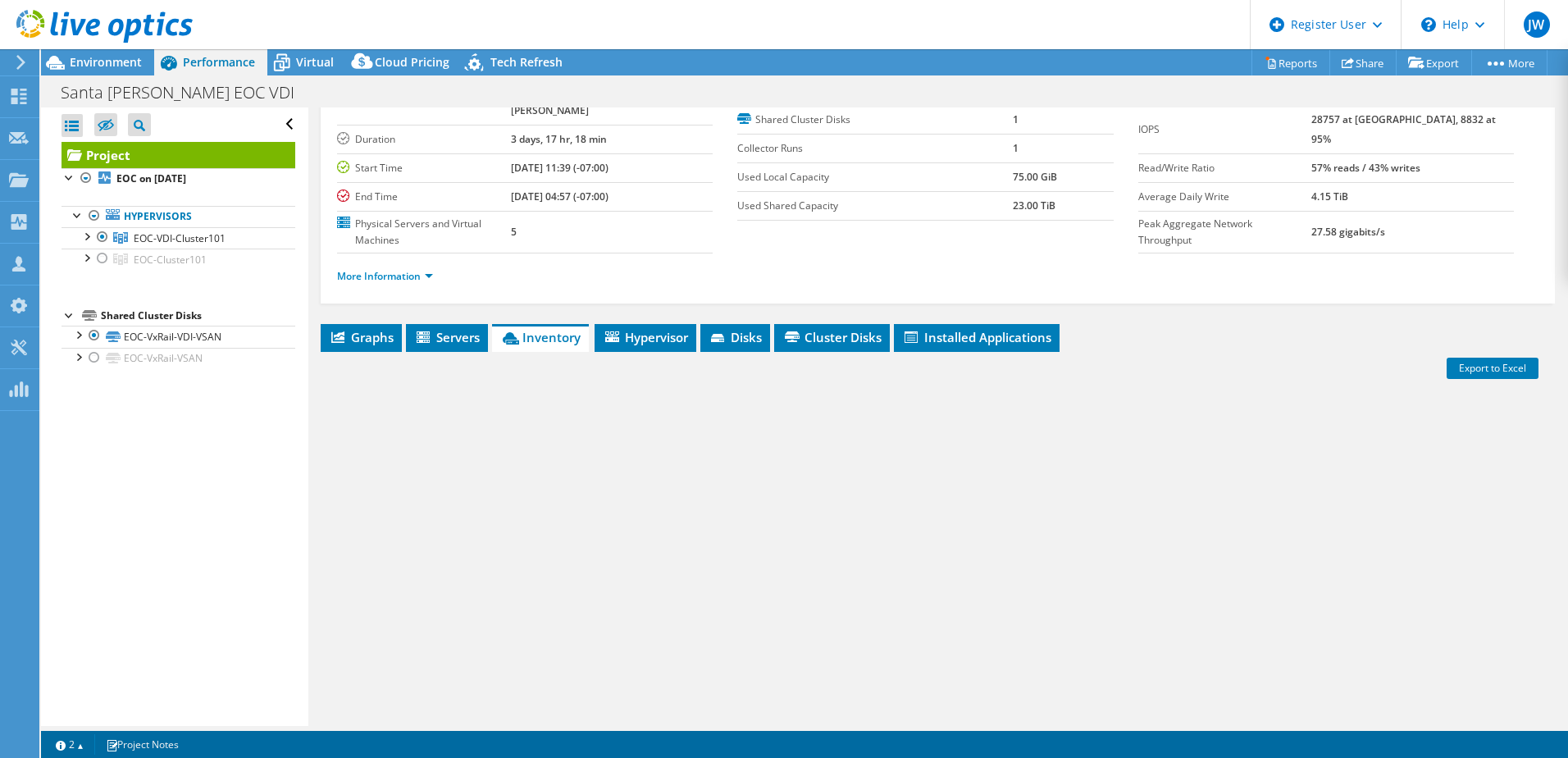
scroll to position [112, 0]
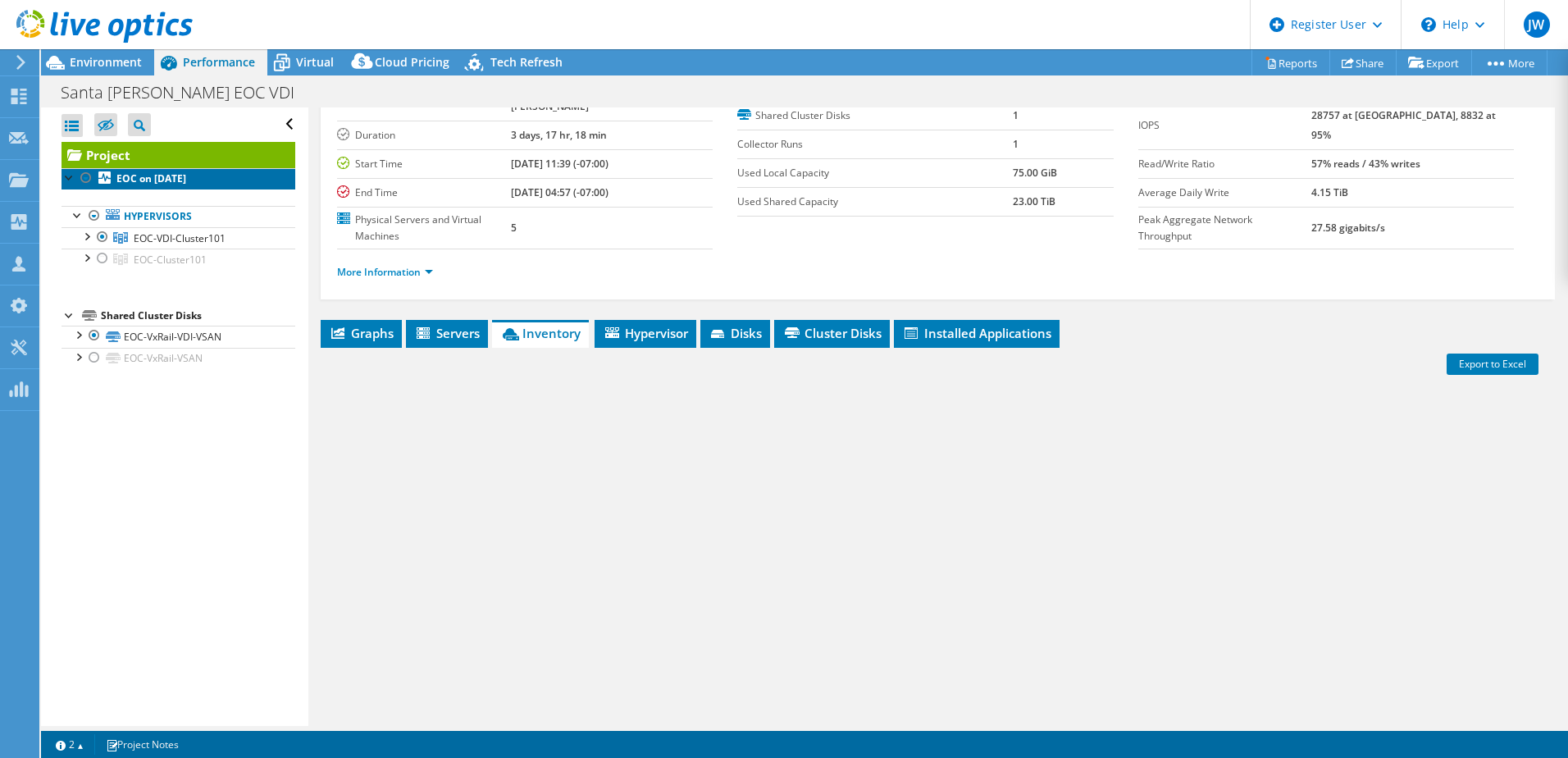
click at [187, 180] on b "EOC on [DATE]" at bounding box center [151, 179] width 70 height 14
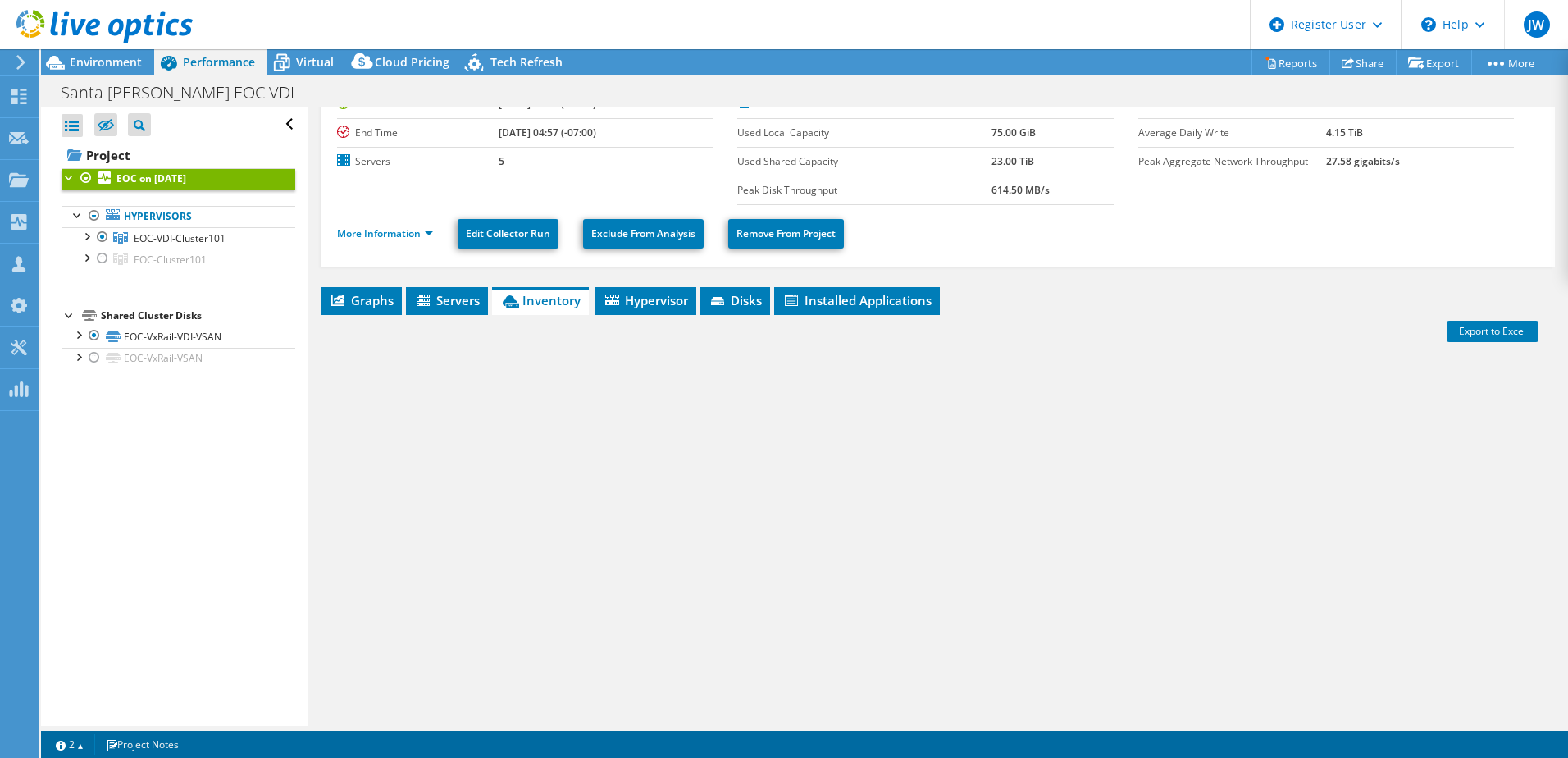
scroll to position [95, 0]
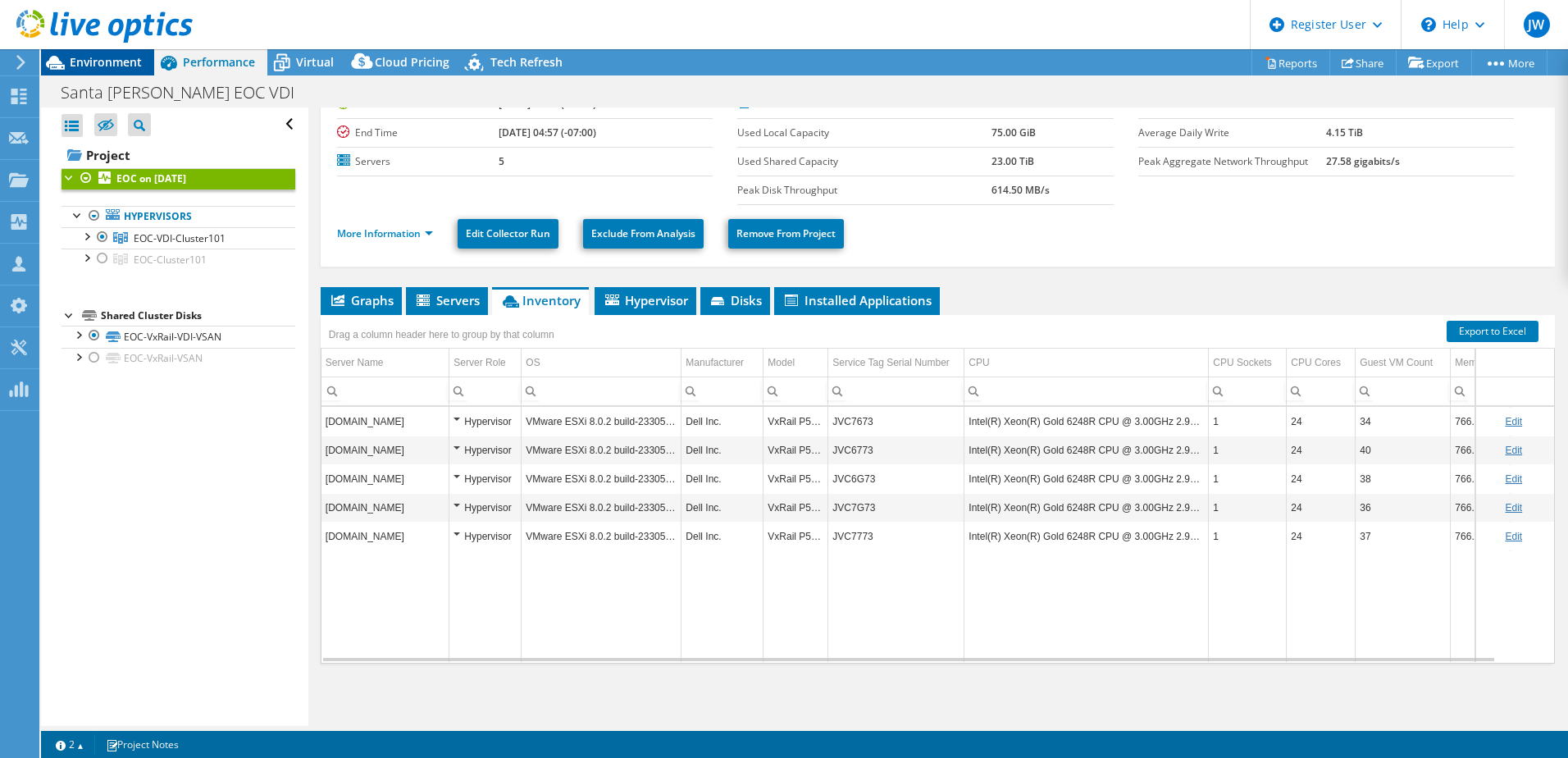
click at [81, 60] on span "Environment" at bounding box center [106, 62] width 73 height 16
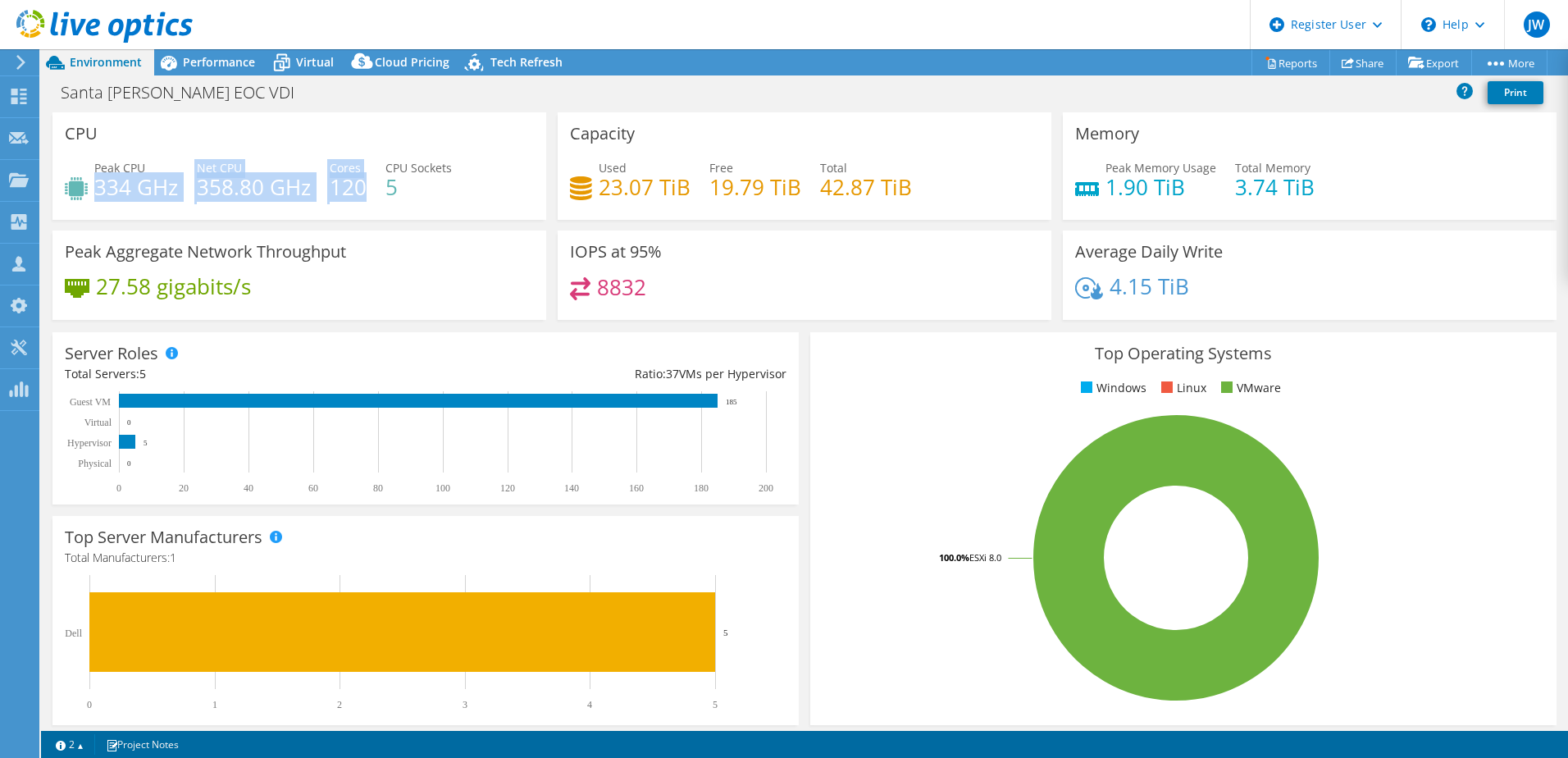
drag, startPoint x: 363, startPoint y: 189, endPoint x: 100, endPoint y: 198, distance: 263.2
click at [100, 198] on div "Peak CPU 334 GHz Net CPU 358.80 GHz Cores 120 CPU Sockets 5" at bounding box center [299, 186] width 469 height 54
click at [210, 196] on h4 "358.80 GHz" at bounding box center [254, 186] width 114 height 18
drag, startPoint x: 129, startPoint y: 192, endPoint x: 93, endPoint y: 184, distance: 36.9
click at [93, 184] on div "Peak CPU 334 GHz" at bounding box center [121, 177] width 113 height 37
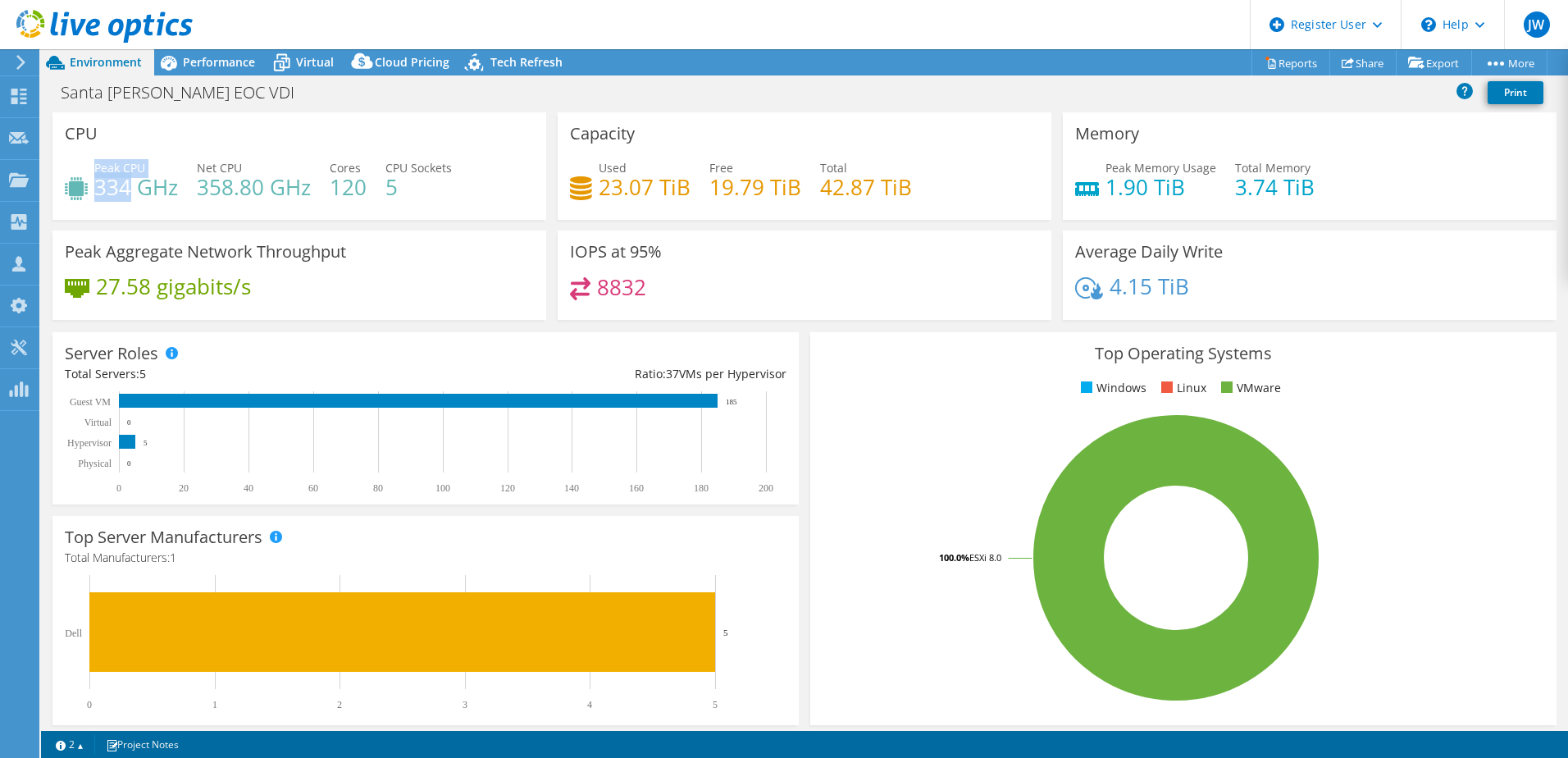
drag, startPoint x: 93, startPoint y: 184, endPoint x: 106, endPoint y: 195, distance: 17.0
click at [106, 195] on h4 "334 GHz" at bounding box center [136, 186] width 84 height 18
drag, startPoint x: 127, startPoint y: 186, endPoint x: 98, endPoint y: 181, distance: 29.4
click at [98, 181] on h4 "334 GHz" at bounding box center [136, 186] width 84 height 18
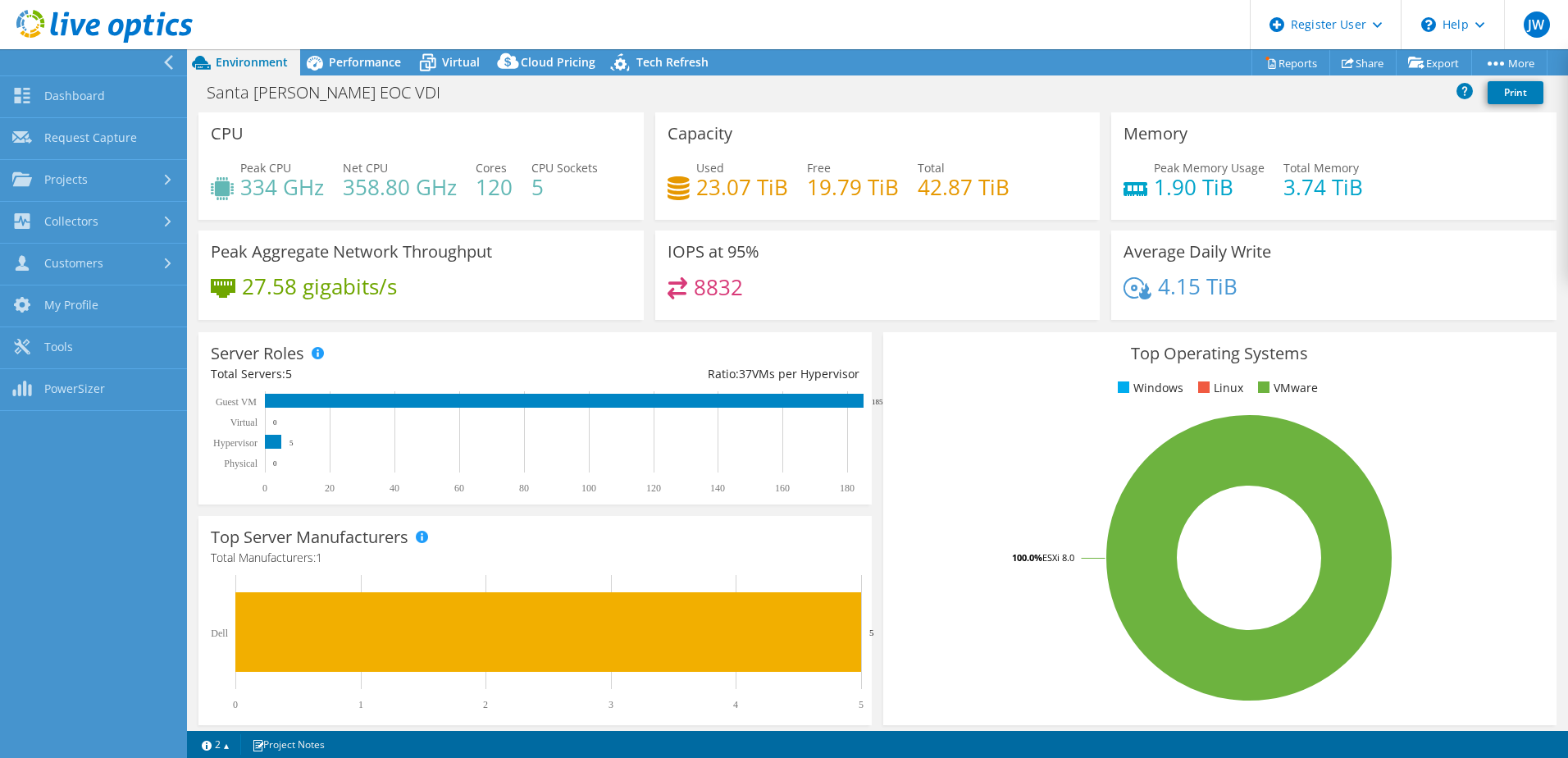
scroll to position [99, 0]
click at [111, 85] on link "Dashboard" at bounding box center [93, 97] width 187 height 41
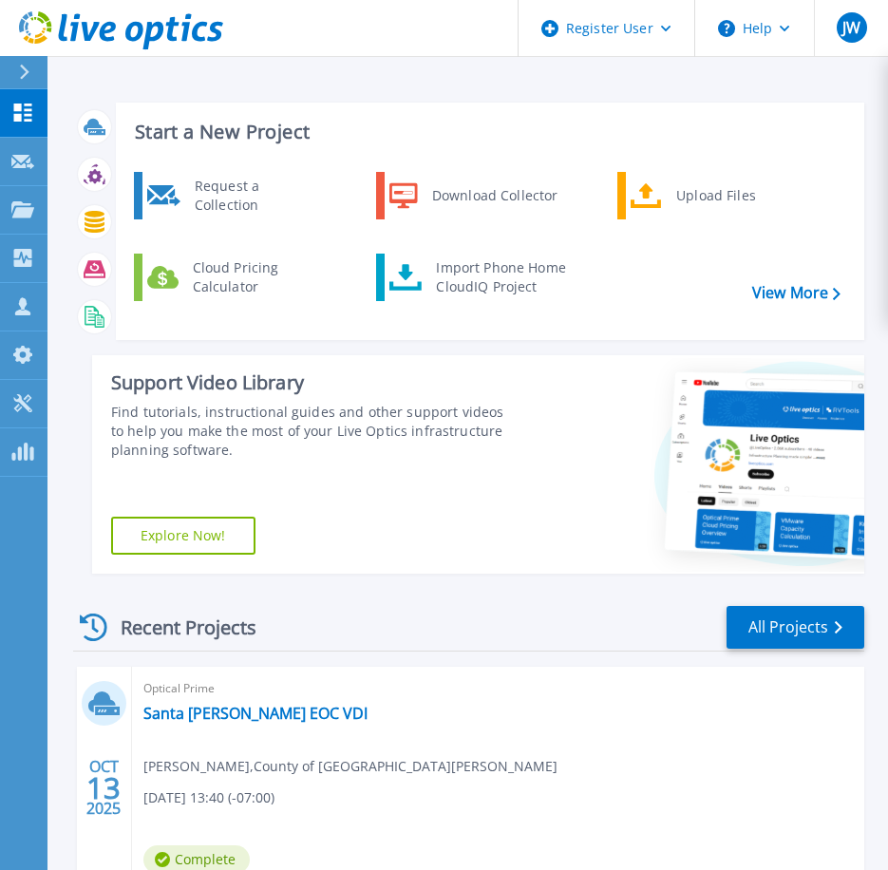
click at [19, 74] on icon at bounding box center [24, 72] width 10 height 15
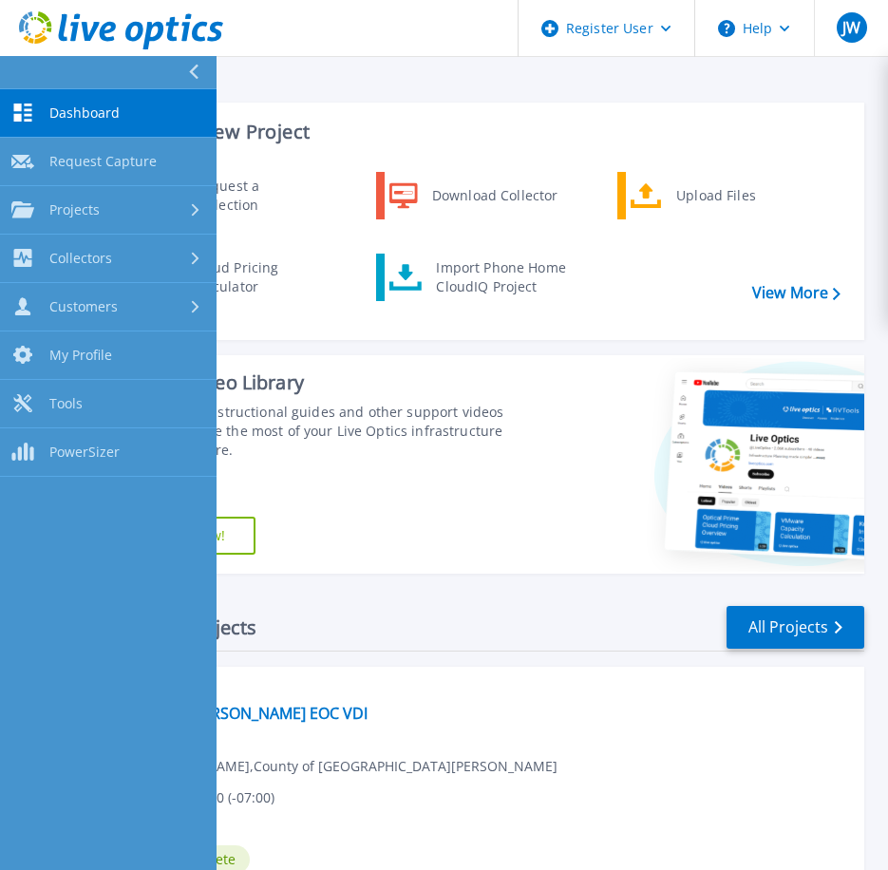
click at [102, 124] on link "Dashboard Dashboard" at bounding box center [108, 113] width 217 height 48
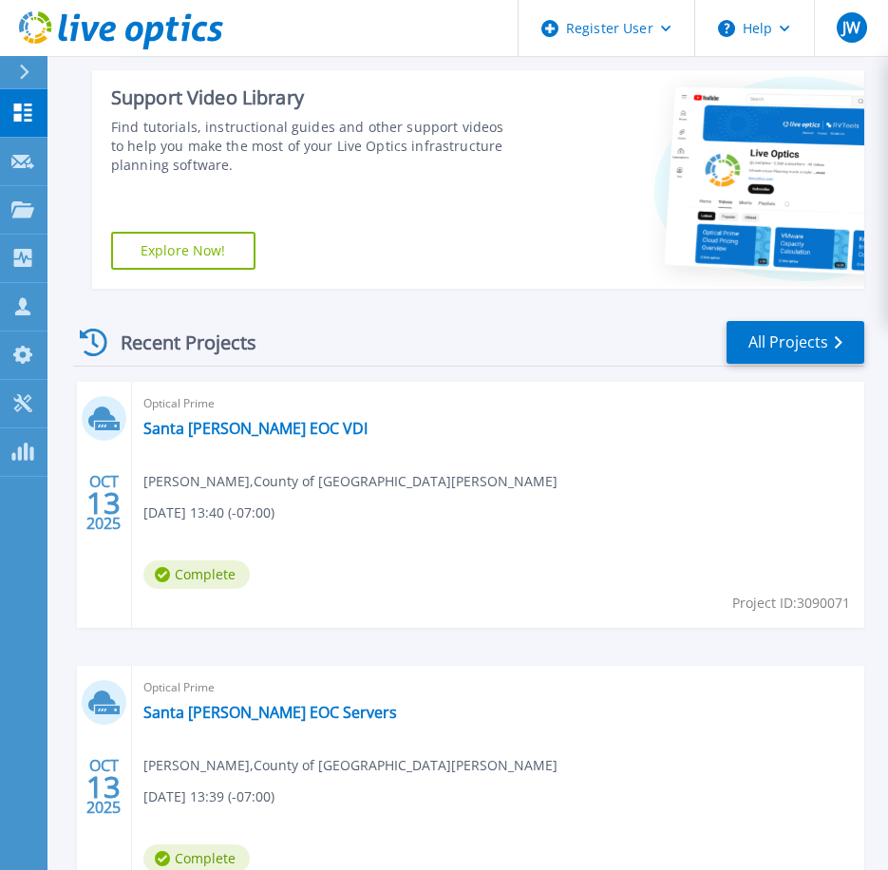
scroll to position [475, 0]
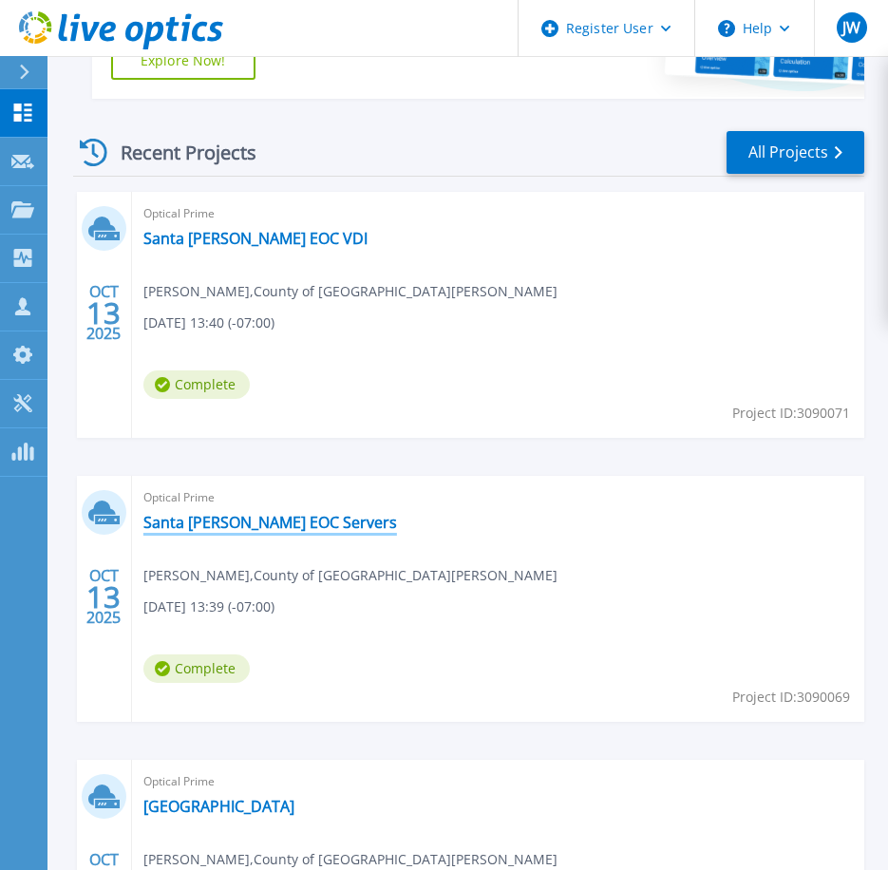
click at [273, 521] on link "Santa [PERSON_NAME] EOC Servers" at bounding box center [270, 522] width 254 height 19
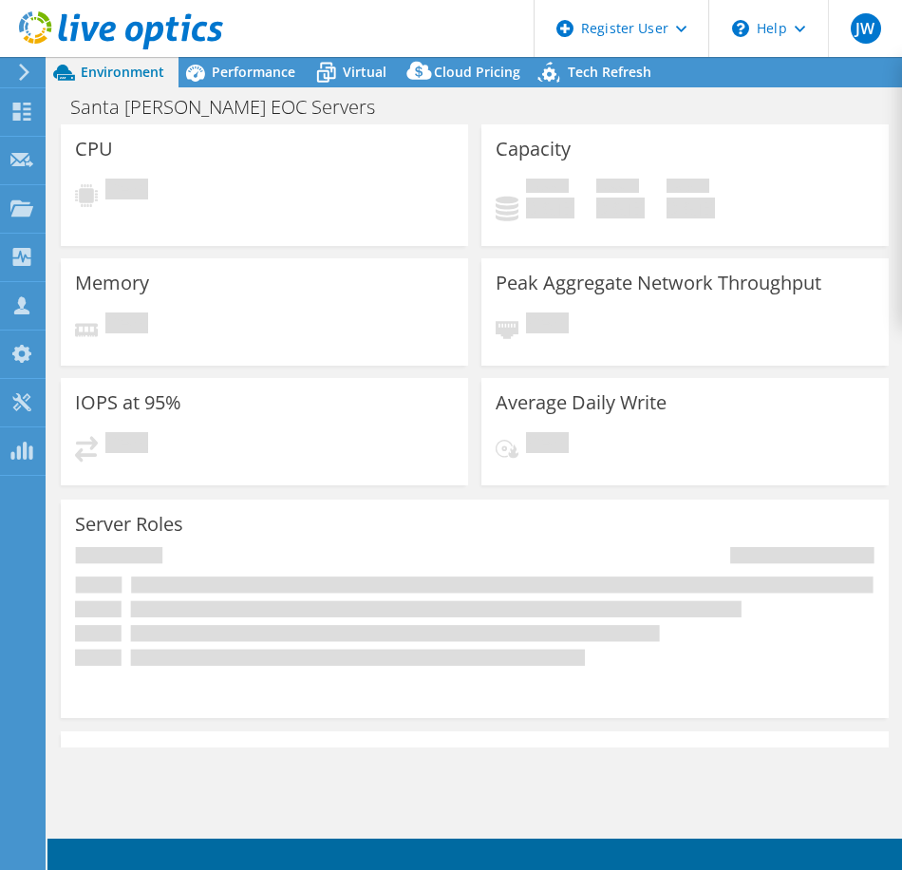
select select "USD"
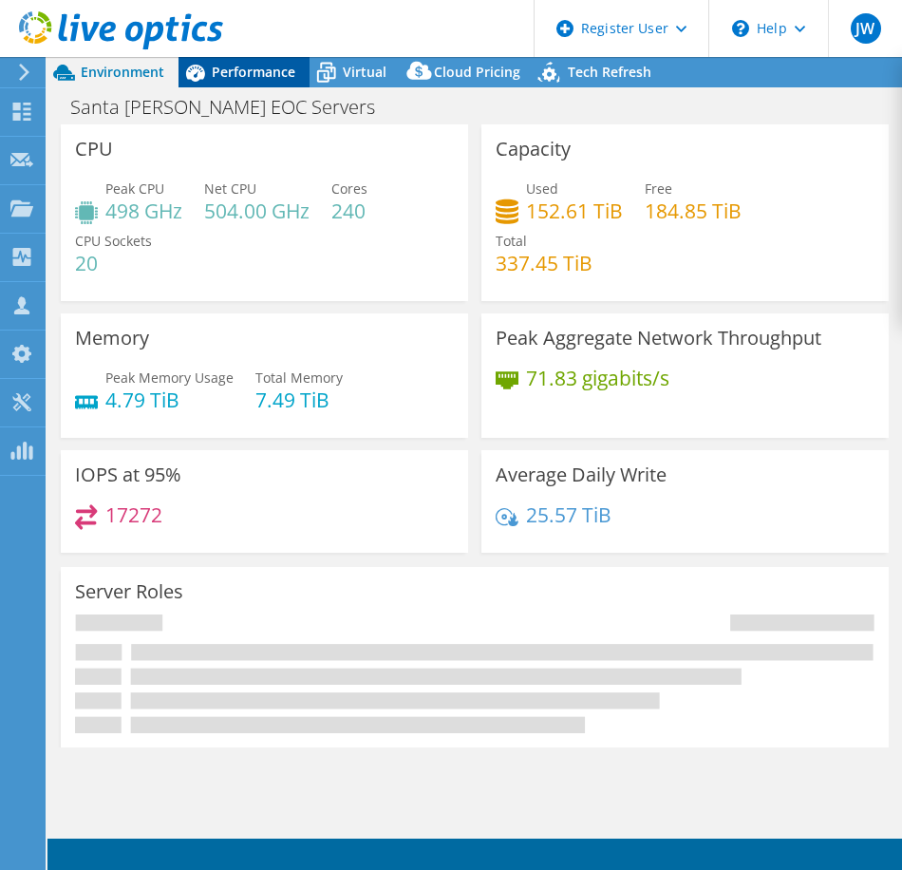
click at [254, 76] on span "Performance" at bounding box center [254, 72] width 84 height 18
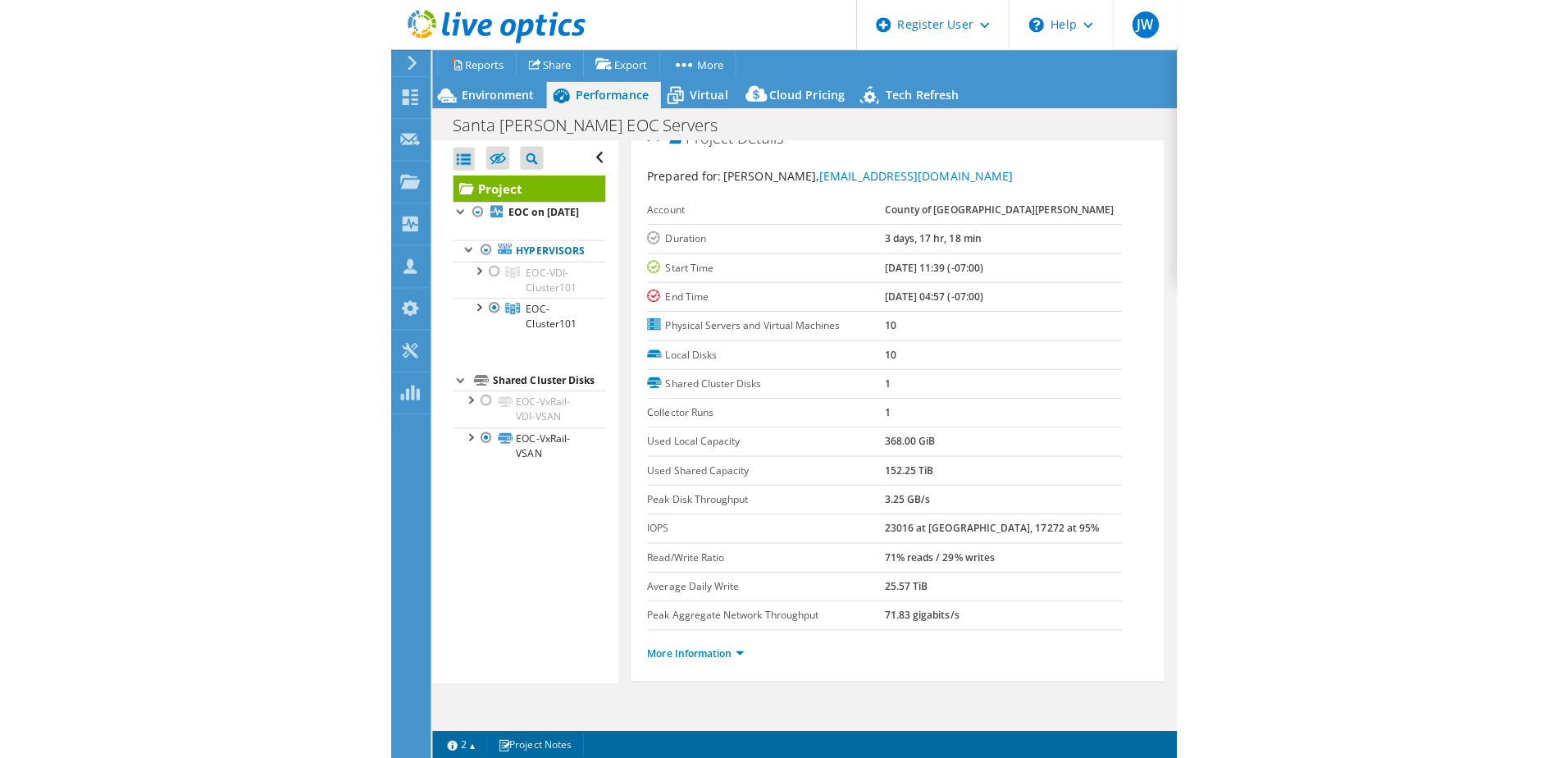
scroll to position [82, 0]
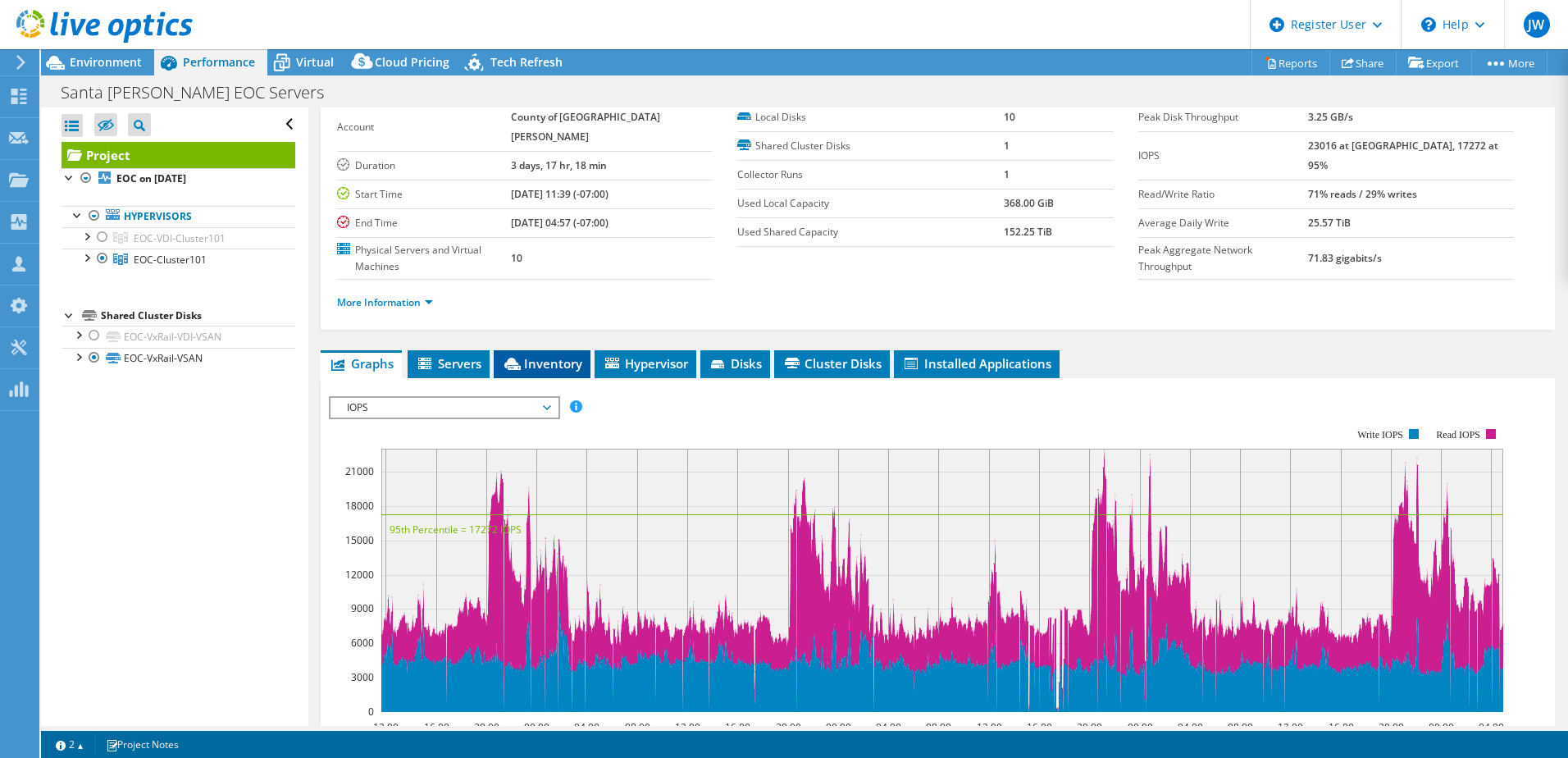
click at [556, 355] on span "Inventory" at bounding box center [541, 363] width 80 height 16
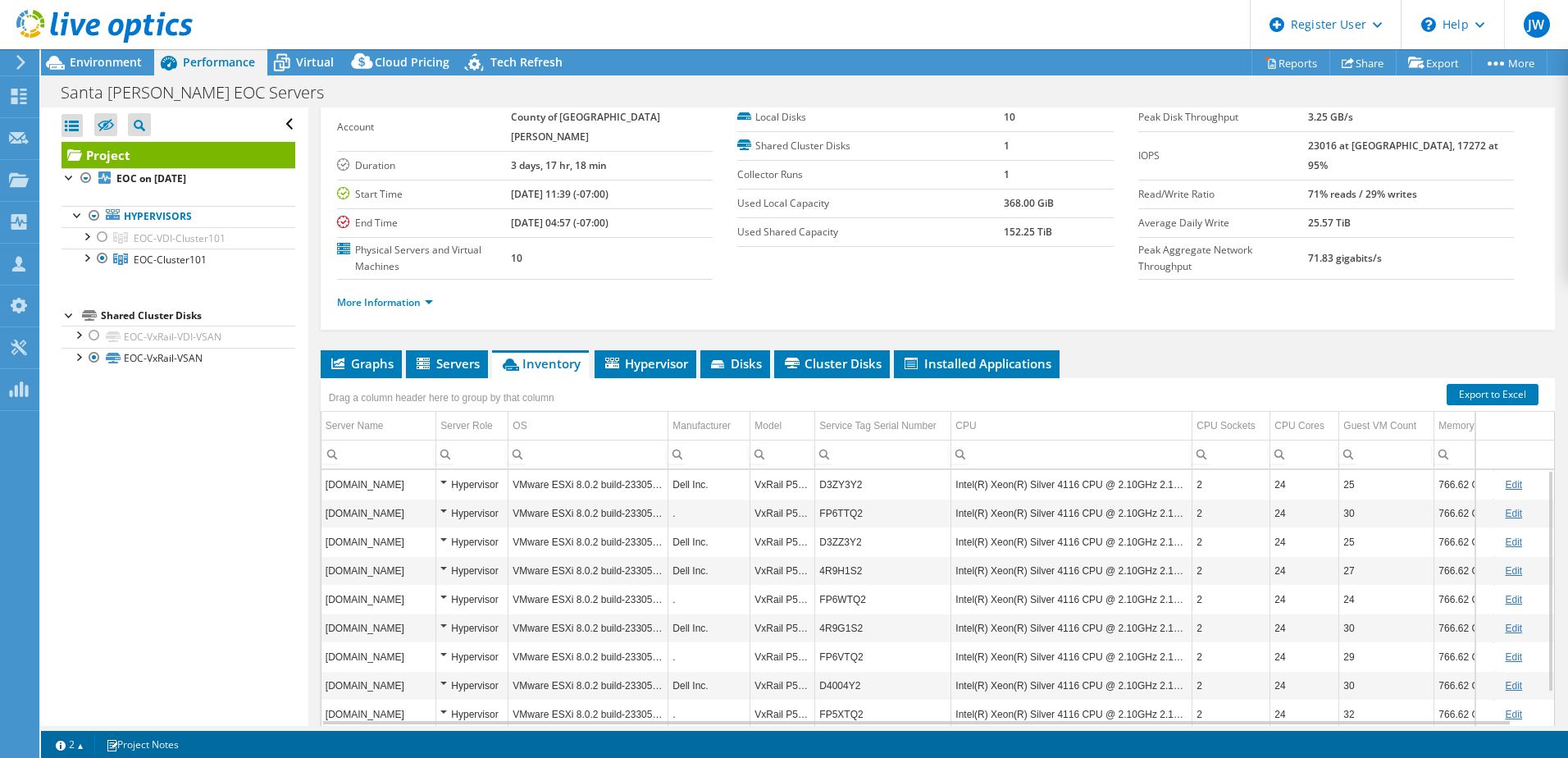
click at [778, 470] on td "Intel(R) Xeon(R) Silver 4116 CPU @ 2.10GHz 2.10 GHz" at bounding box center [1072, 483] width 241 height 28
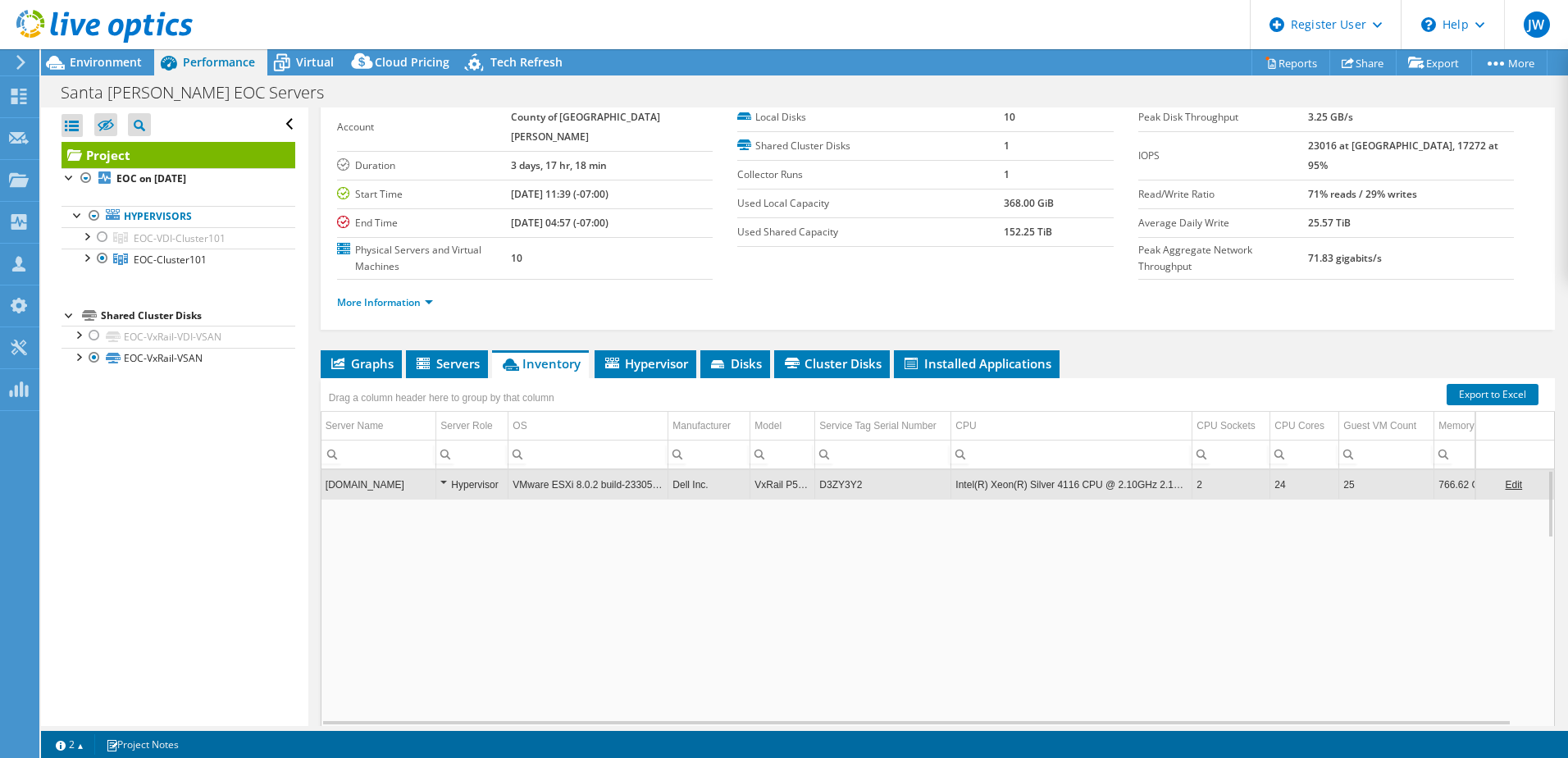
click at [778, 470] on td "Intel(R) Xeon(R) Silver 4116 CPU @ 2.10GHz 2.10 GHz" at bounding box center [1072, 483] width 241 height 28
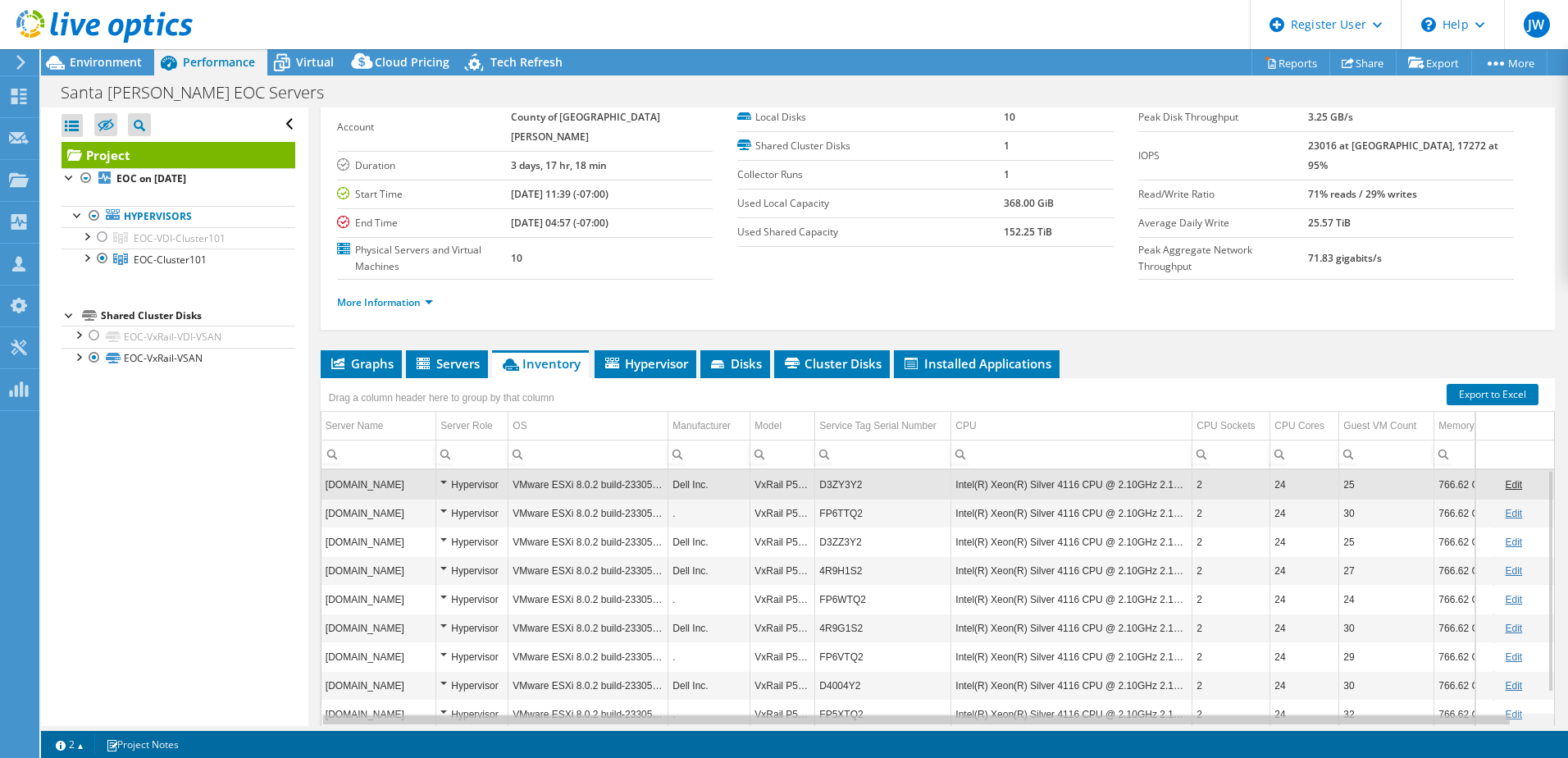
click at [778, 713] on div "Data grid" at bounding box center [916, 719] width 1190 height 12
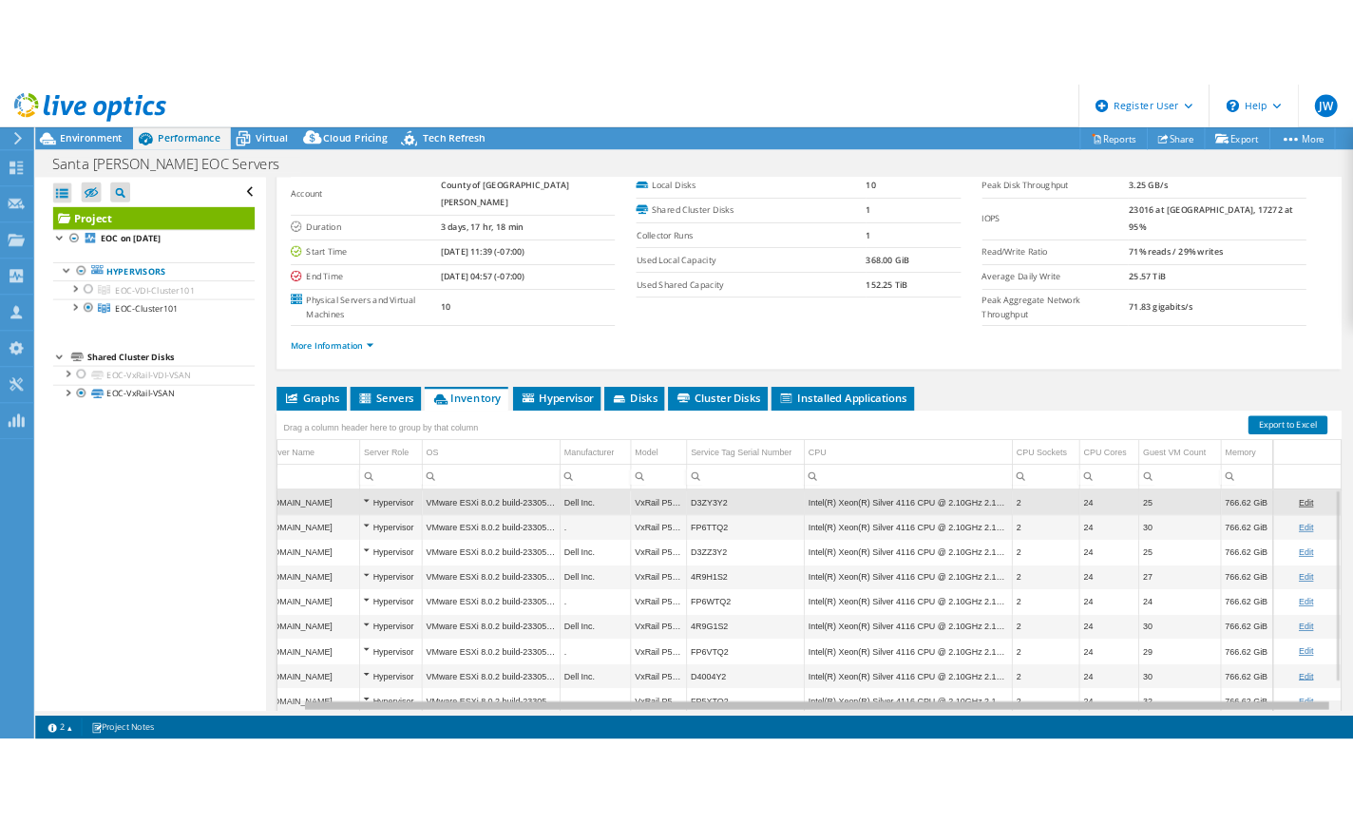
scroll to position [0, 0]
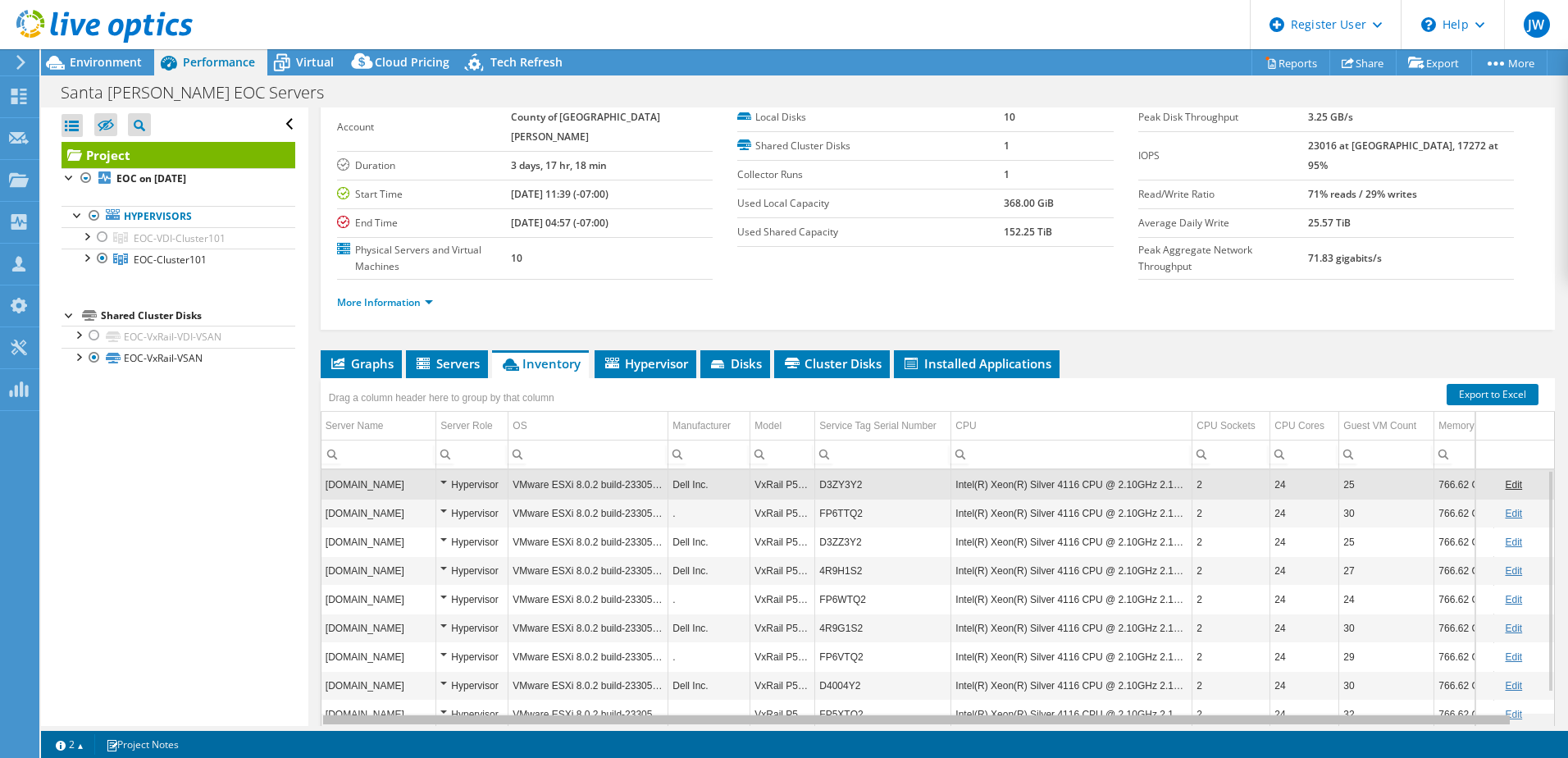
drag, startPoint x: 929, startPoint y: 689, endPoint x: 848, endPoint y: 679, distance: 81.6
click at [778, 697] on body "JW Dell User [PERSON_NAME] [PERSON_NAME][EMAIL_ADDRESS][DOMAIN_NAME] Dell My Pr…" at bounding box center [784, 379] width 1568 height 758
